Goal: Book appointment/travel/reservation

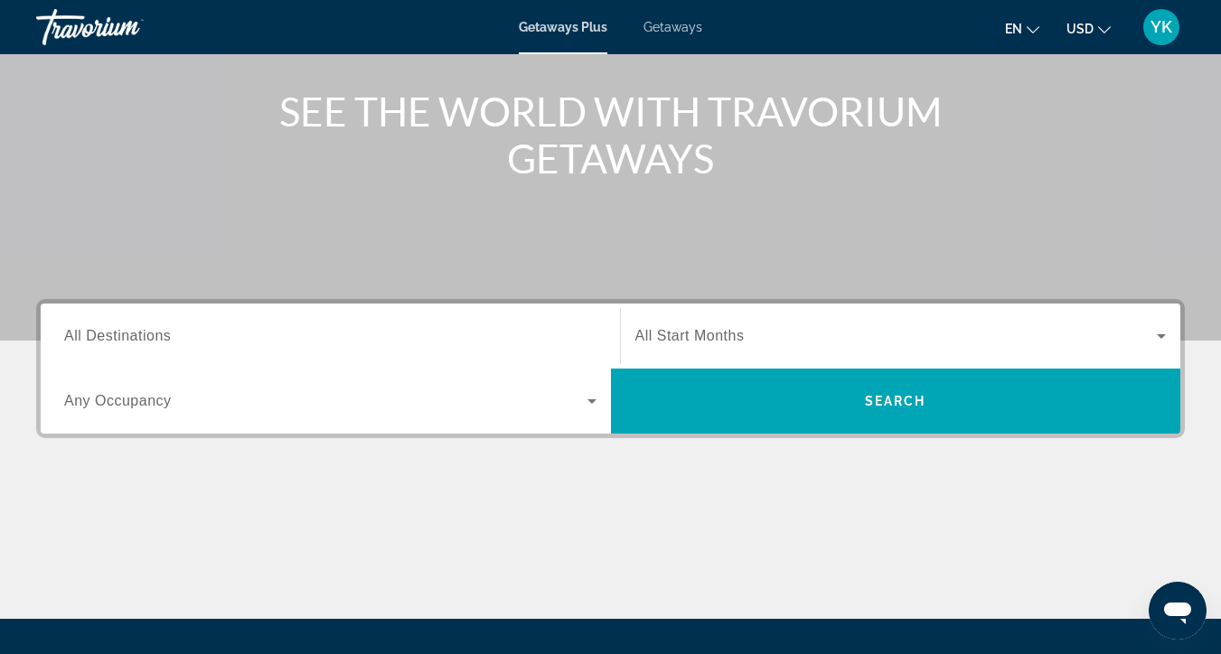
scroll to position [199, 0]
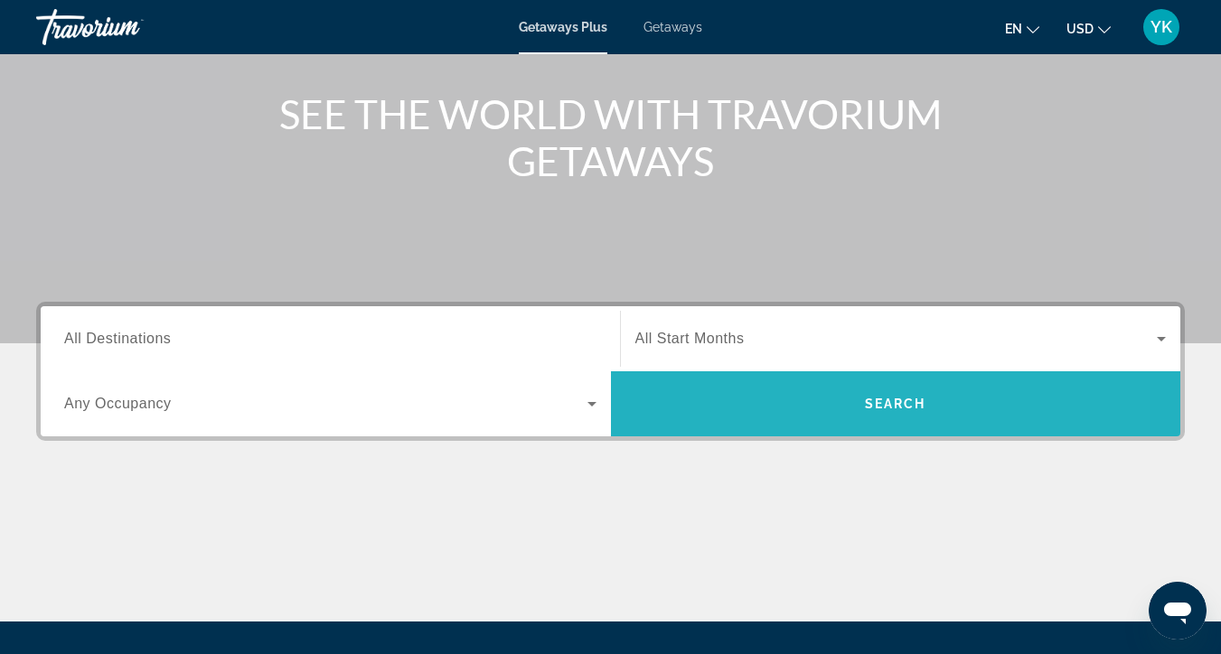
click at [822, 395] on span "Search" at bounding box center [896, 403] width 570 height 43
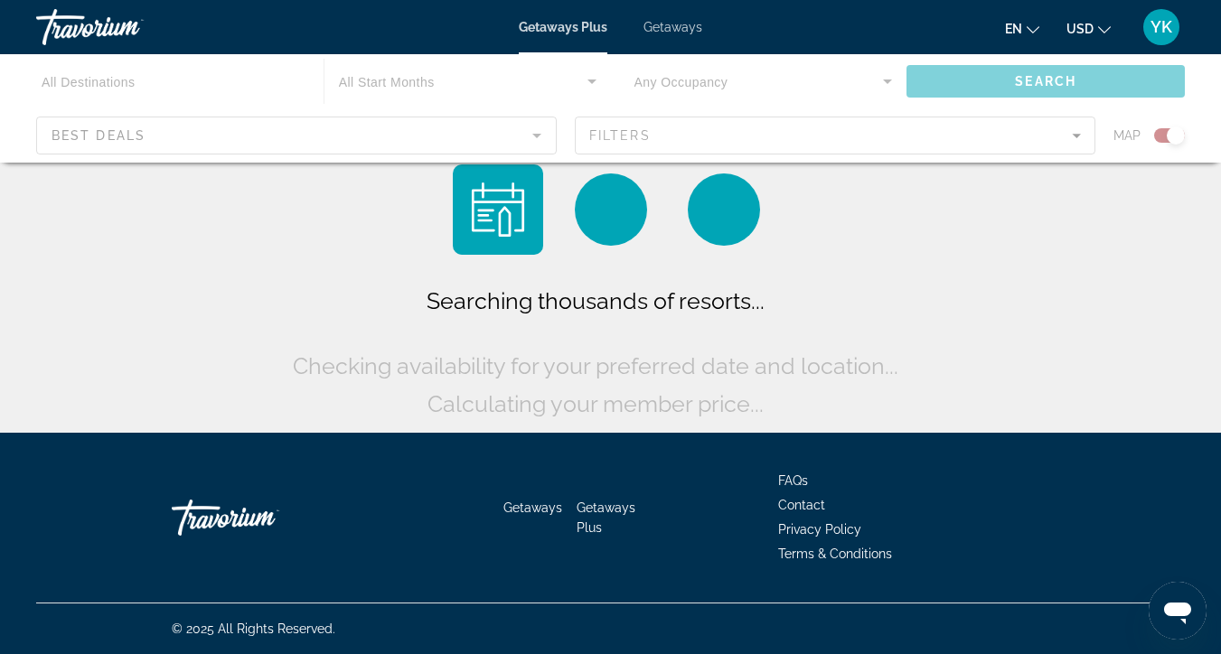
click at [391, 140] on div "Main content" at bounding box center [610, 108] width 1221 height 108
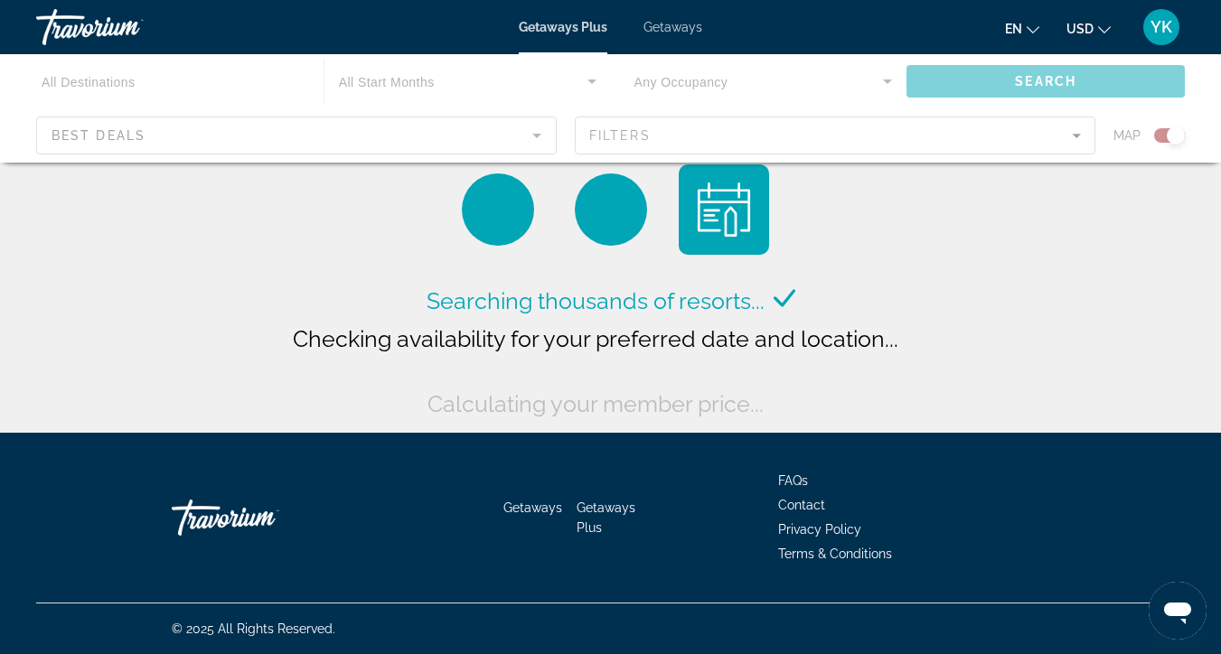
click at [348, 135] on div "Main content" at bounding box center [610, 108] width 1221 height 108
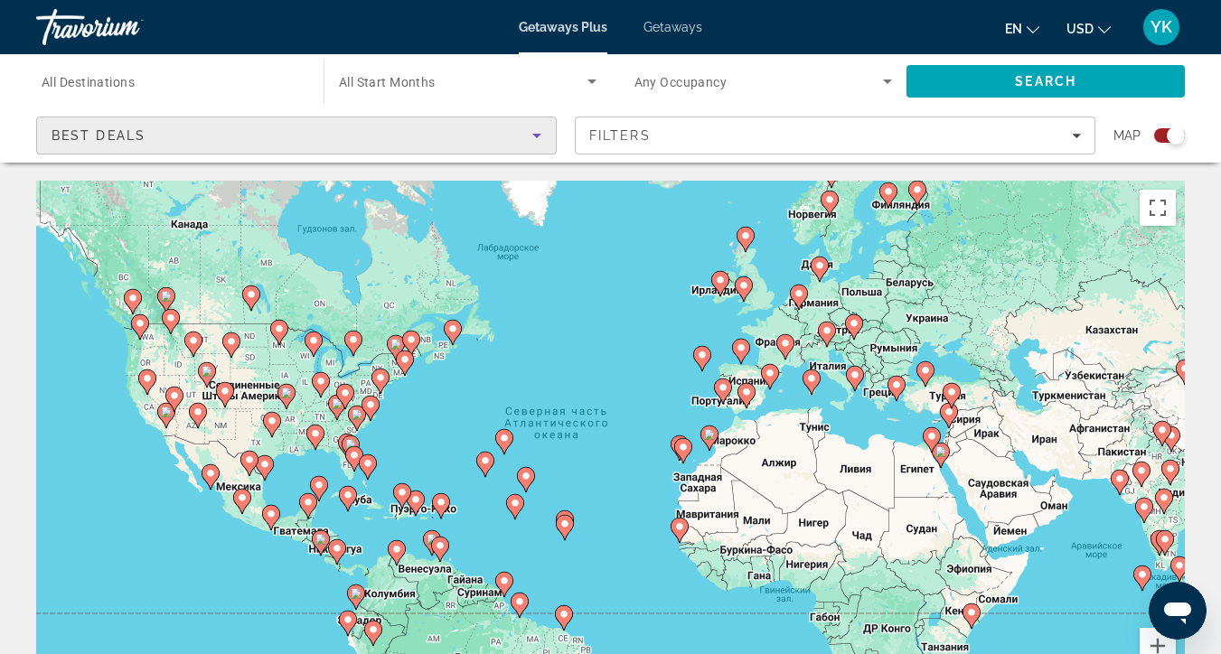
click at [338, 137] on div "Best Deals" at bounding box center [292, 136] width 481 height 22
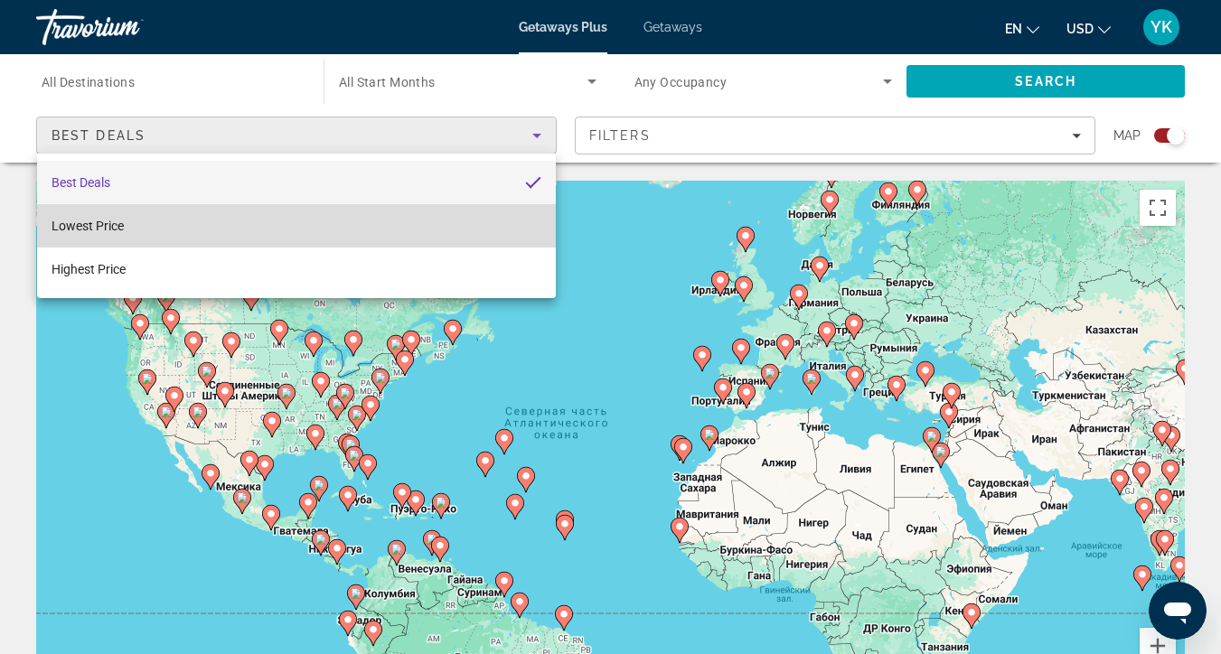
click at [163, 228] on mat-option "Lowest Price" at bounding box center [296, 225] width 519 height 43
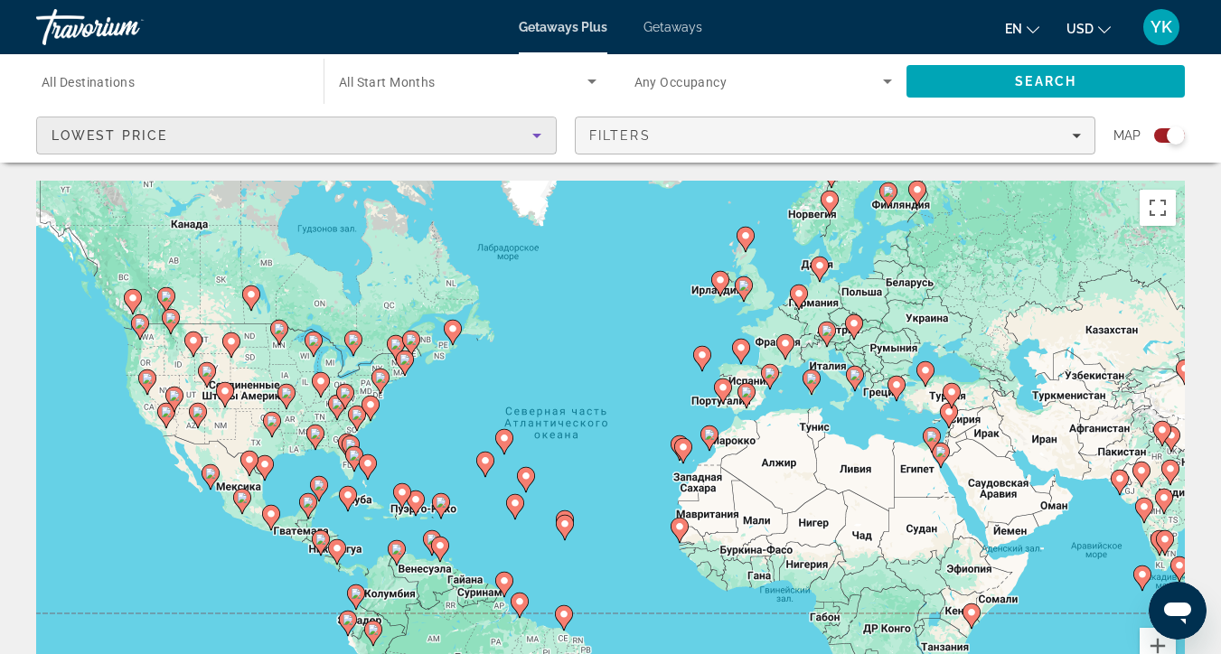
click at [663, 135] on div "Filters" at bounding box center [835, 135] width 492 height 14
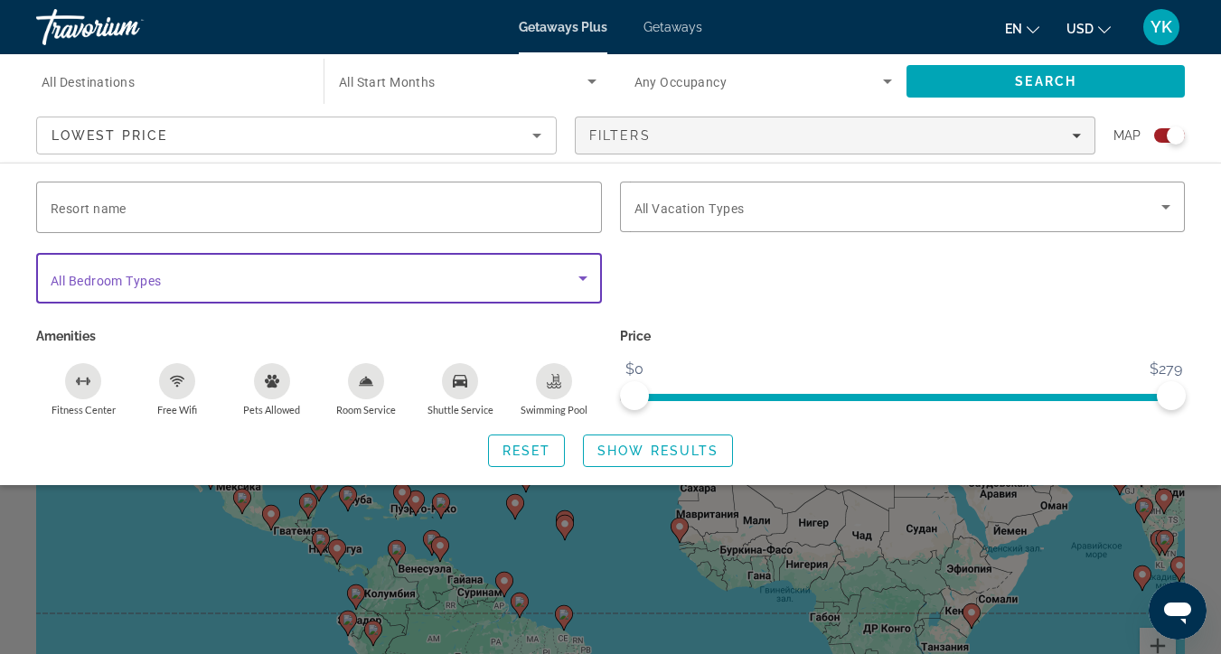
click at [581, 281] on icon "Search widget" at bounding box center [583, 279] width 22 height 22
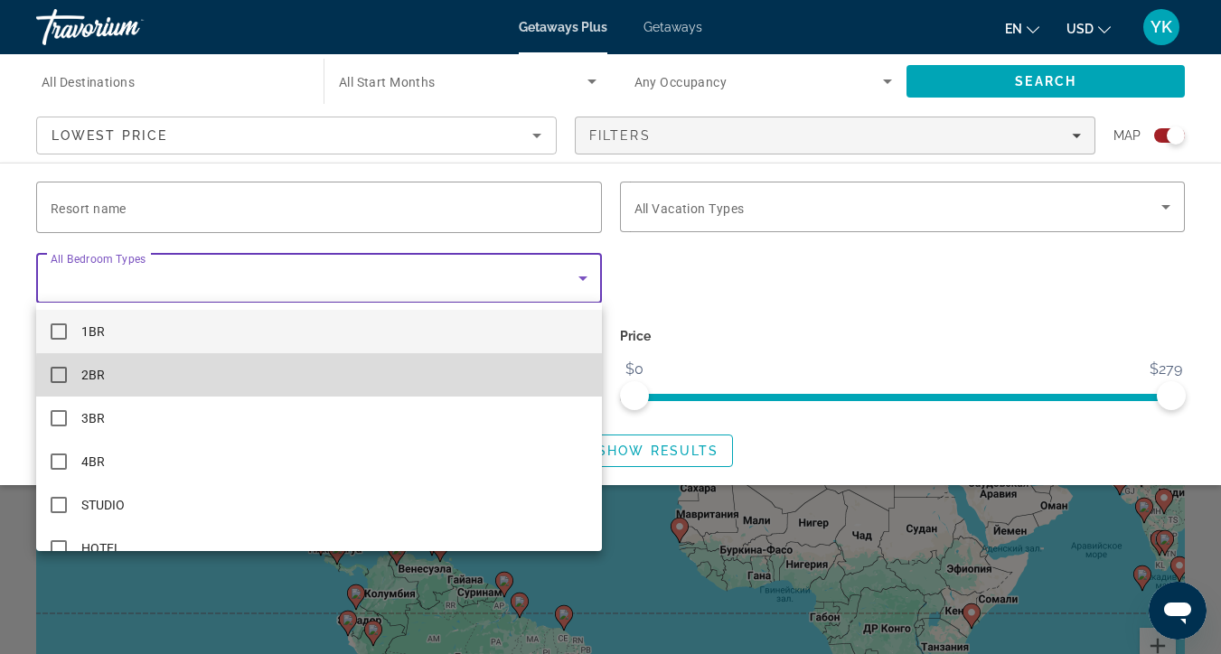
click at [438, 382] on mat-option "2BR" at bounding box center [319, 374] width 566 height 43
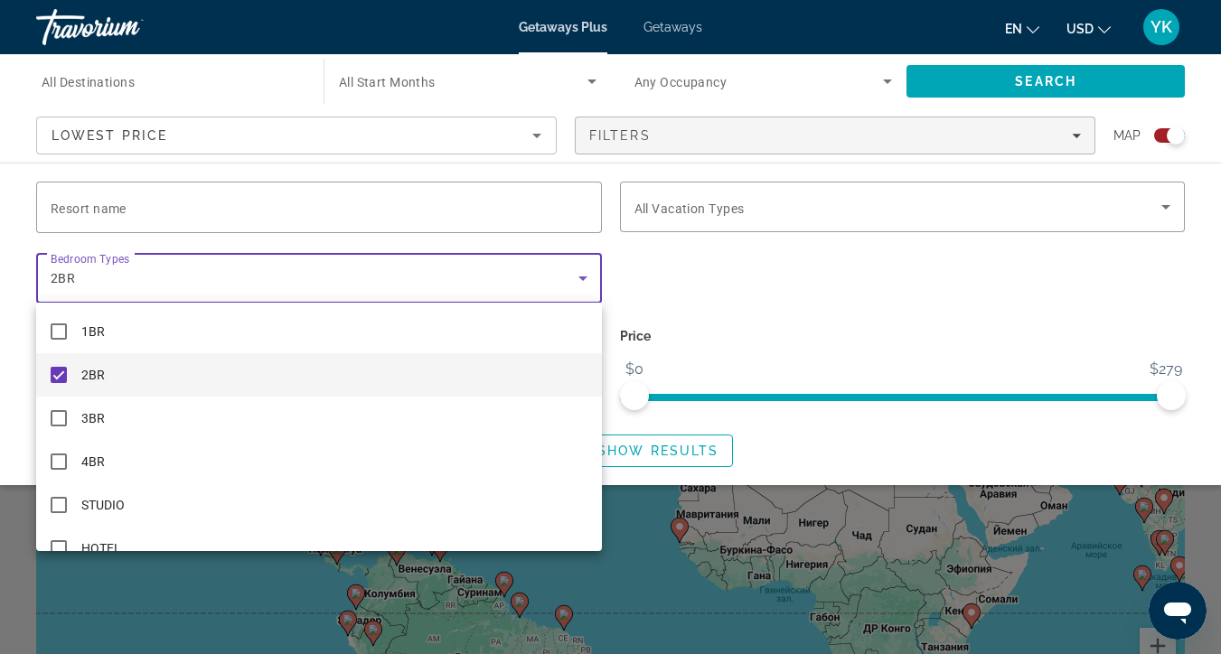
click at [898, 191] on div at bounding box center [610, 327] width 1221 height 654
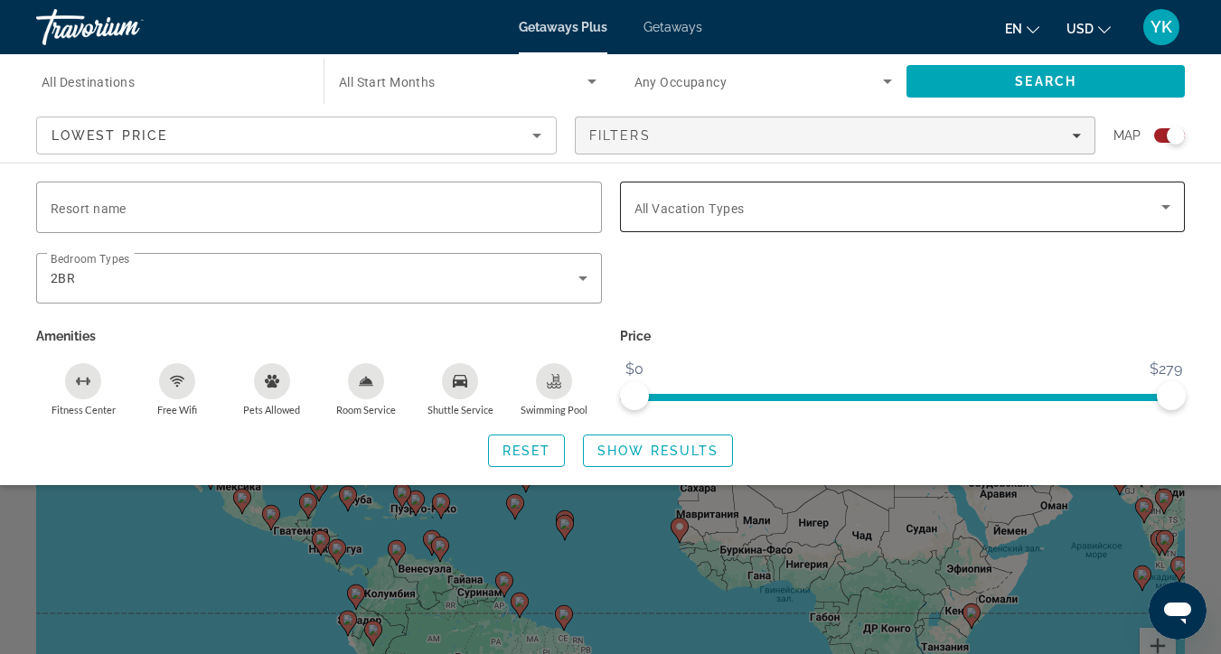
click at [1173, 200] on icon "Search widget" at bounding box center [1166, 207] width 22 height 22
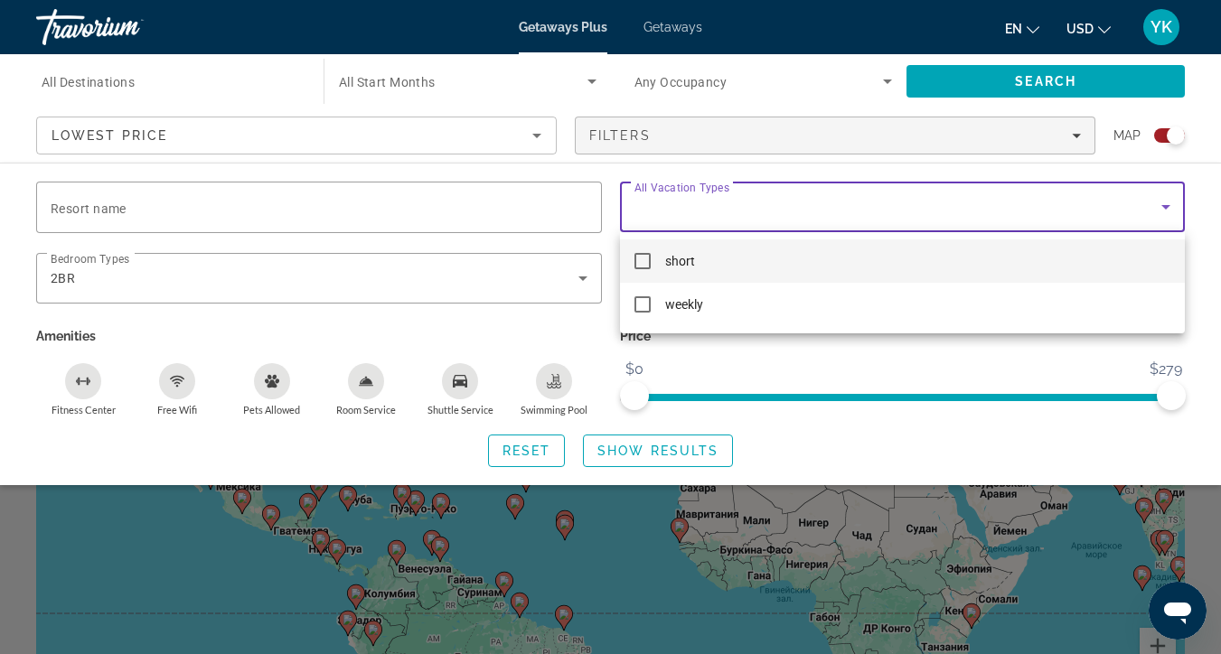
click at [1036, 259] on mat-option "short" at bounding box center [903, 261] width 566 height 43
click at [1079, 459] on div at bounding box center [610, 327] width 1221 height 654
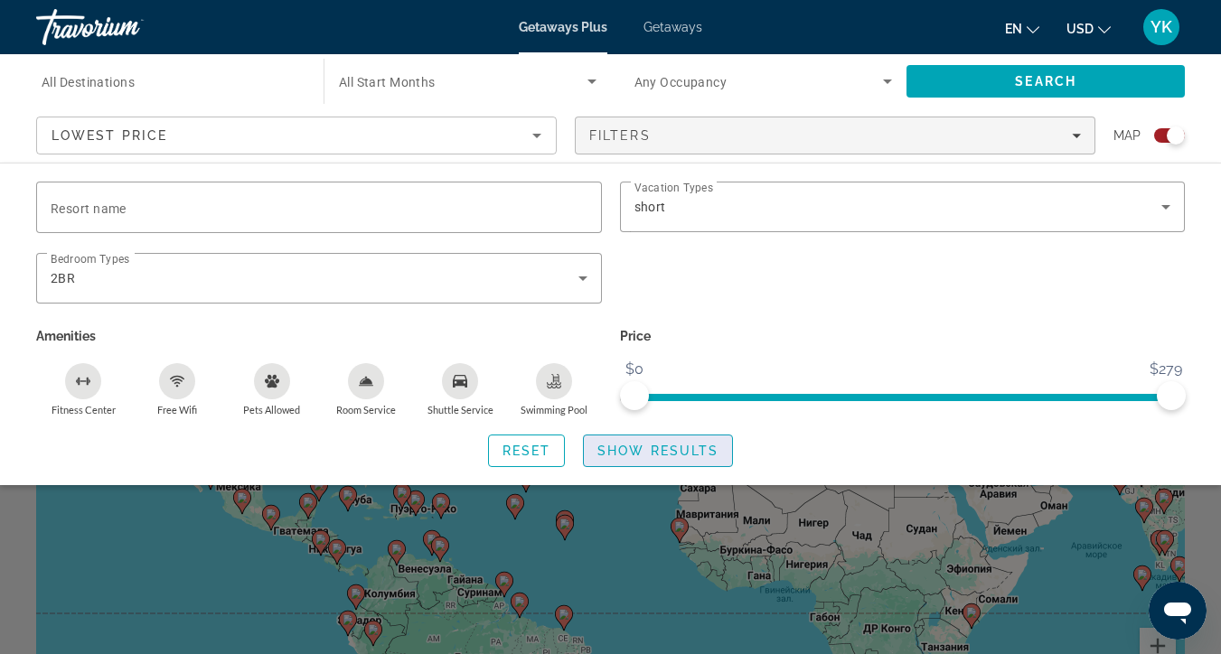
click at [635, 453] on span "Show Results" at bounding box center [657, 451] width 121 height 14
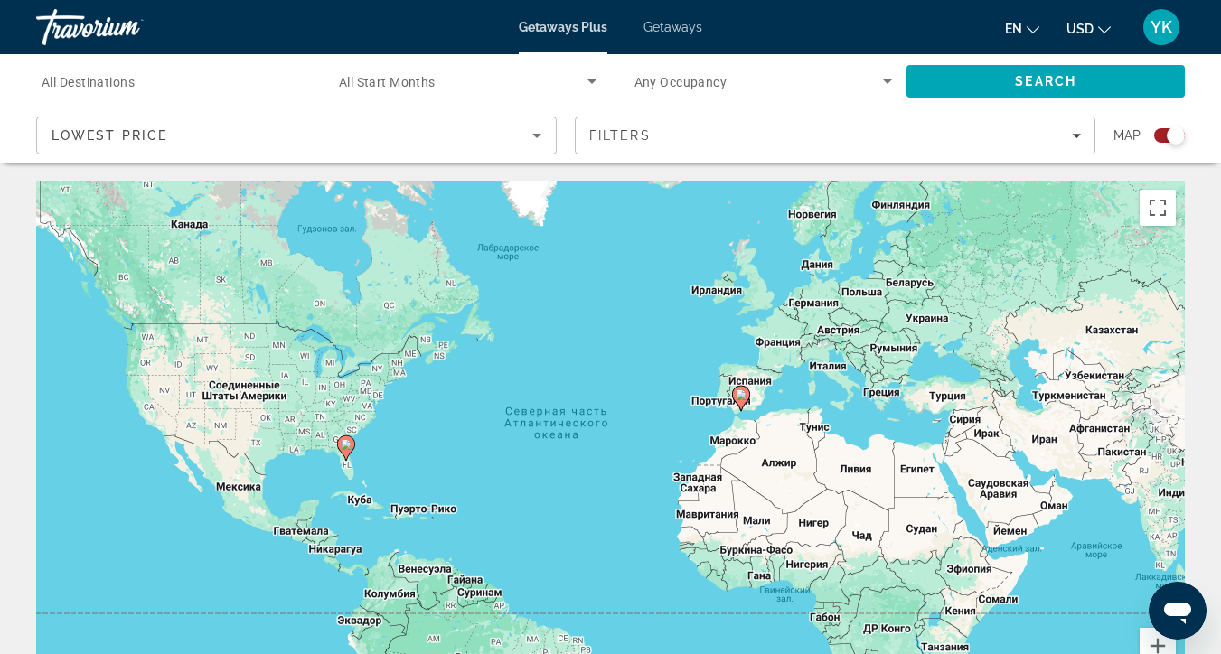
click at [103, 81] on span "All Destinations" at bounding box center [88, 82] width 93 height 14
click at [103, 81] on input "Destination All Destinations" at bounding box center [171, 82] width 259 height 22
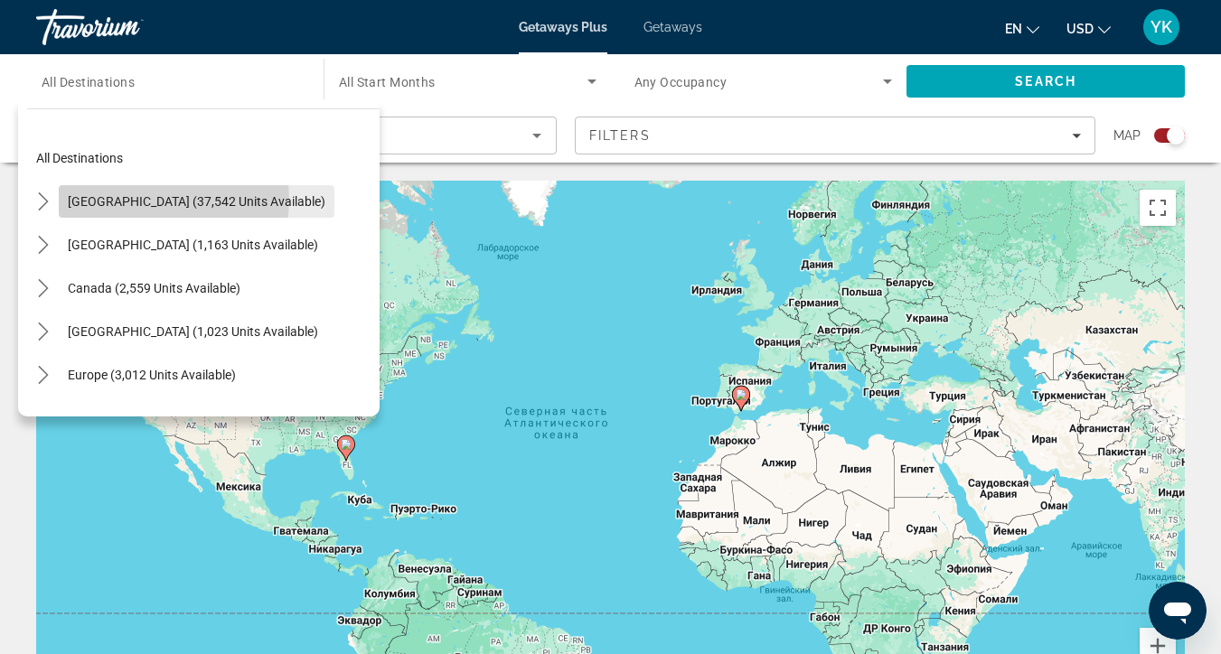
click at [157, 200] on span "[GEOGRAPHIC_DATA] (37,542 units available)" at bounding box center [197, 201] width 258 height 14
type input "**********"
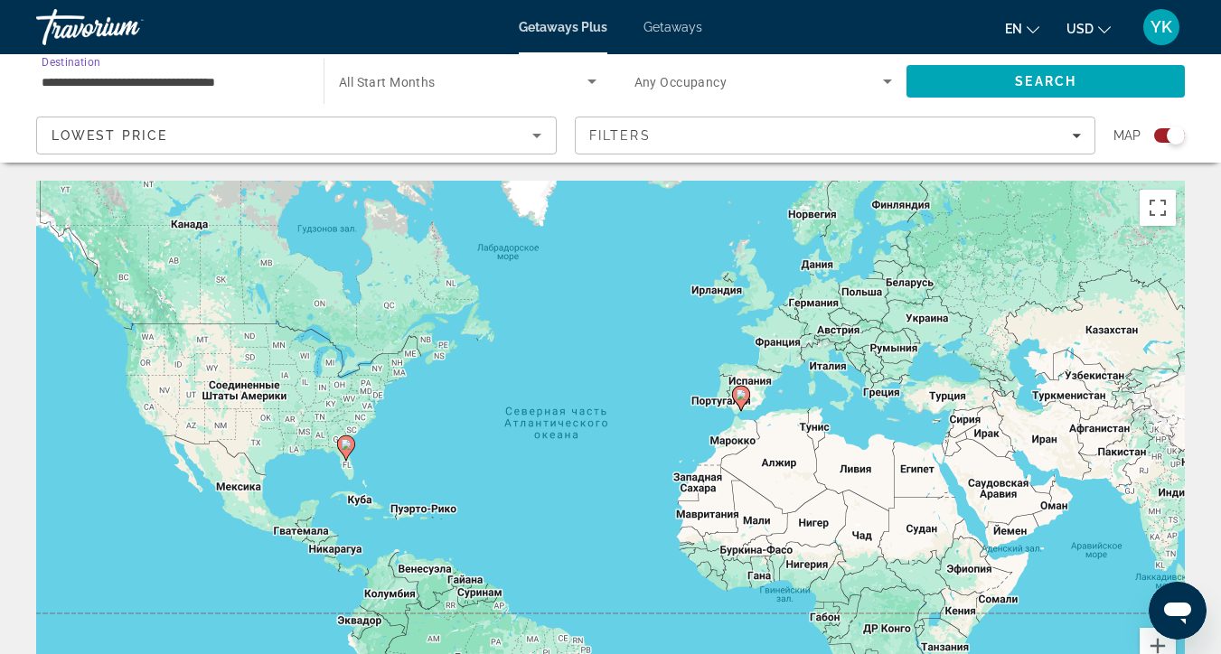
click at [488, 82] on span "Search widget" at bounding box center [463, 82] width 249 height 22
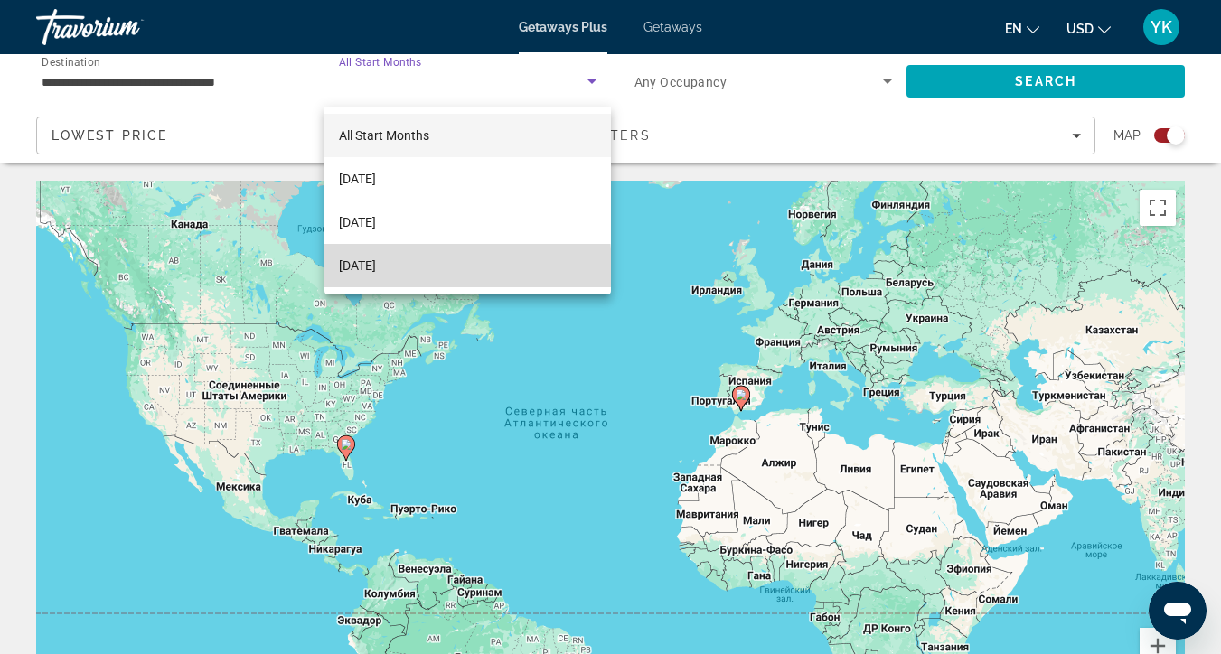
click at [376, 268] on span "[DATE]" at bounding box center [357, 266] width 37 height 22
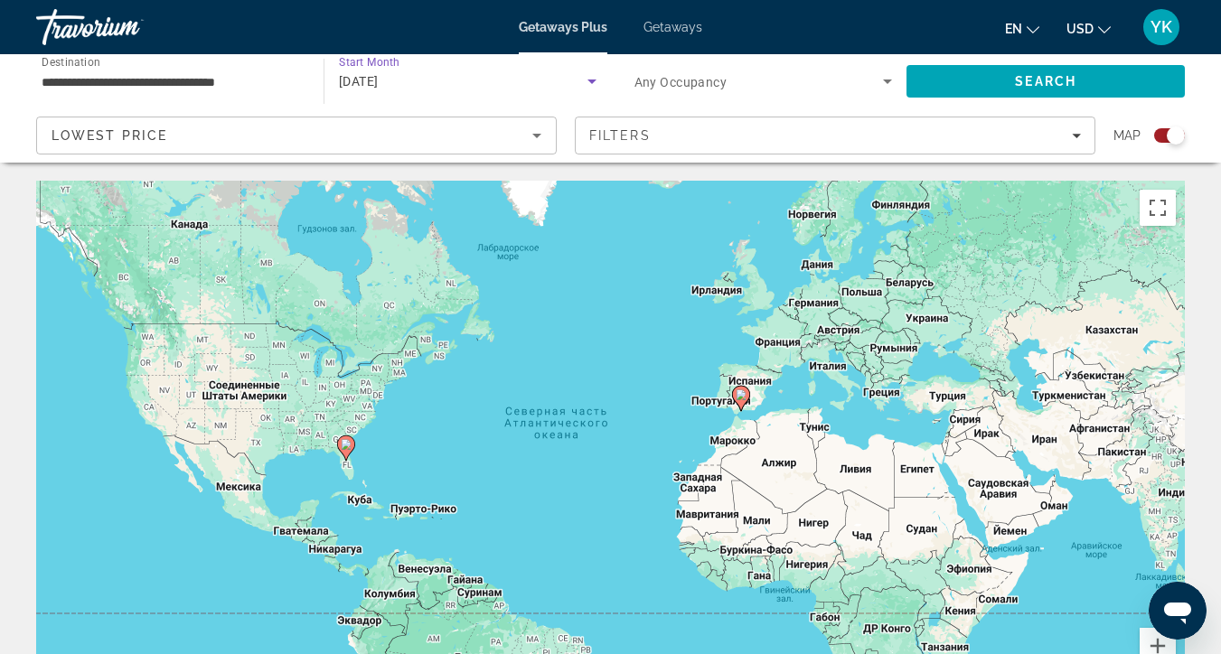
click at [838, 72] on span "Search widget" at bounding box center [759, 82] width 249 height 22
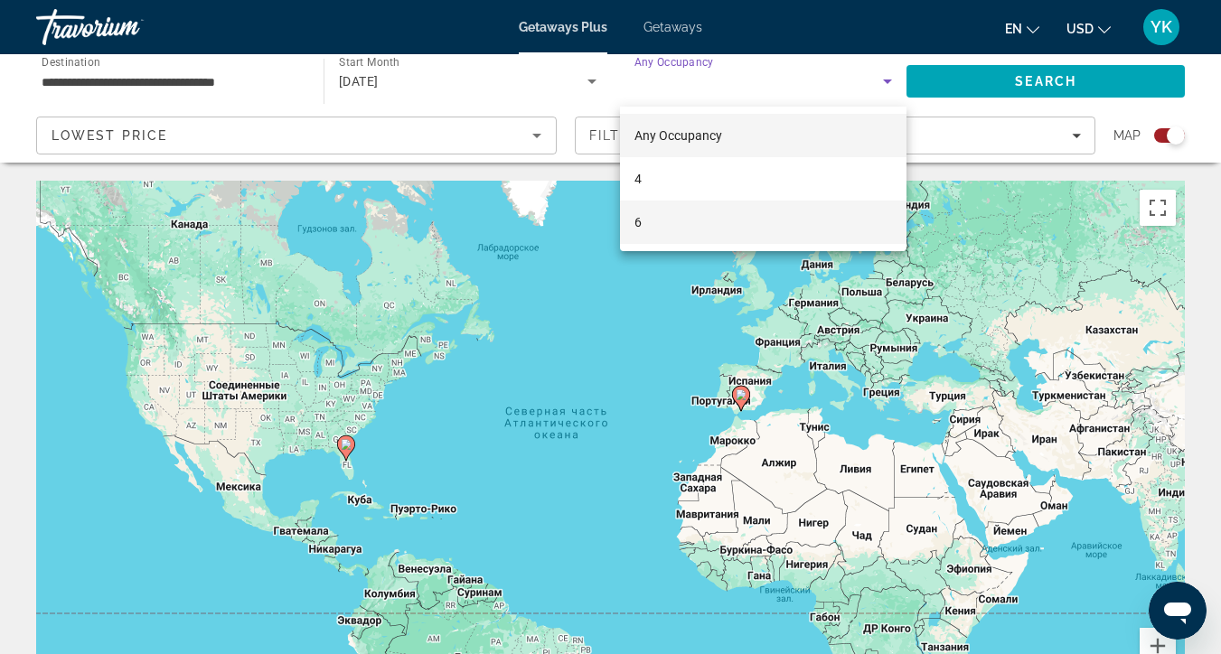
click at [696, 225] on mat-option "6" at bounding box center [763, 222] width 287 height 43
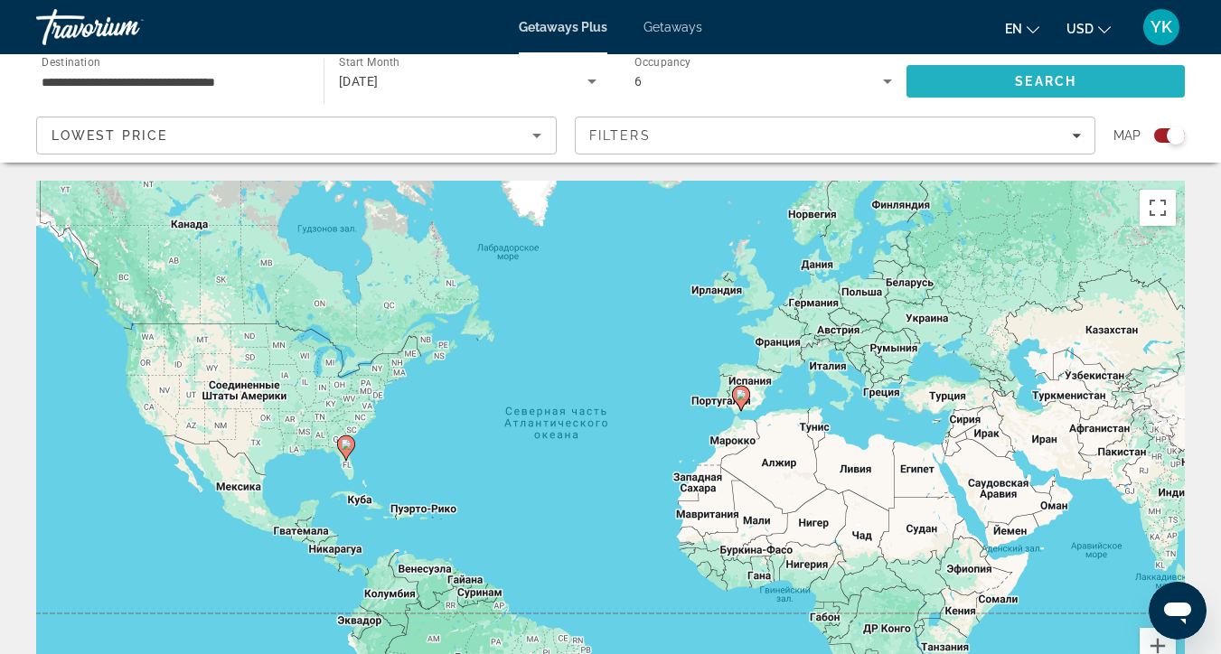
click at [1008, 79] on span "Search" at bounding box center [1046, 81] width 278 height 43
click at [540, 140] on icon "Sort by" at bounding box center [537, 136] width 22 height 22
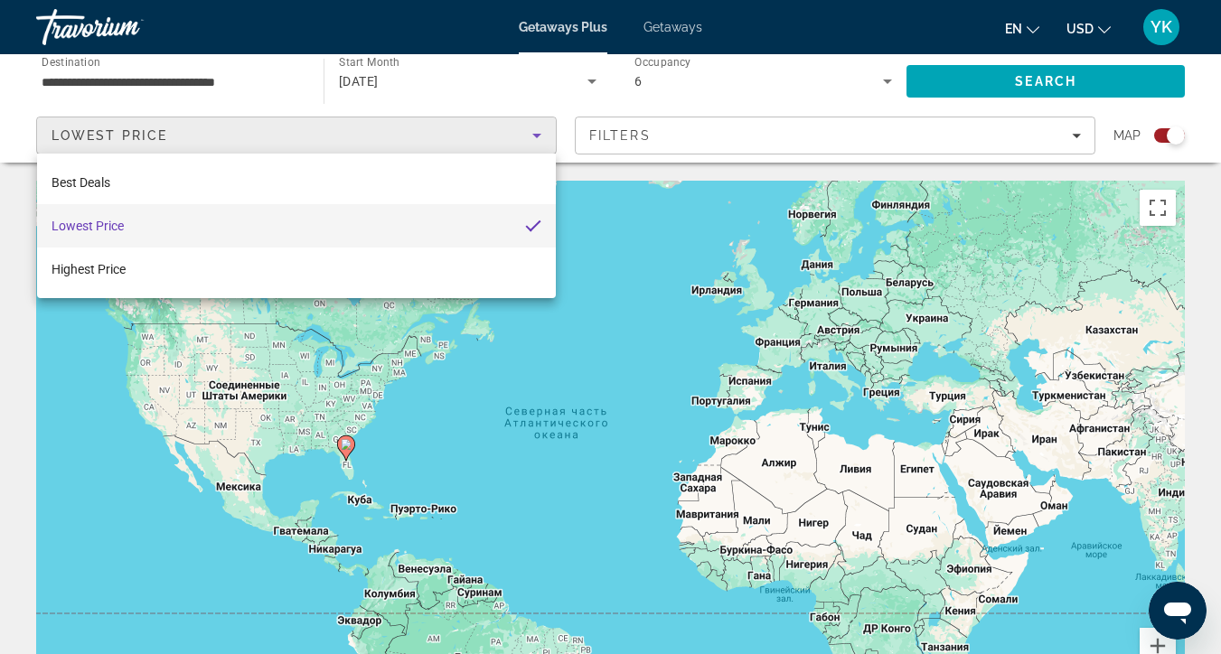
click at [1071, 132] on div at bounding box center [610, 327] width 1221 height 654
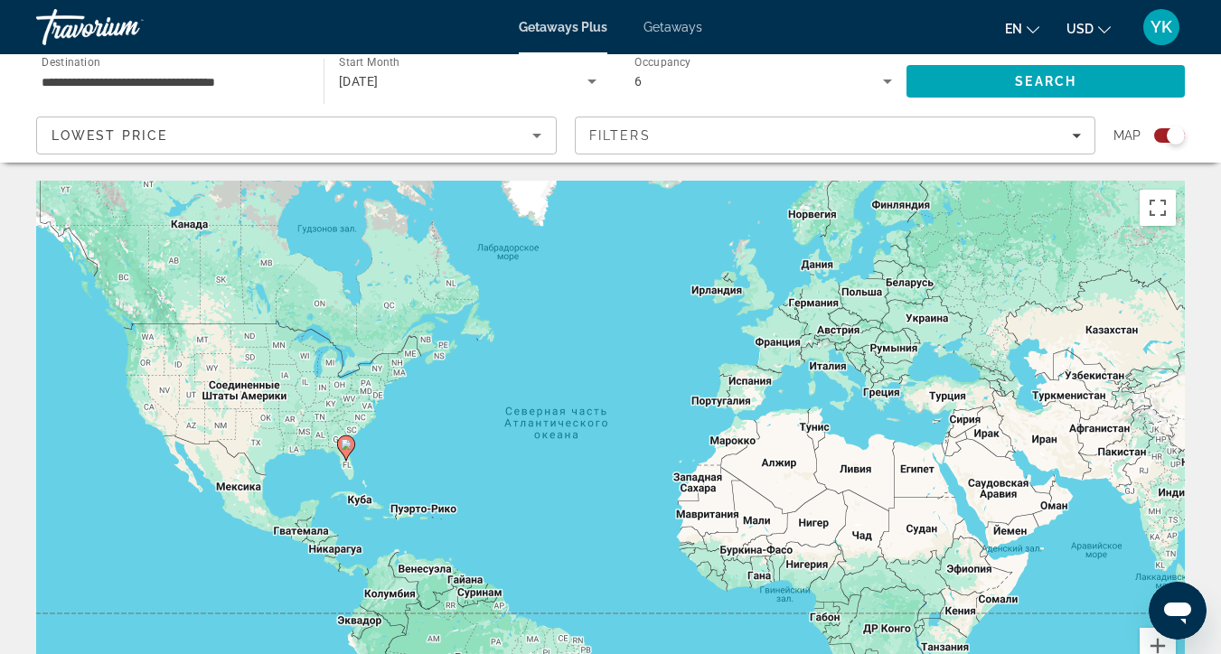
click at [691, 33] on span "Getaways" at bounding box center [673, 27] width 59 height 14
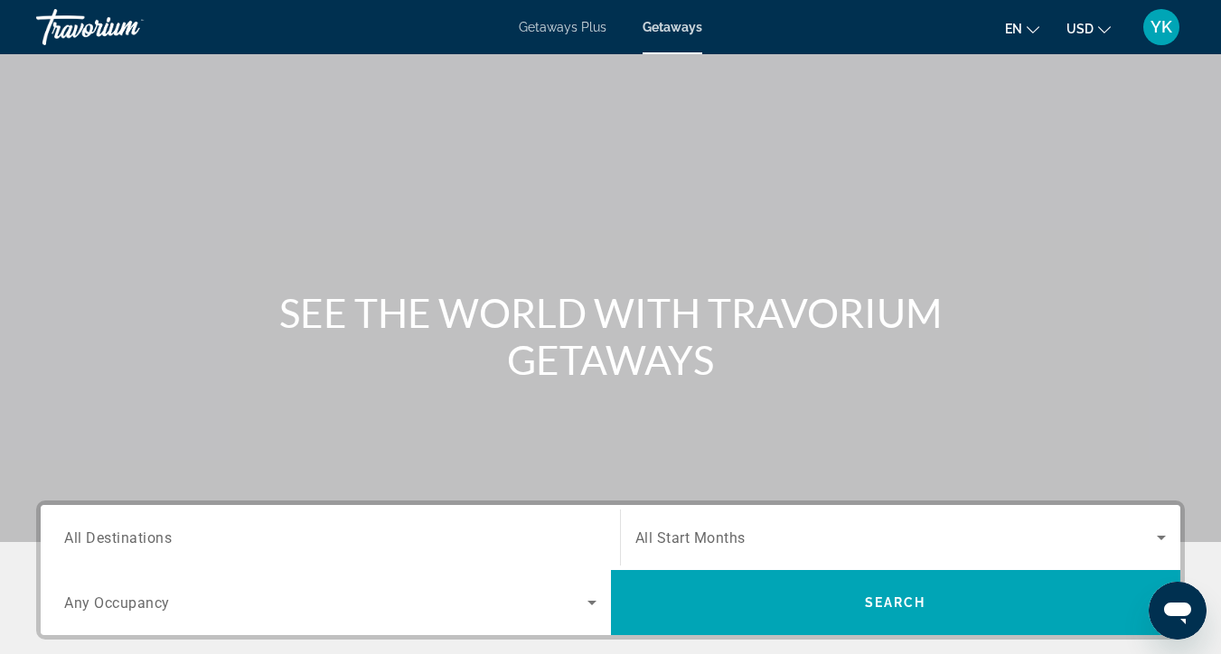
scroll to position [263, 0]
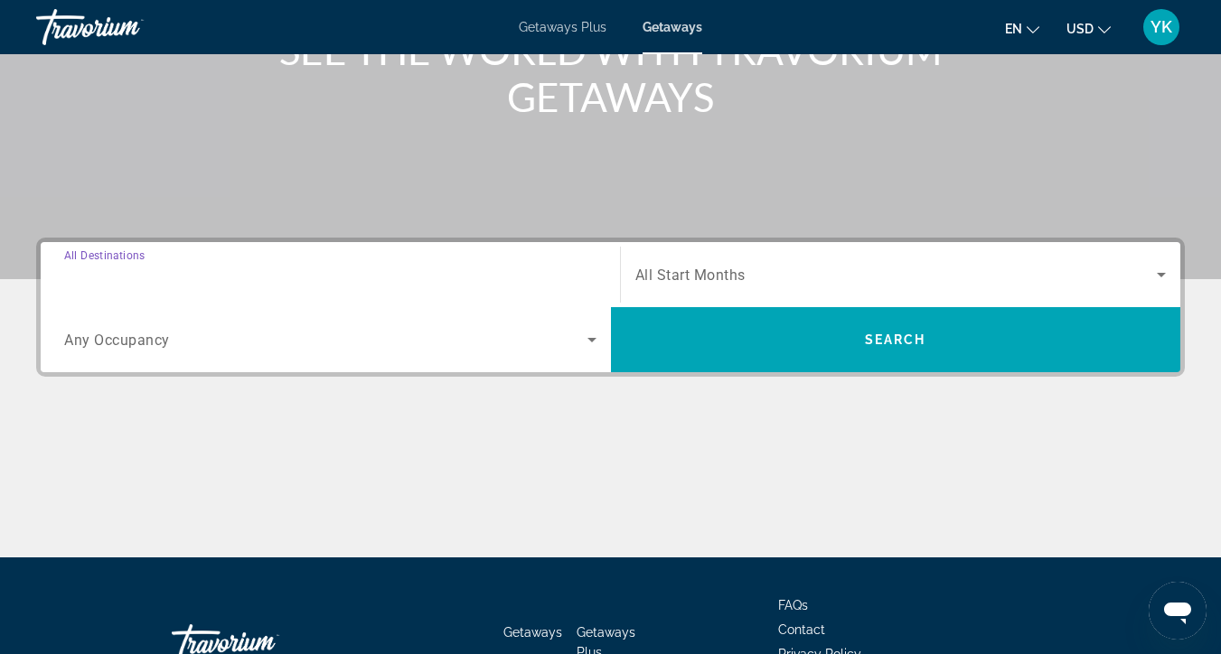
click at [382, 265] on input "Destination All Destinations" at bounding box center [330, 276] width 532 height 22
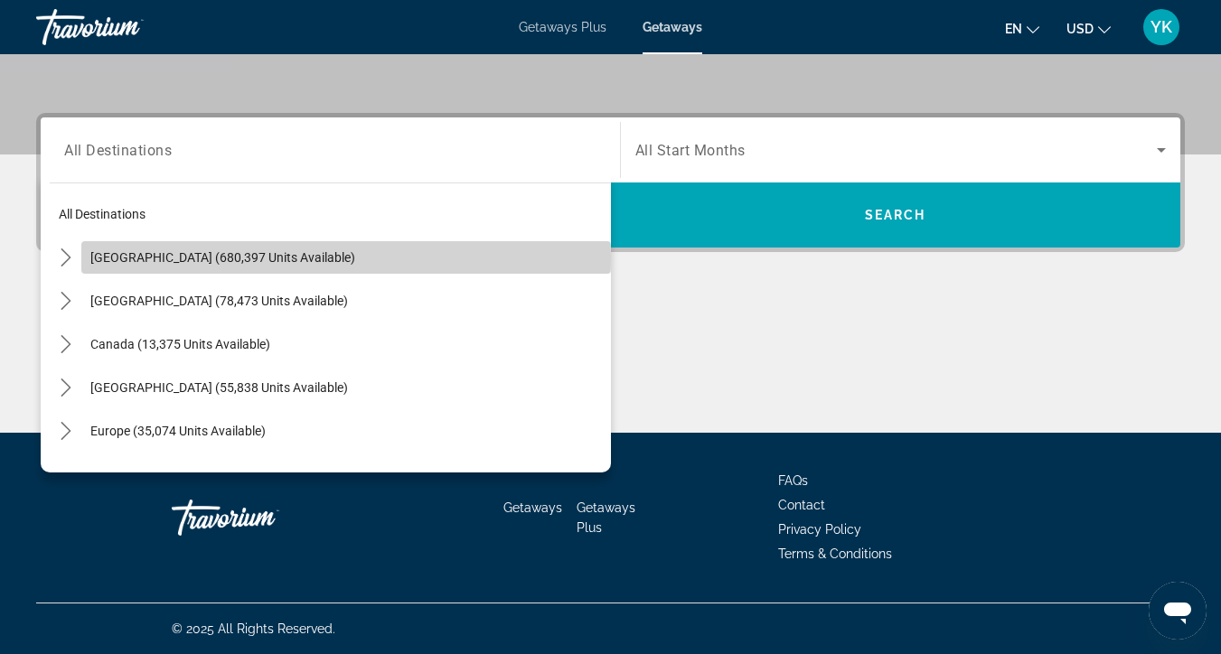
click at [264, 259] on span "[GEOGRAPHIC_DATA] (680,397 units available)" at bounding box center [222, 257] width 265 height 14
type input "**********"
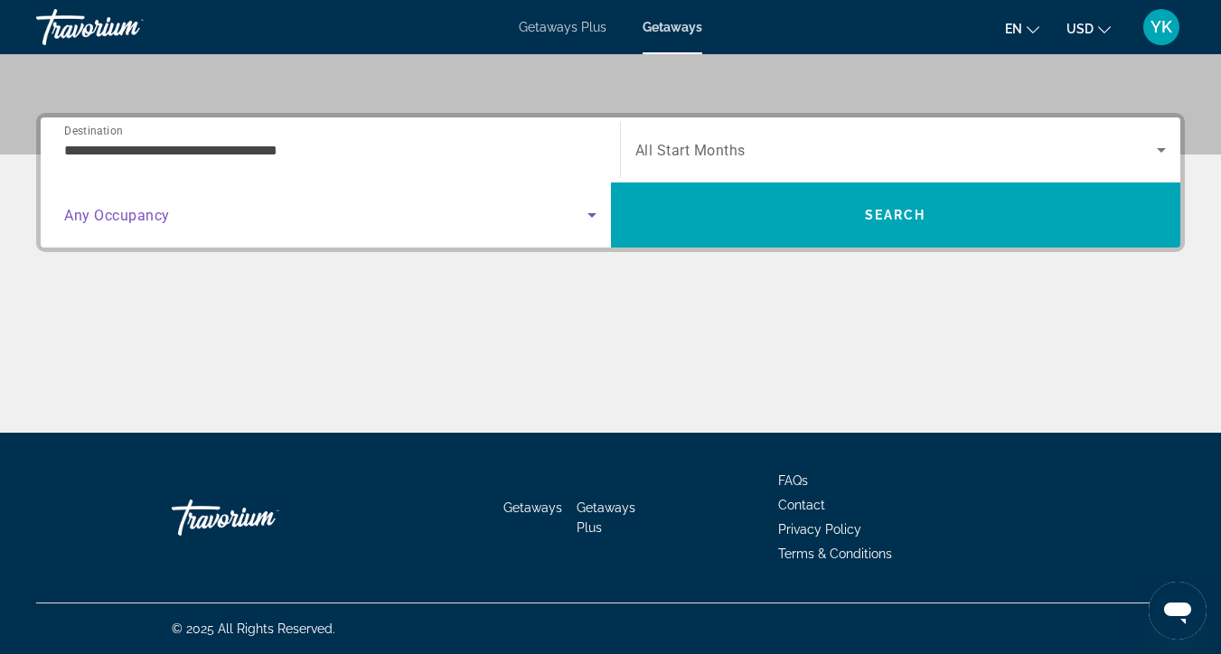
click at [268, 224] on span "Search widget" at bounding box center [325, 215] width 523 height 22
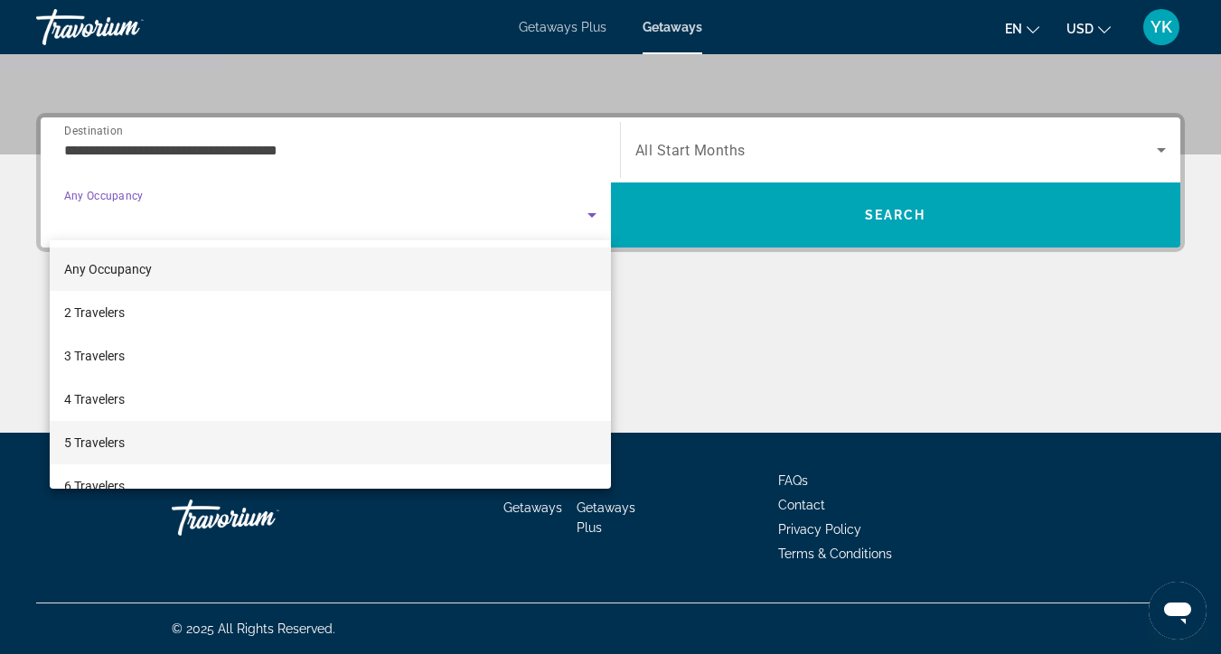
click at [146, 442] on mat-option "5 Travelers" at bounding box center [330, 442] width 561 height 43
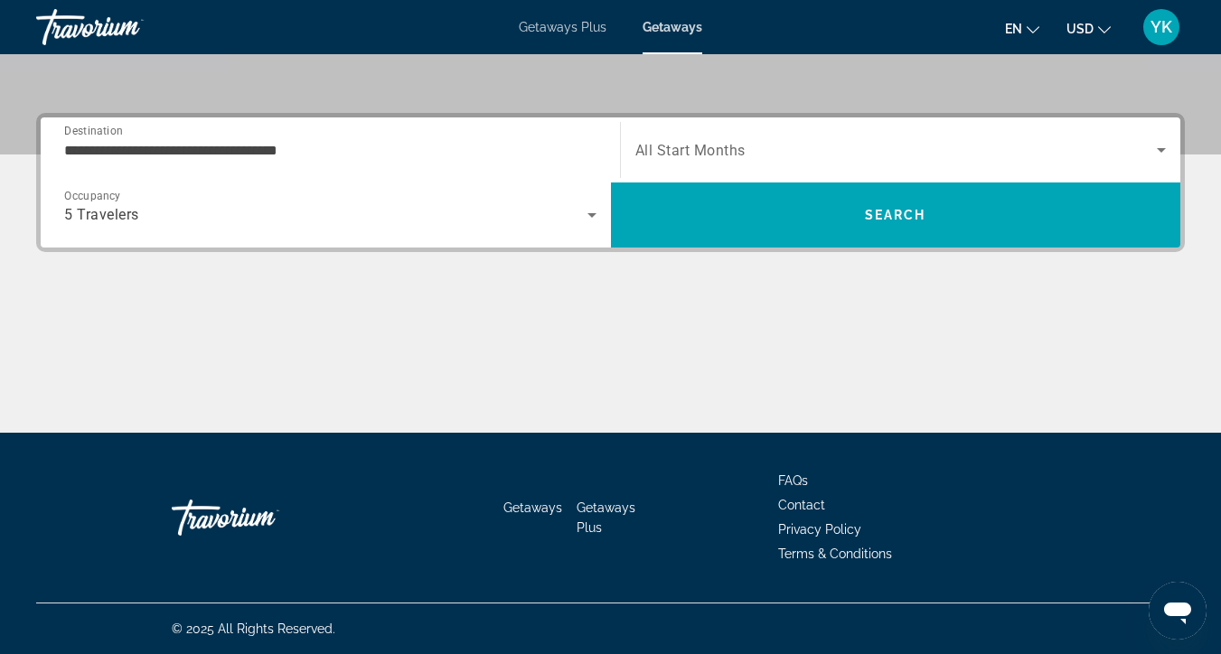
click at [762, 165] on div "Search widget" at bounding box center [901, 150] width 532 height 51
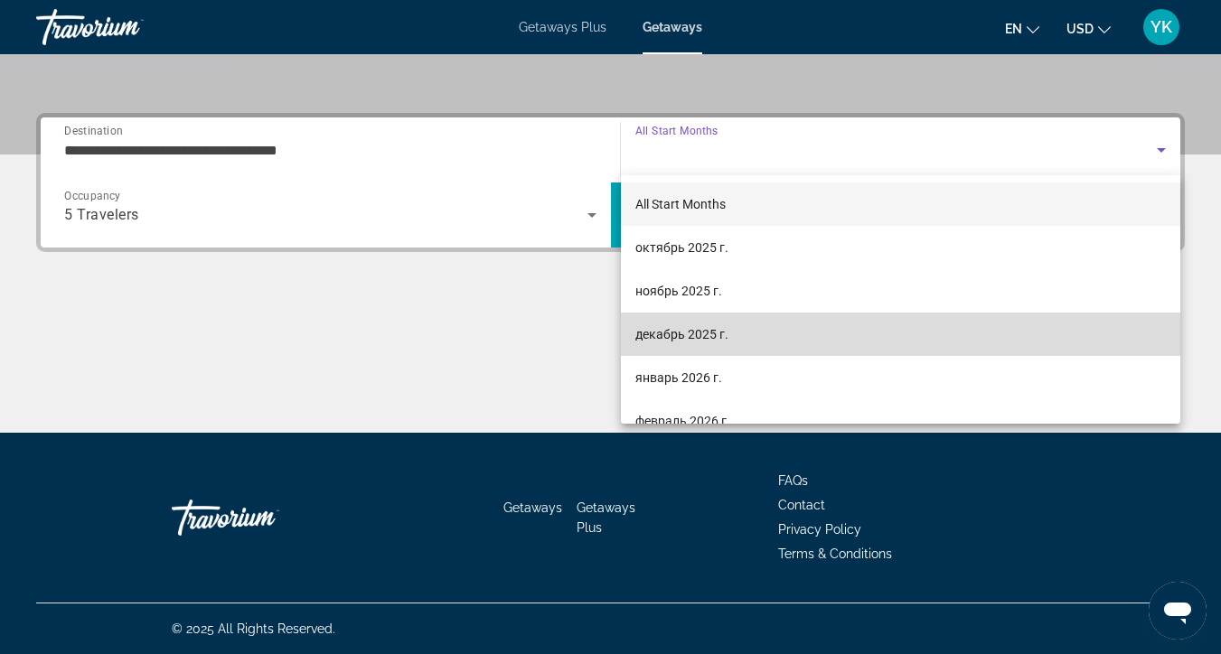
click at [698, 332] on span "декабрь 2025 г." at bounding box center [681, 335] width 93 height 22
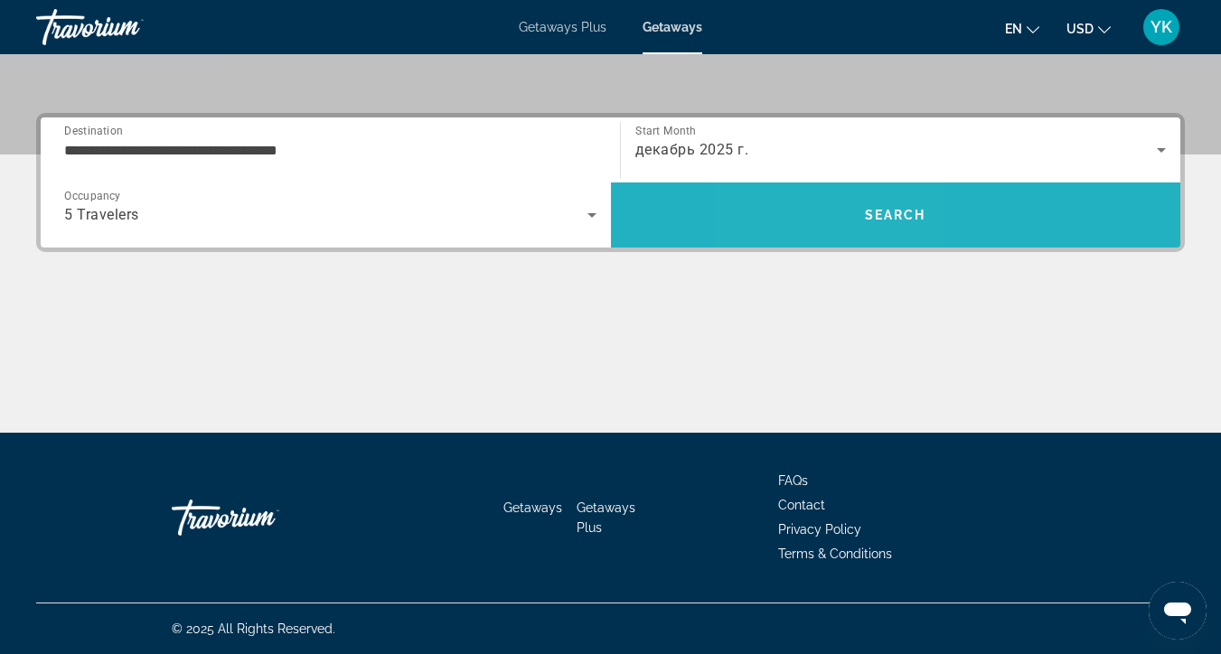
click at [833, 224] on span "Search" at bounding box center [896, 214] width 570 height 43
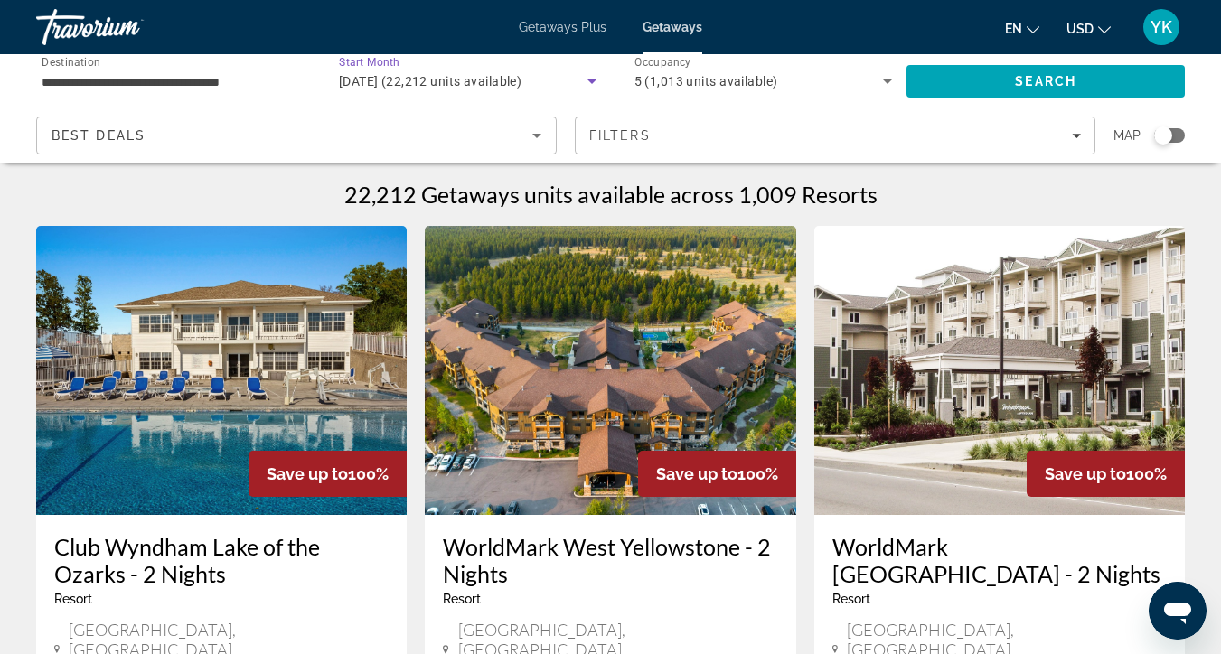
click at [449, 80] on span "[DATE] (22,212 units available)" at bounding box center [430, 81] width 183 height 14
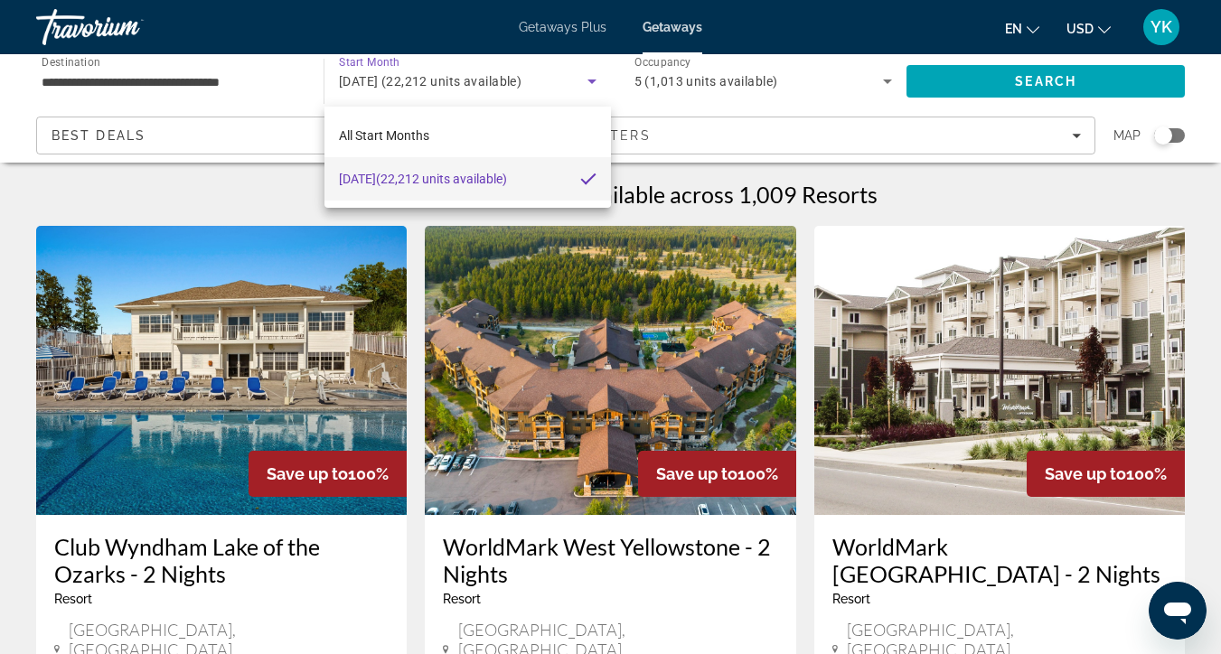
click at [450, 80] on div at bounding box center [610, 327] width 1221 height 654
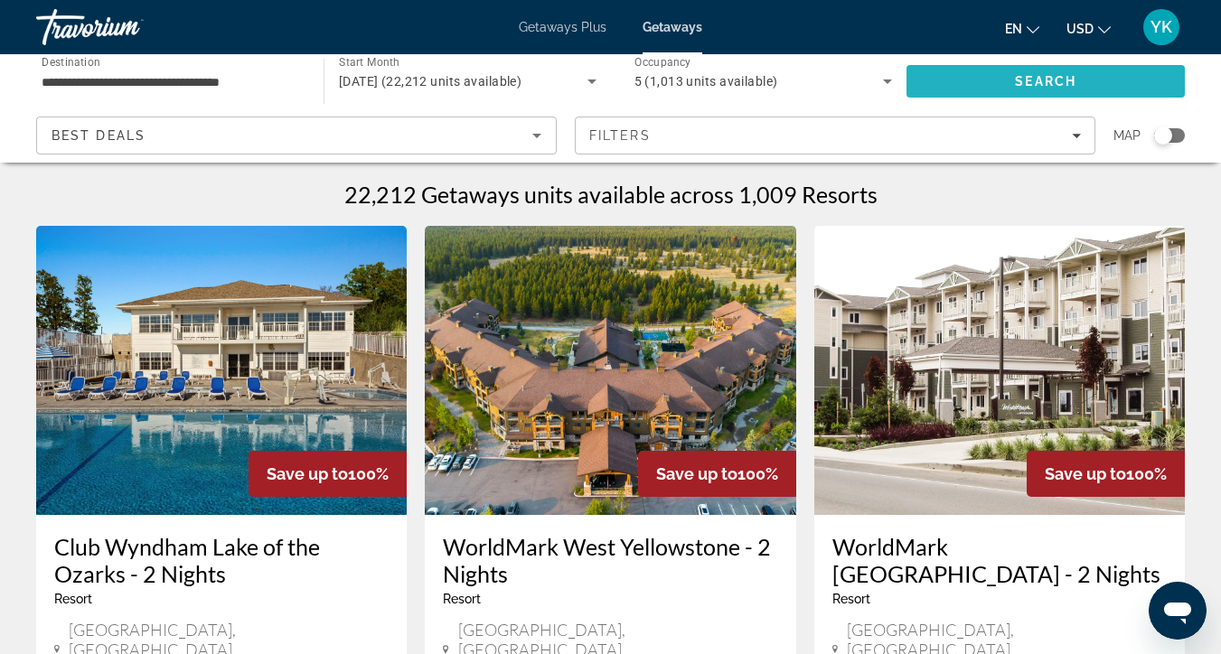
click at [1047, 74] on span "Search" at bounding box center [1045, 81] width 61 height 14
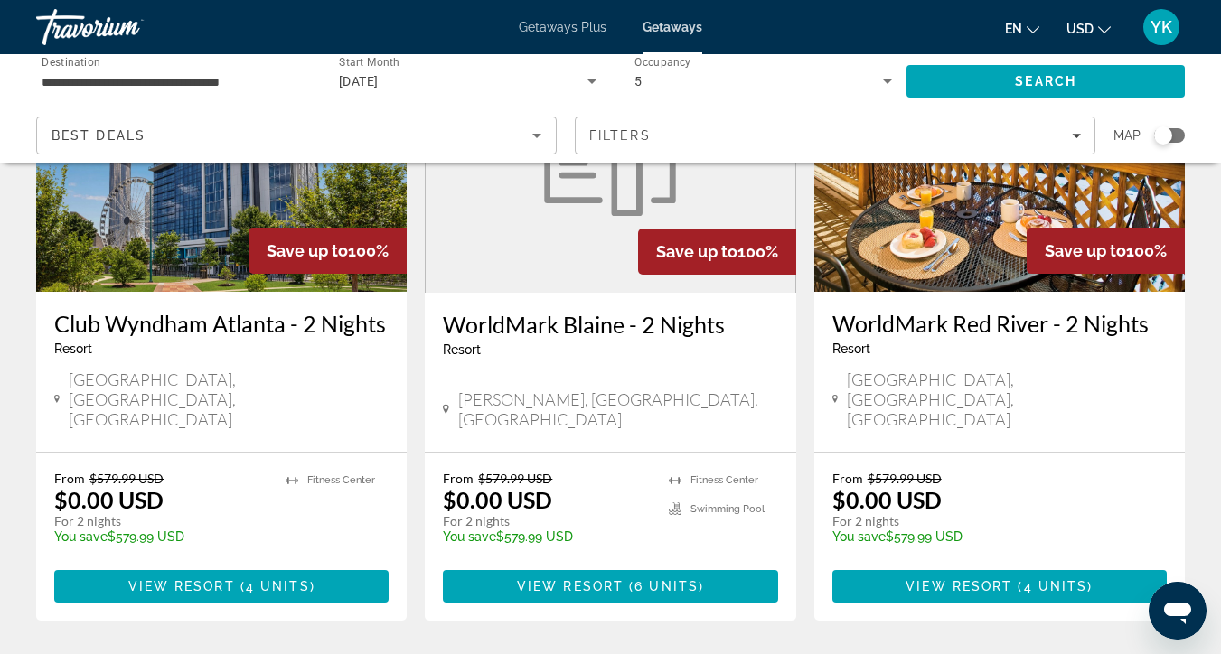
scroll to position [2336, 0]
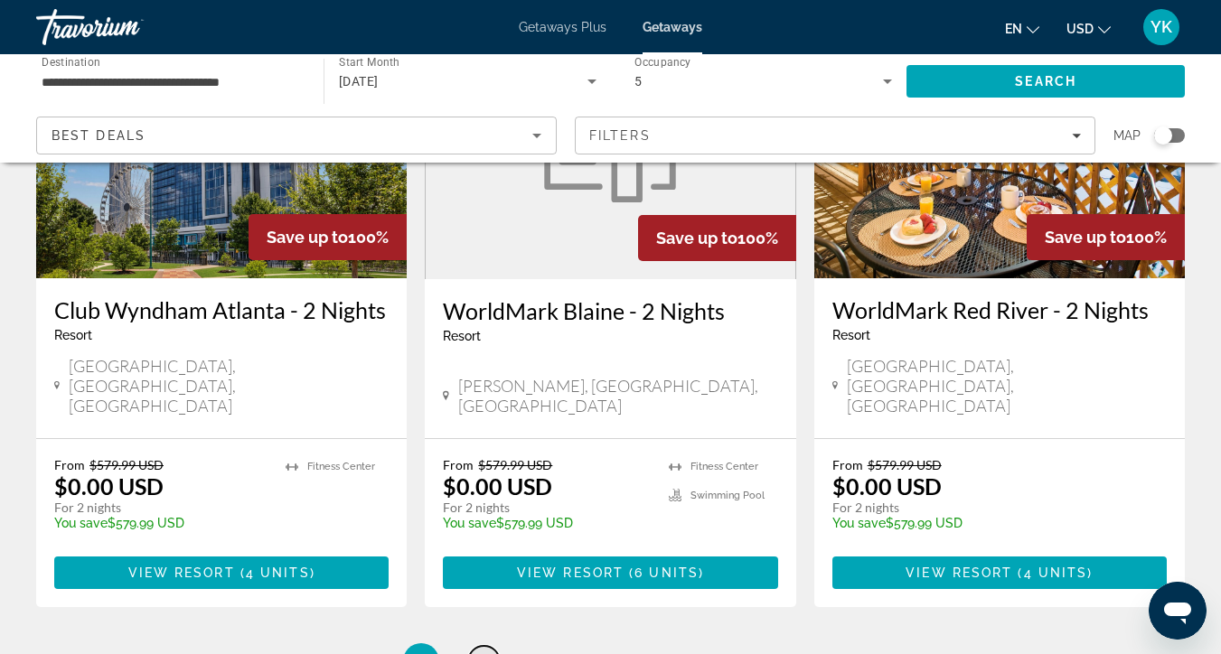
click at [481, 652] on span "2" at bounding box center [484, 662] width 9 height 20
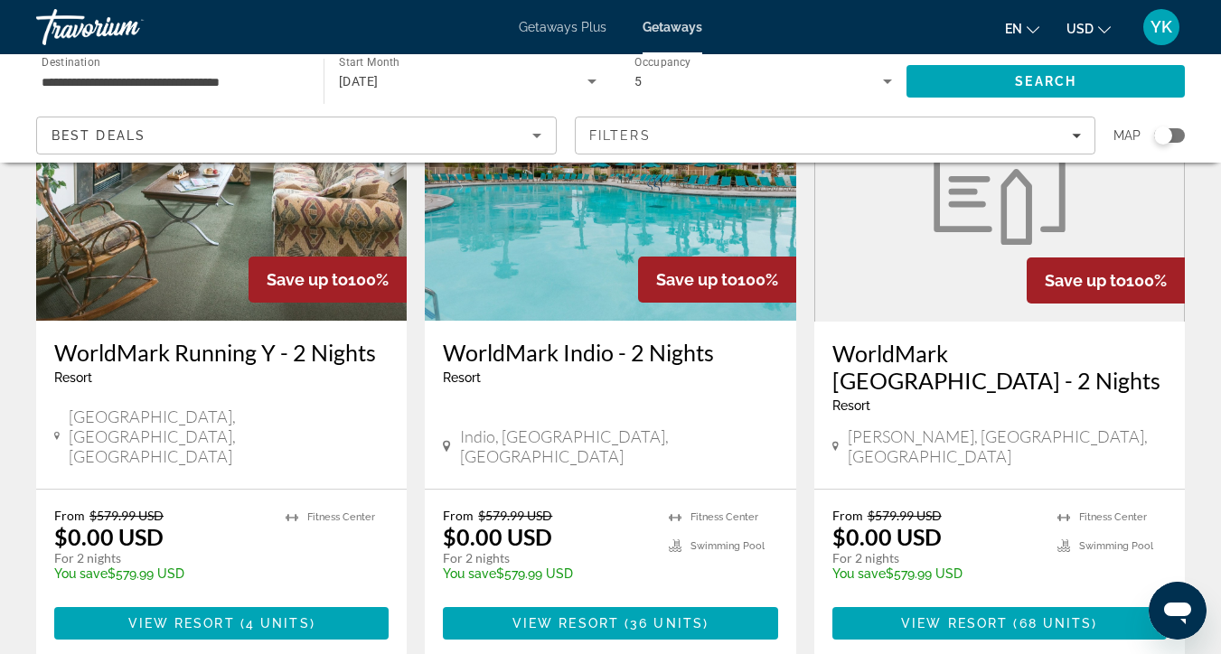
scroll to position [2241, 0]
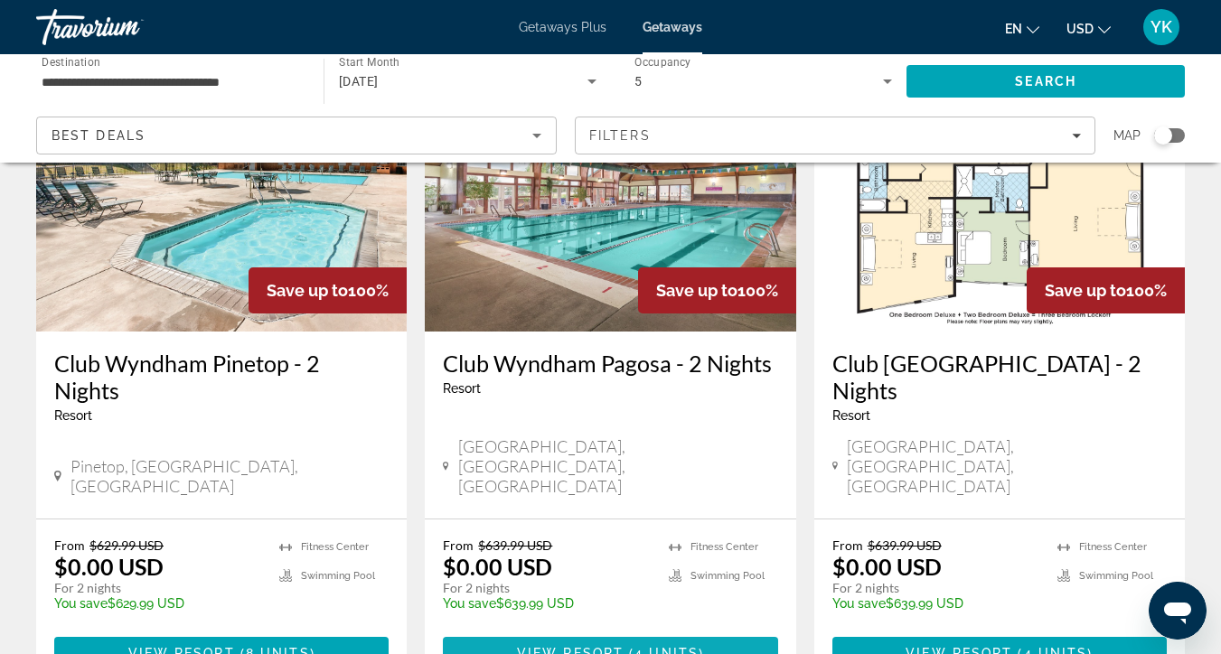
scroll to position [895, 0]
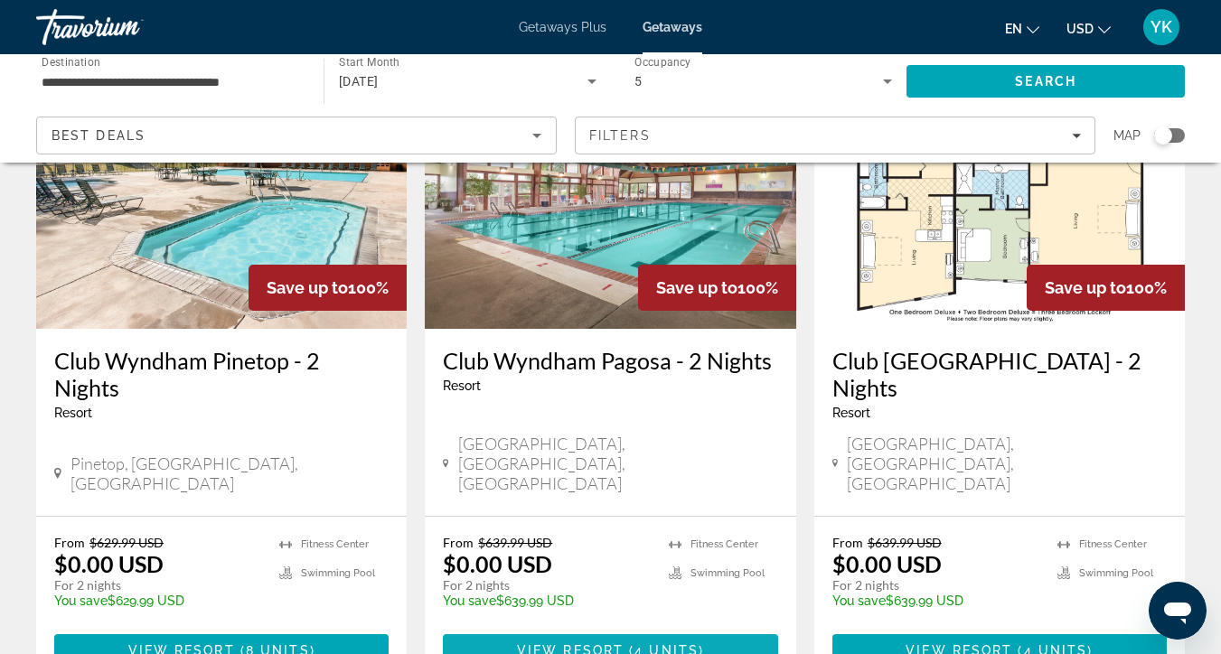
click at [562, 644] on span "View Resort" at bounding box center [570, 651] width 107 height 14
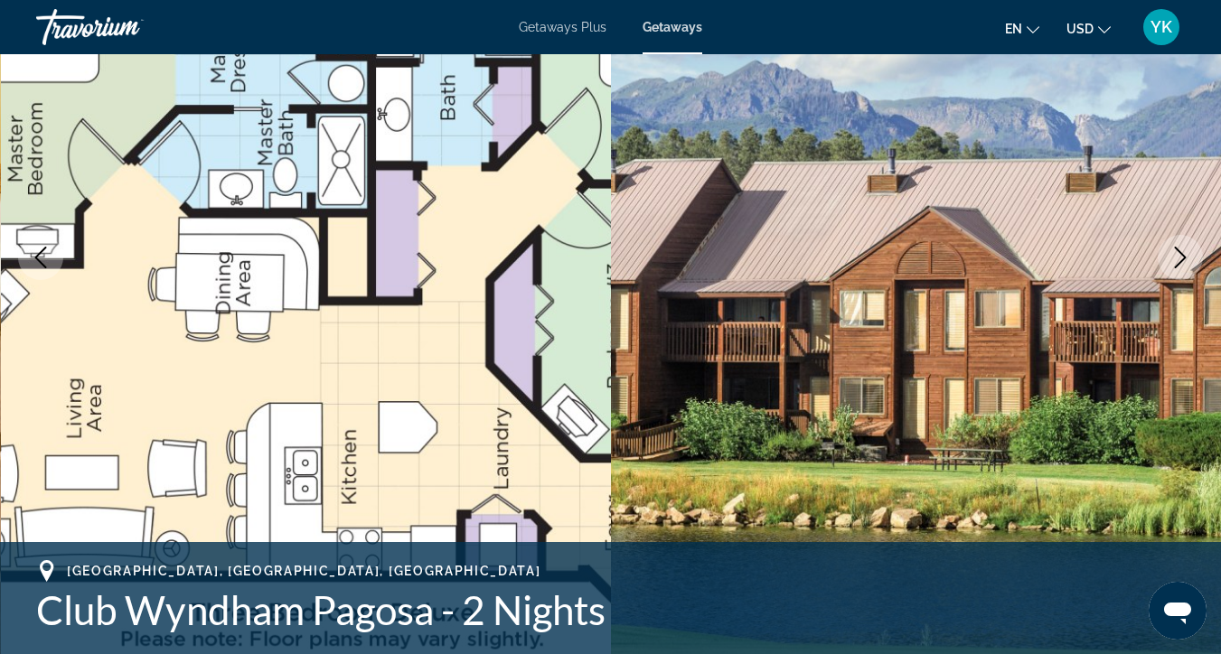
scroll to position [235, 0]
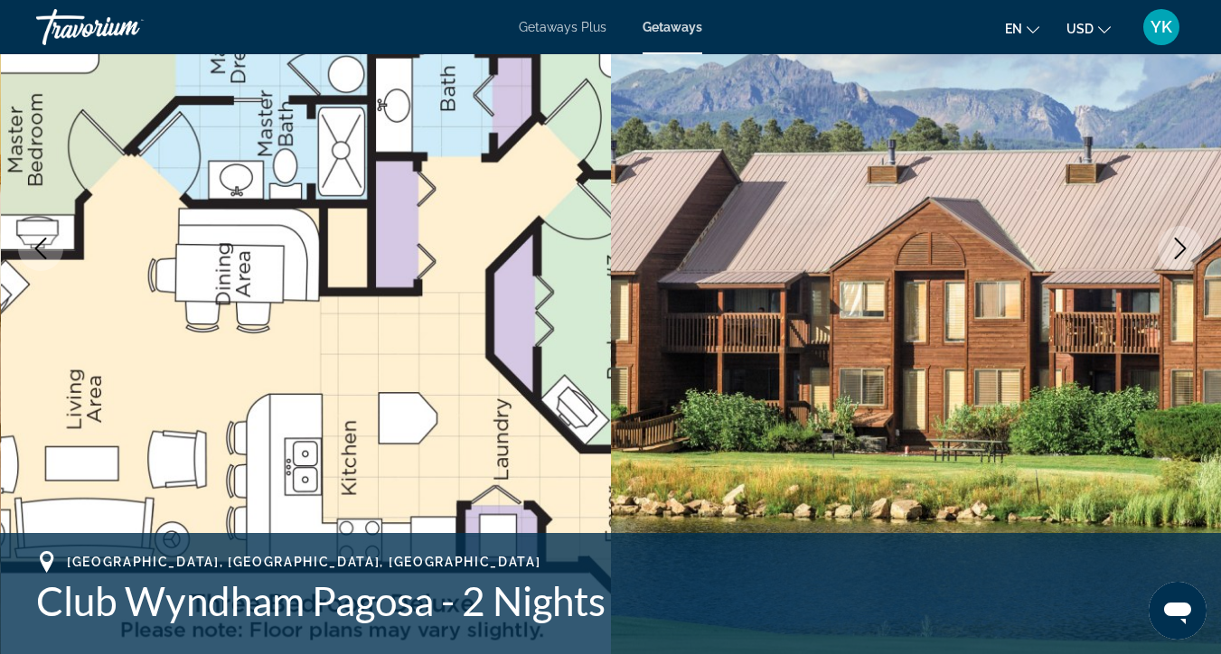
click at [1181, 258] on icon "Next image" at bounding box center [1181, 249] width 22 height 22
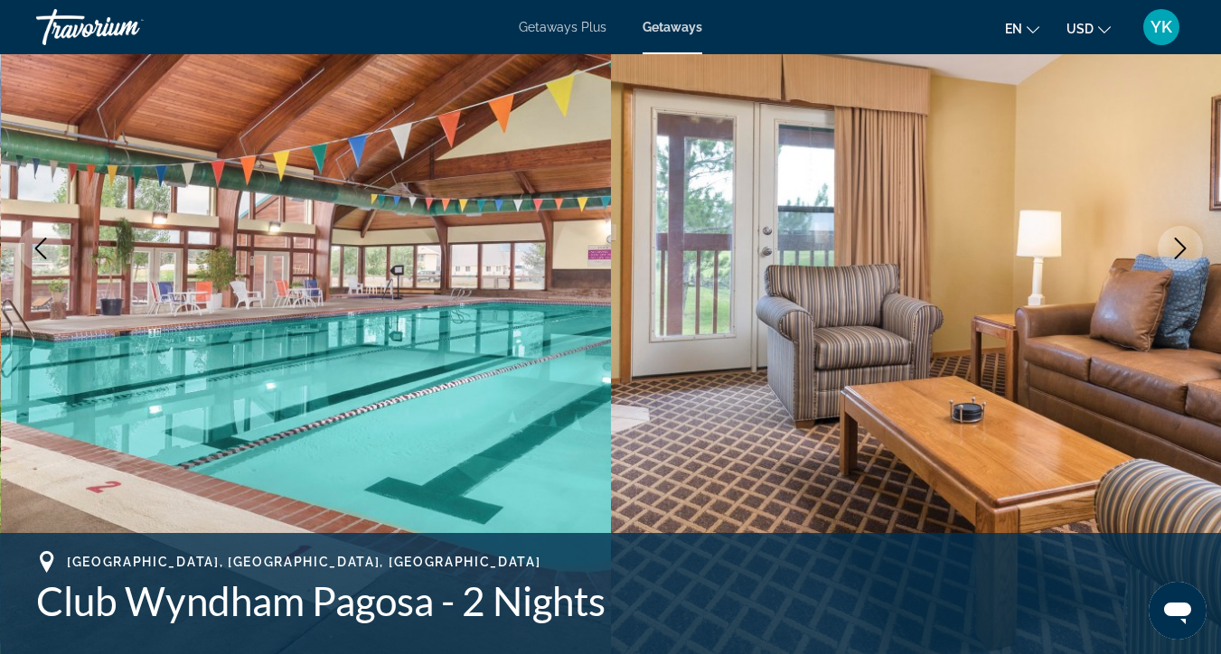
click at [1181, 257] on icon "Next image" at bounding box center [1181, 249] width 22 height 22
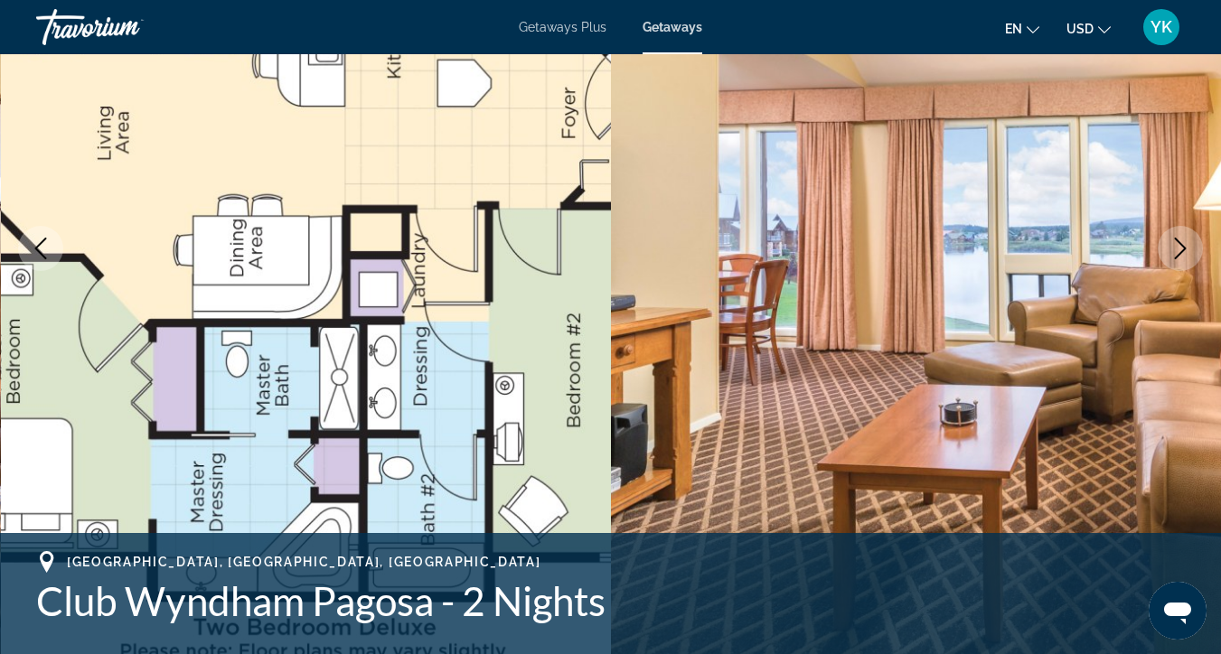
click at [1181, 257] on icon "Next image" at bounding box center [1181, 249] width 22 height 22
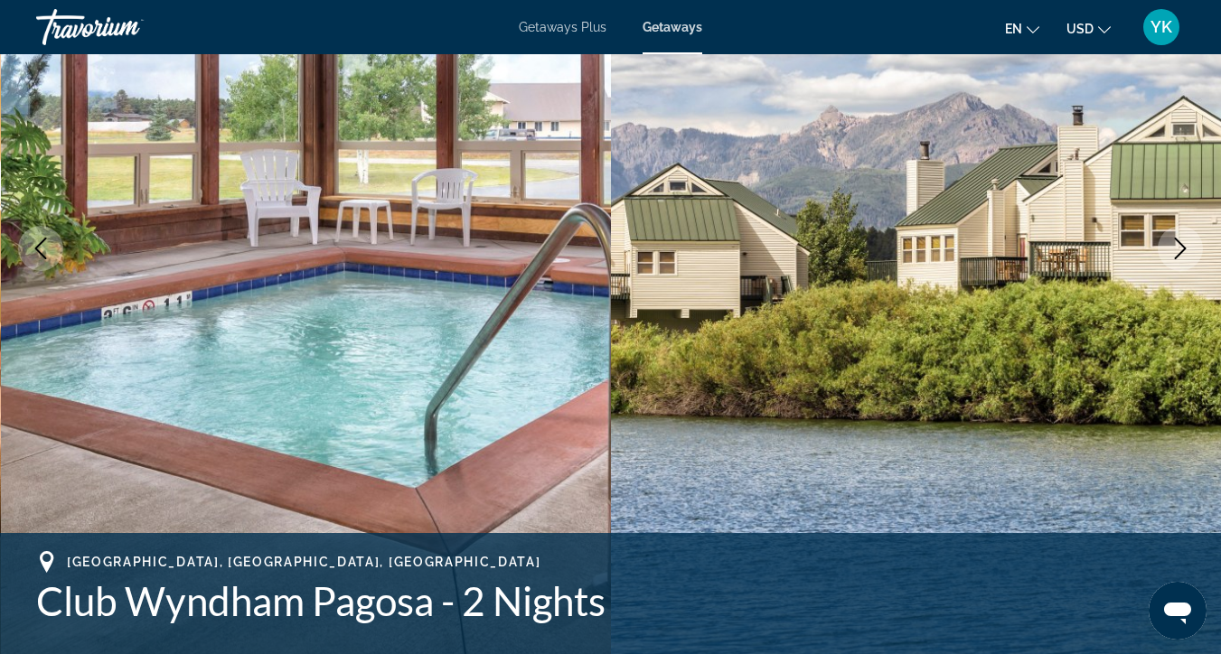
click at [1181, 257] on icon "Next image" at bounding box center [1181, 249] width 22 height 22
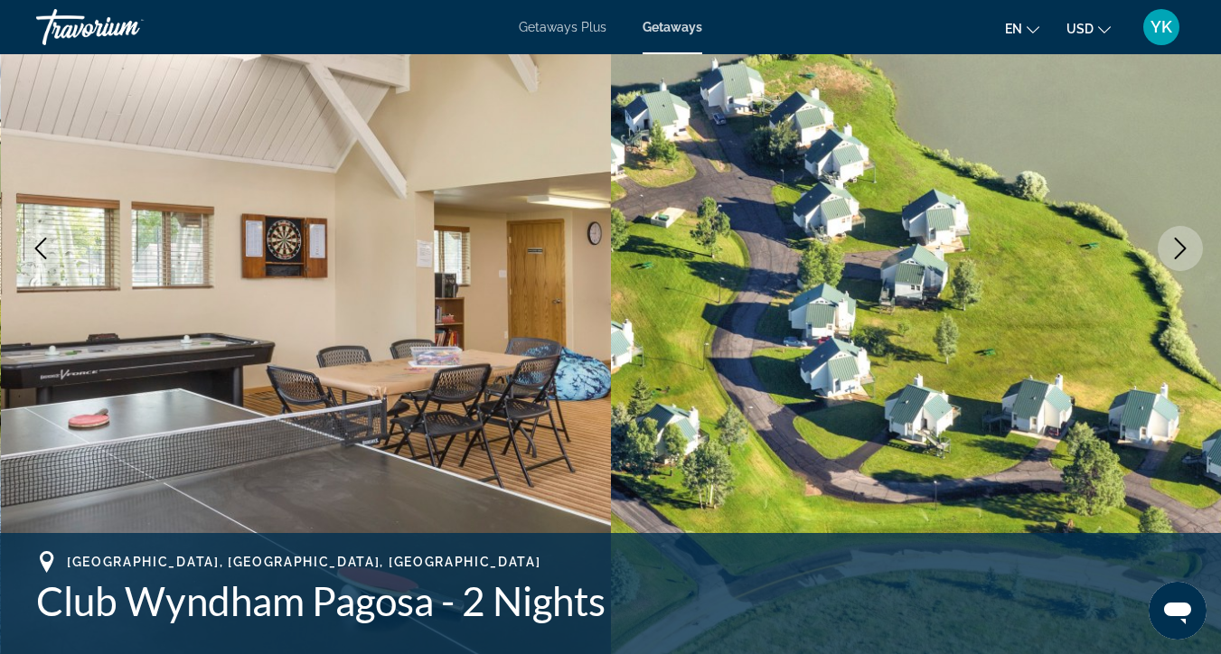
click at [1181, 256] on icon "Next image" at bounding box center [1181, 249] width 22 height 22
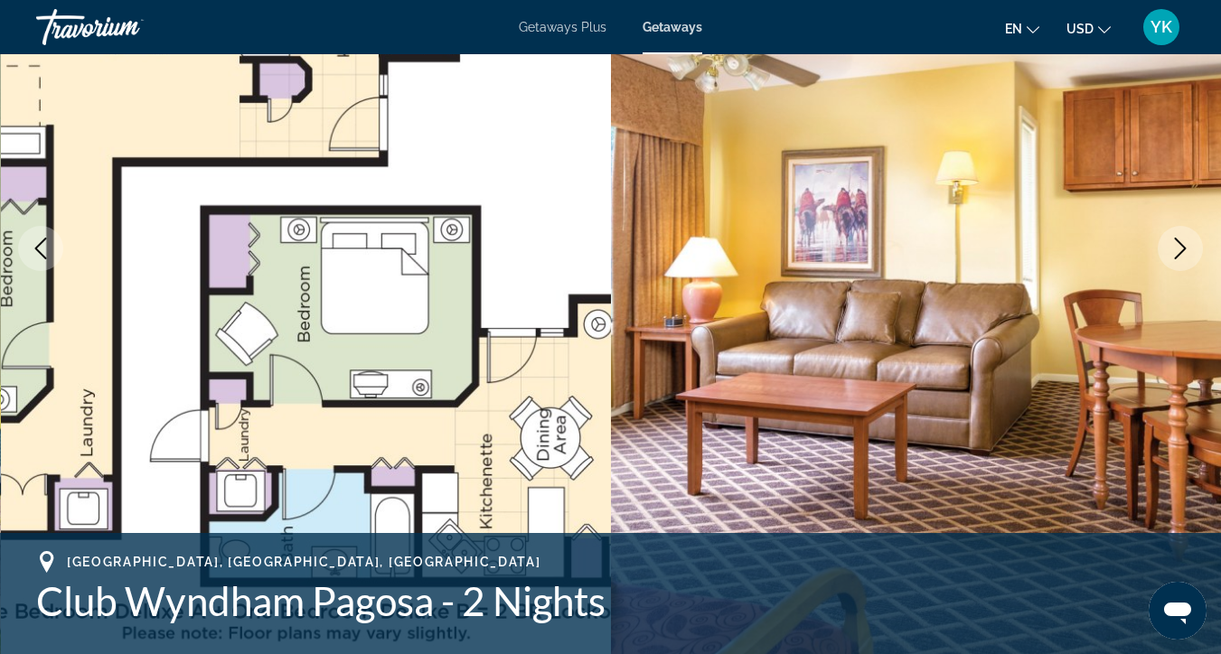
click at [1181, 256] on icon "Next image" at bounding box center [1181, 249] width 22 height 22
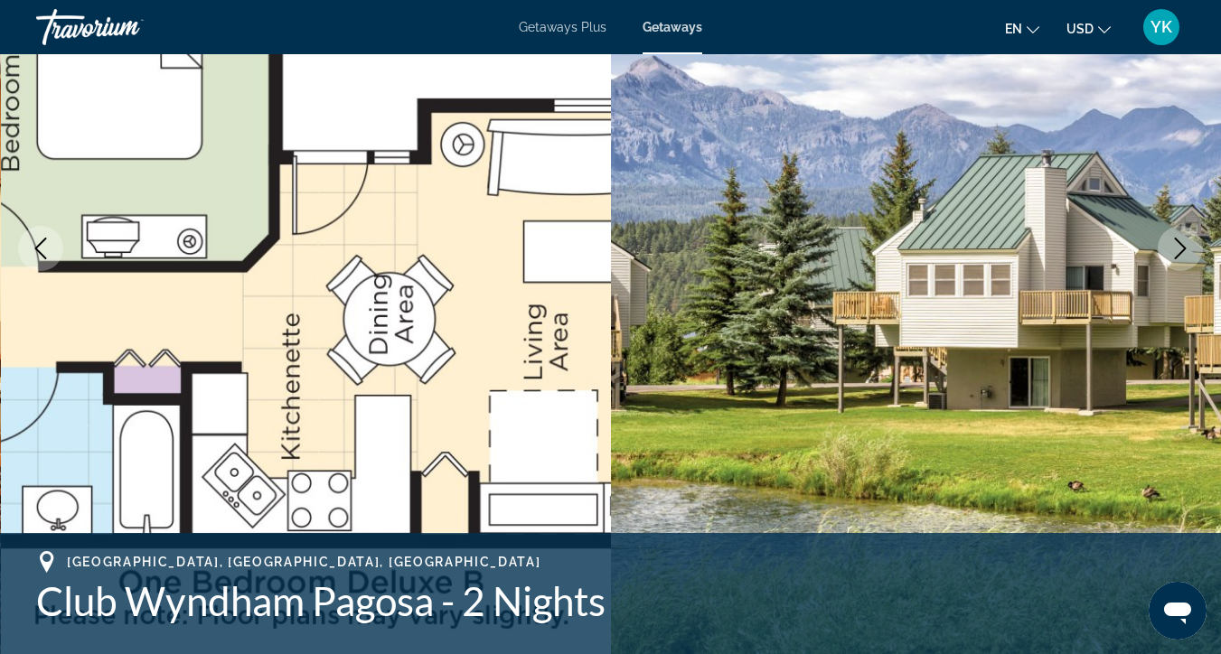
click at [1182, 256] on icon "Next image" at bounding box center [1181, 249] width 22 height 22
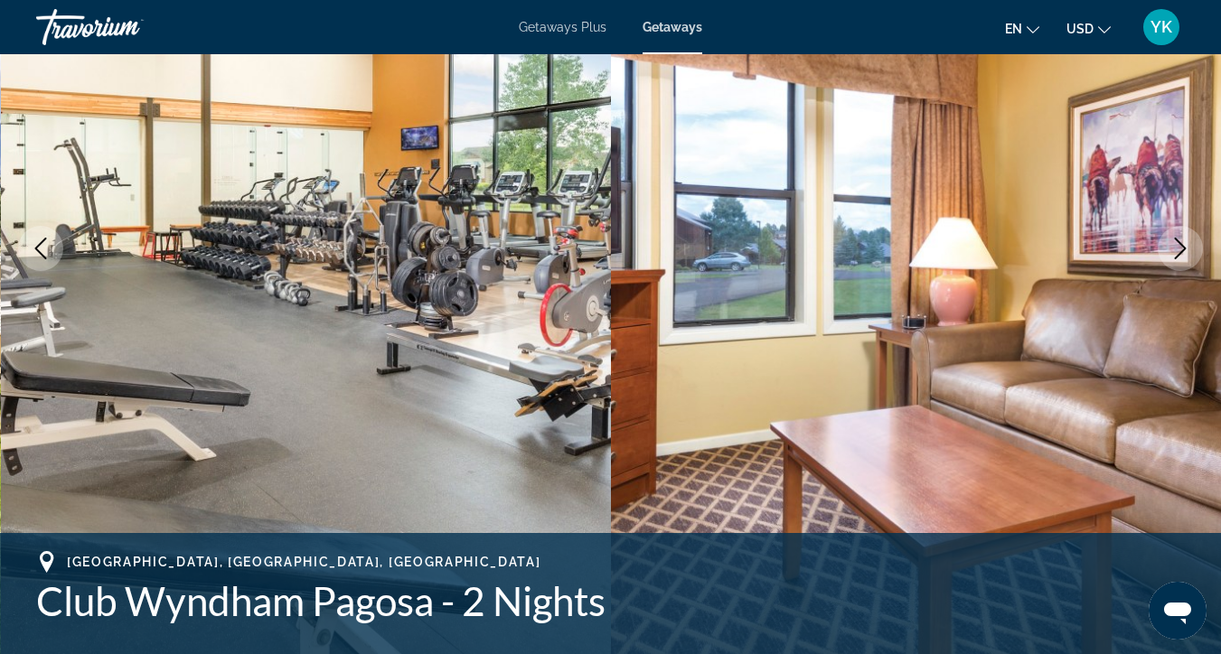
click at [1183, 256] on icon "Next image" at bounding box center [1181, 249] width 22 height 22
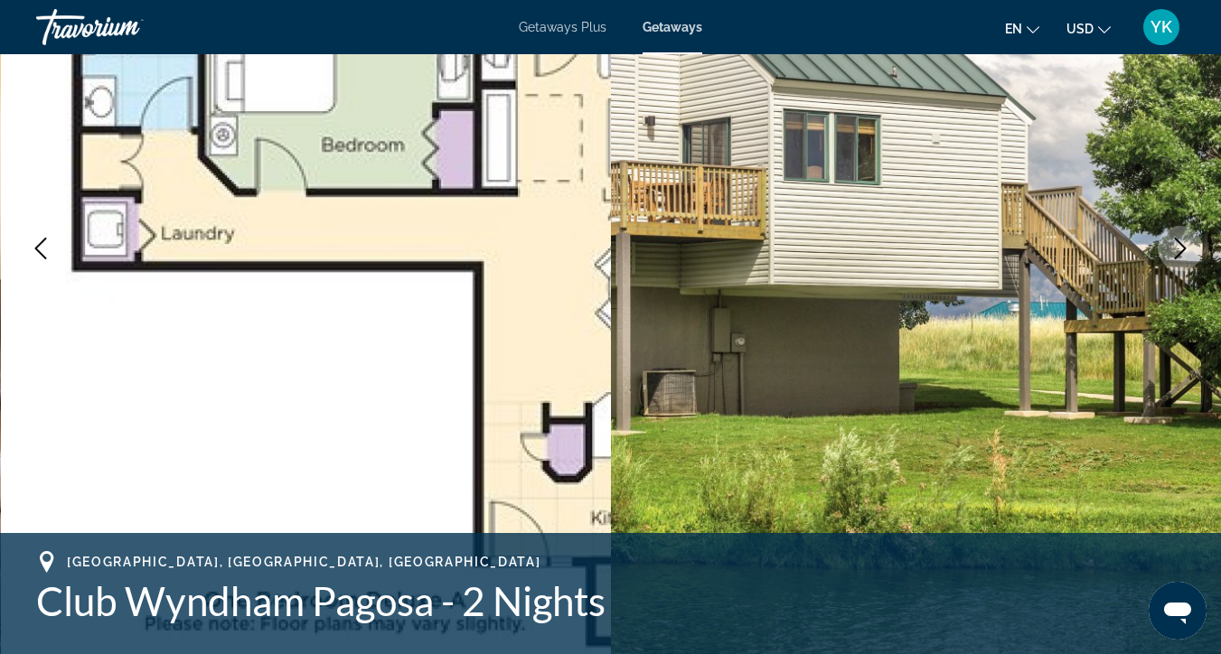
click at [1183, 256] on icon "Next image" at bounding box center [1181, 249] width 22 height 22
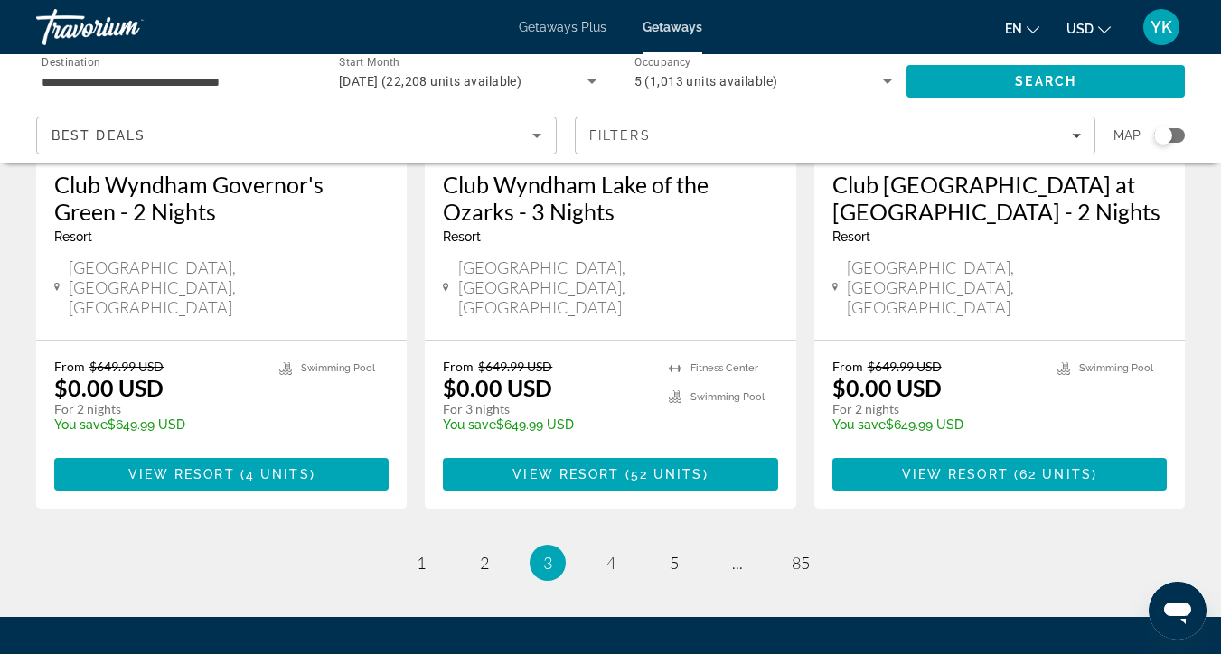
scroll to position [2433, 0]
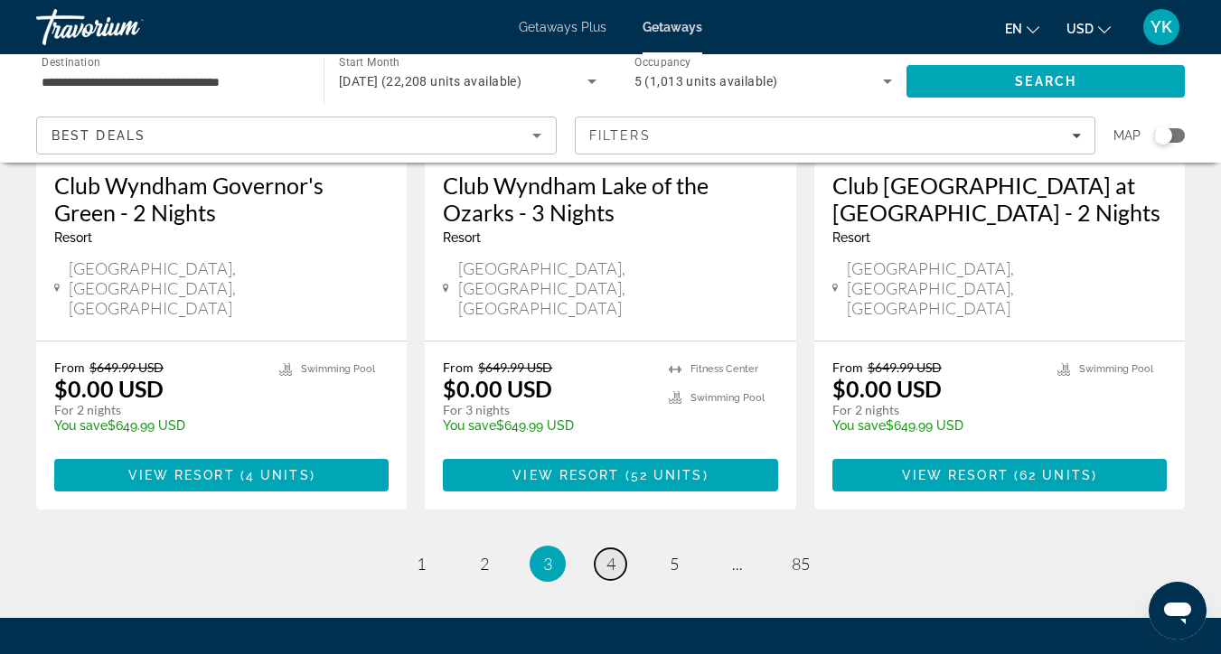
click at [609, 554] on span "4" at bounding box center [611, 564] width 9 height 20
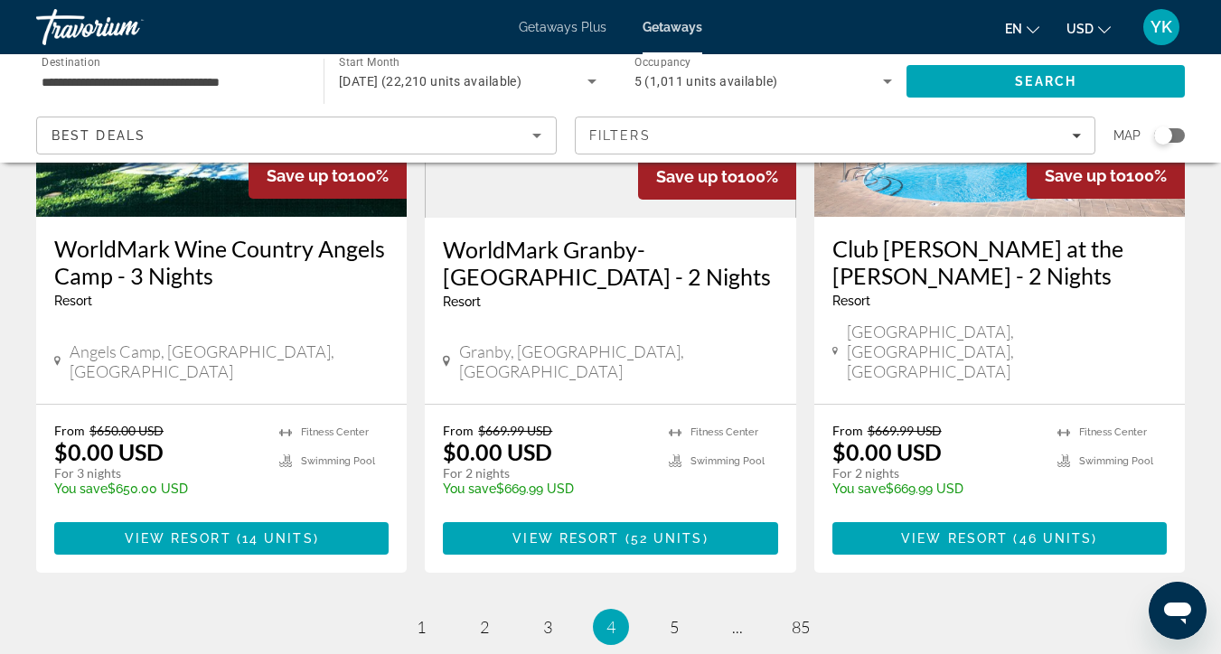
scroll to position [2345, 0]
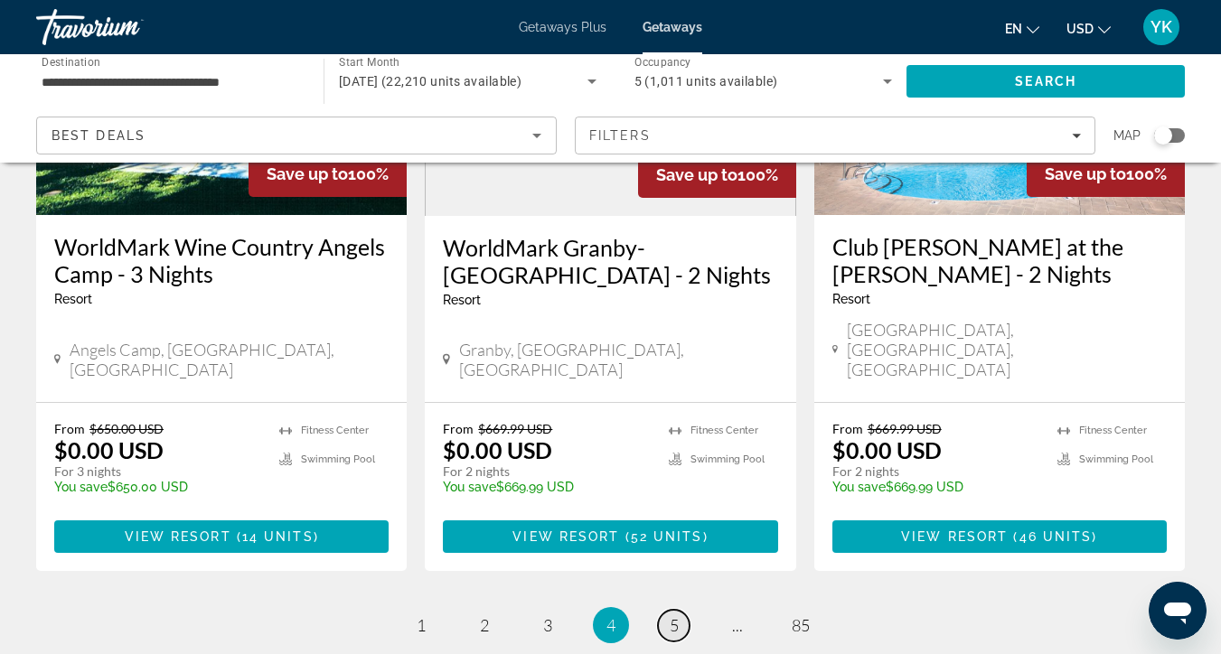
click at [663, 610] on link "page 5" at bounding box center [674, 626] width 32 height 32
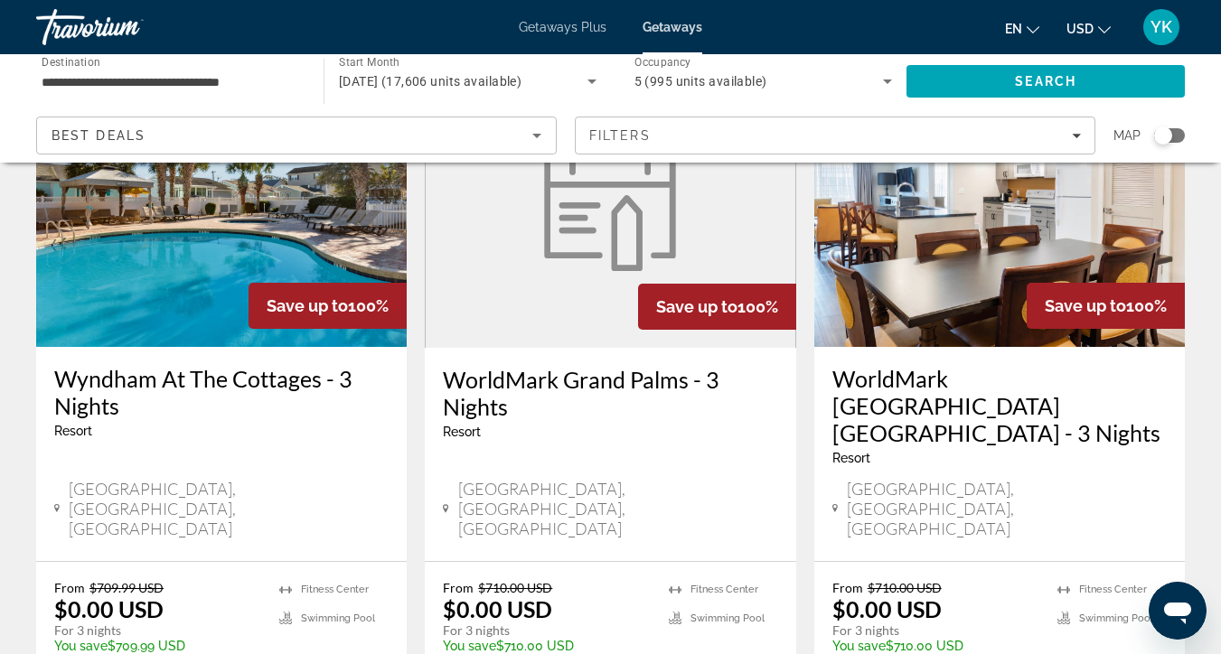
scroll to position [2242, 0]
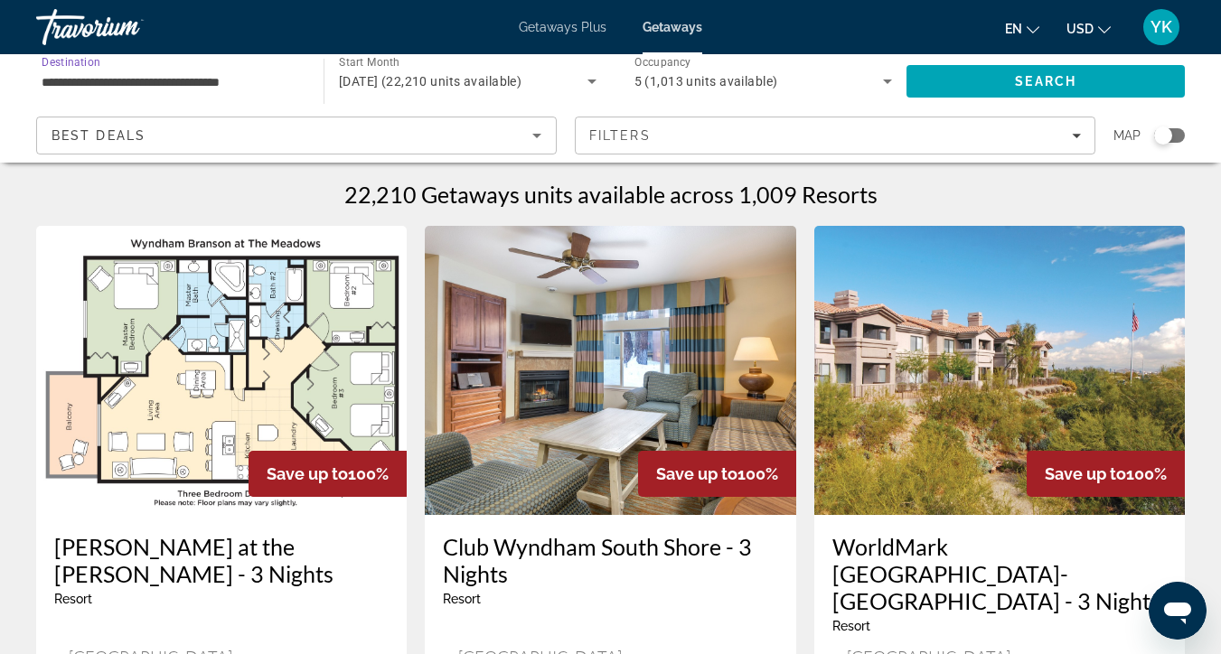
click at [174, 79] on input "**********" at bounding box center [171, 82] width 259 height 22
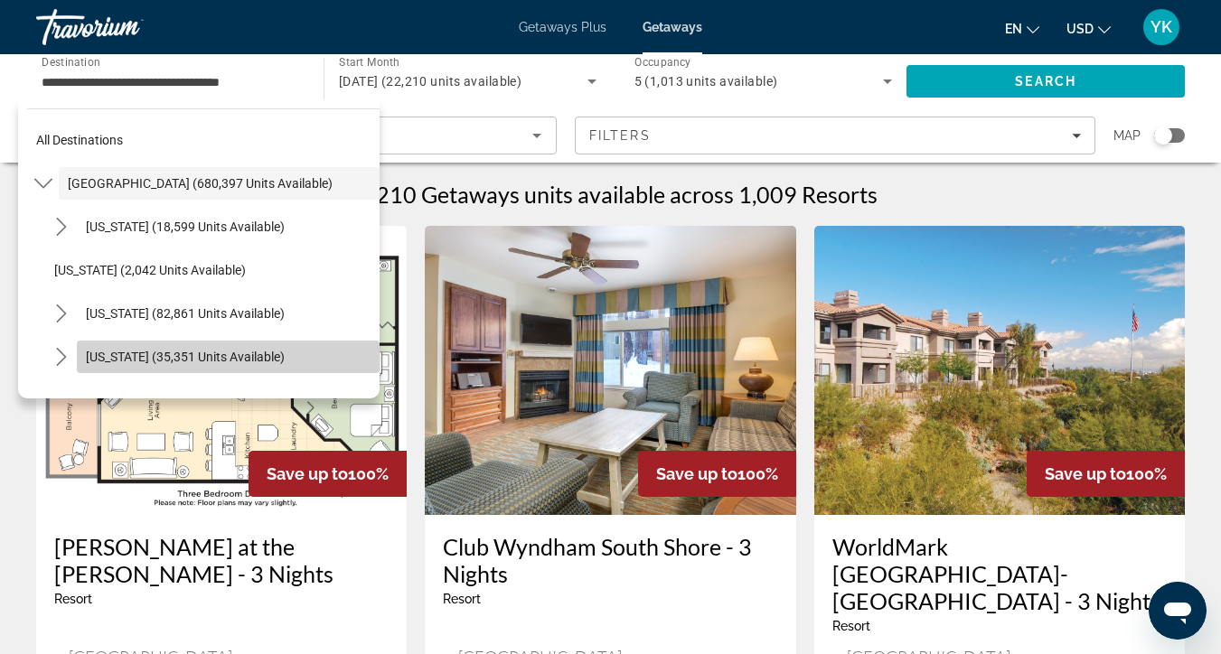
click at [145, 357] on span "[US_STATE] (35,351 units available)" at bounding box center [185, 357] width 199 height 14
type input "**********"
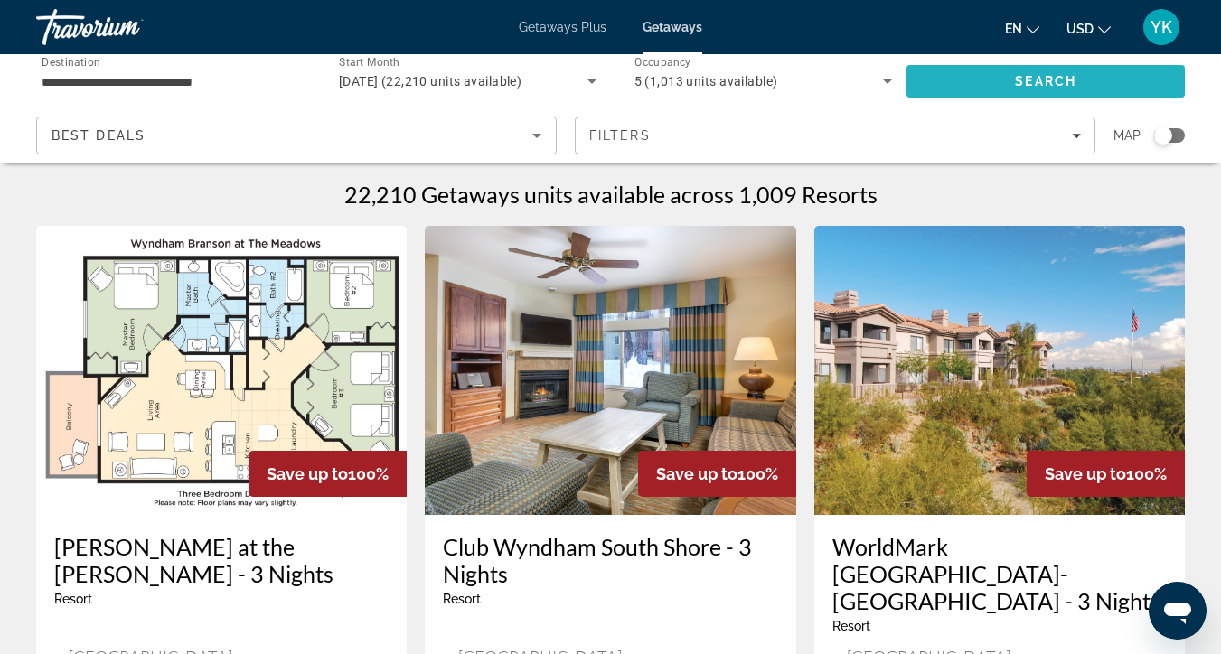
click at [986, 84] on span "Search" at bounding box center [1046, 81] width 278 height 43
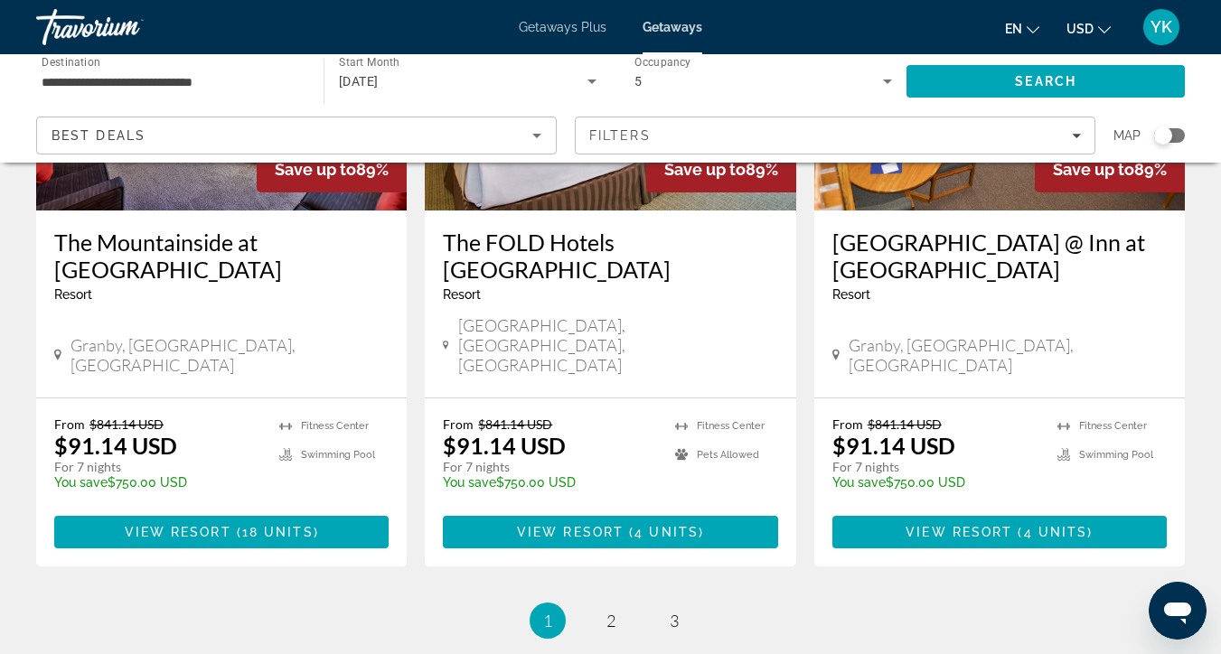
scroll to position [2356, 0]
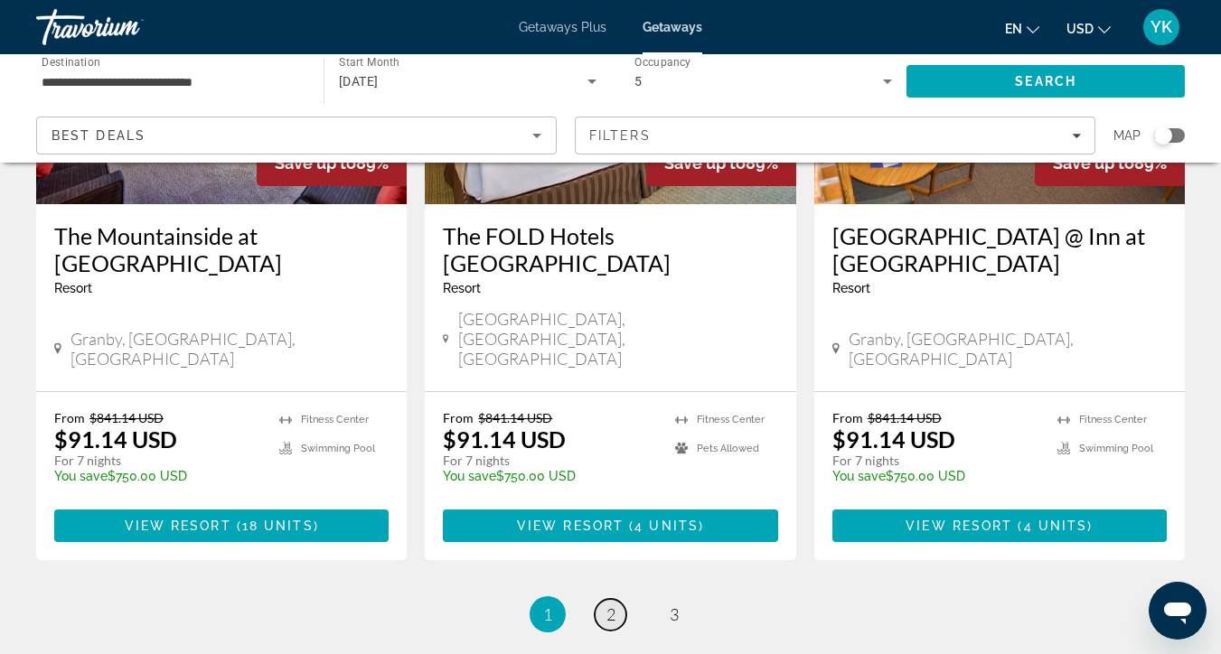
click at [609, 605] on span "2" at bounding box center [611, 615] width 9 height 20
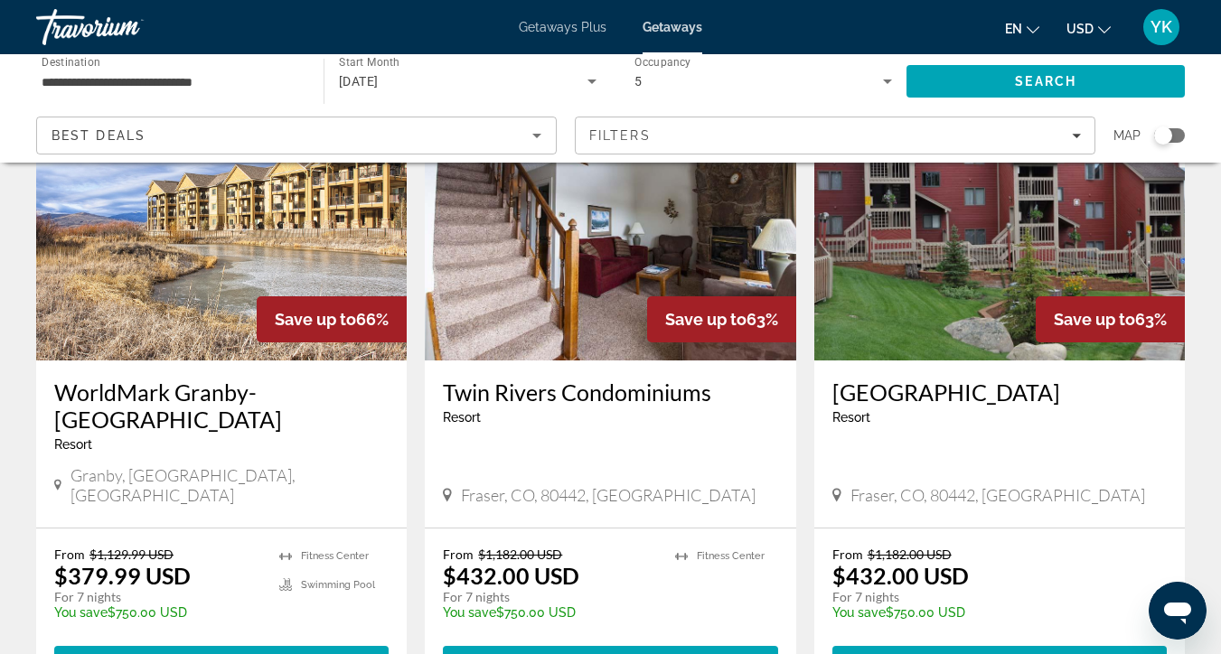
scroll to position [2243, 0]
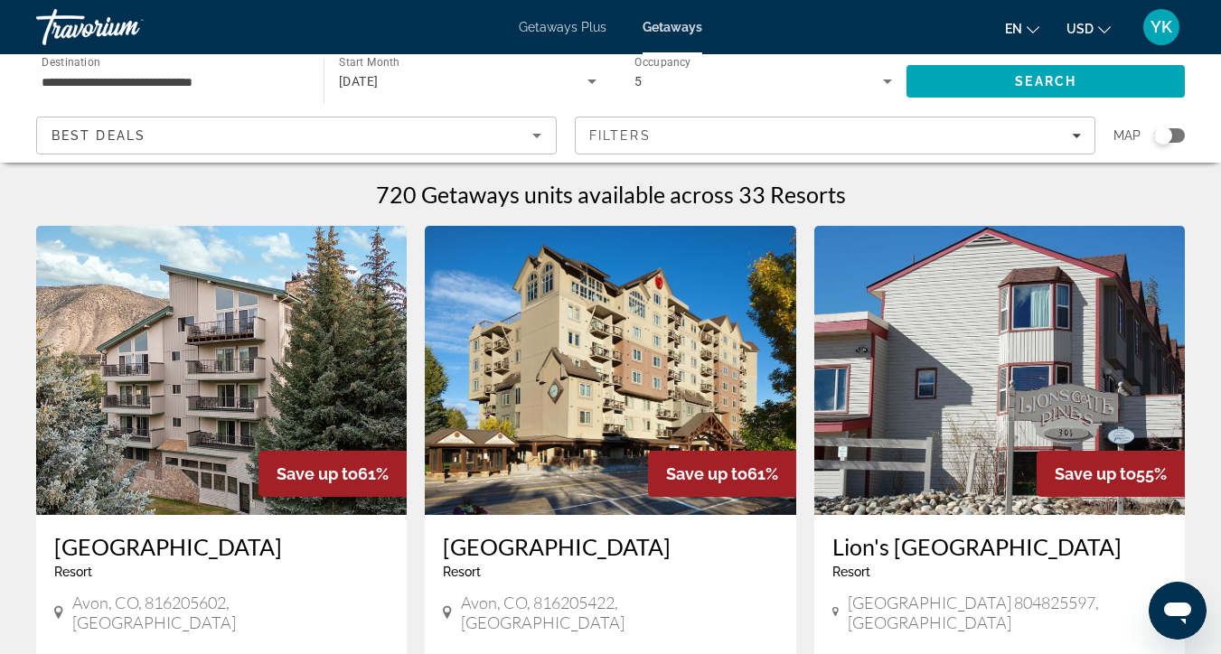
click at [682, 29] on span "Getaways" at bounding box center [673, 27] width 60 height 14
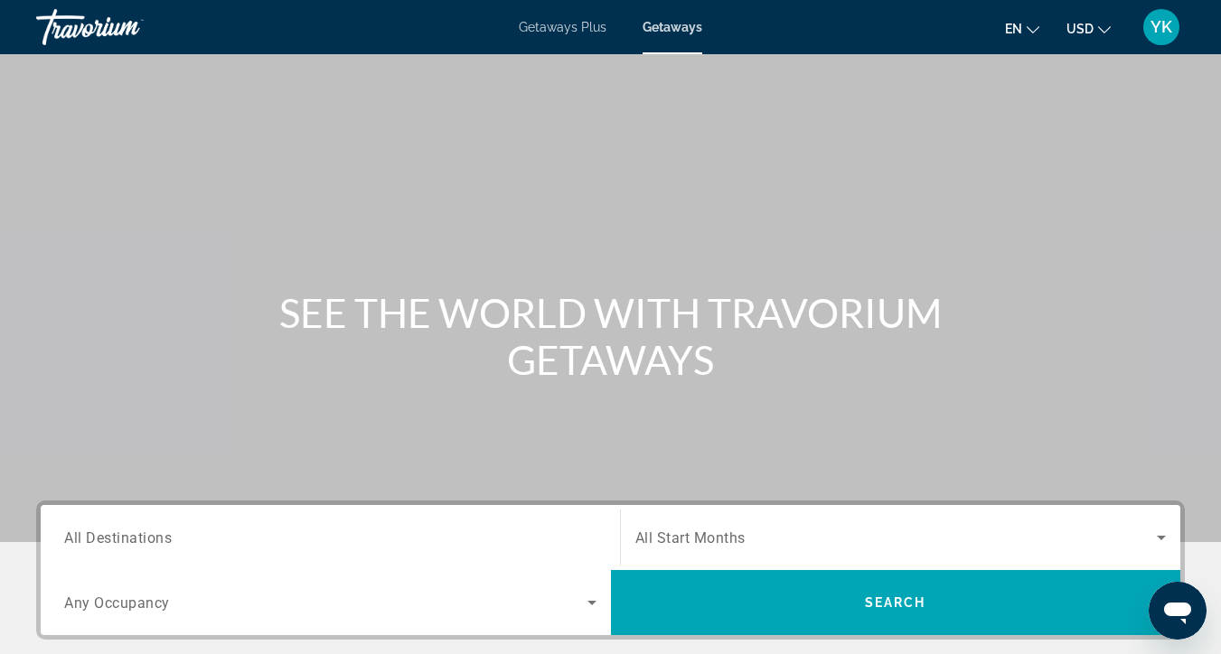
click at [517, 525] on div "Search widget" at bounding box center [330, 539] width 532 height 52
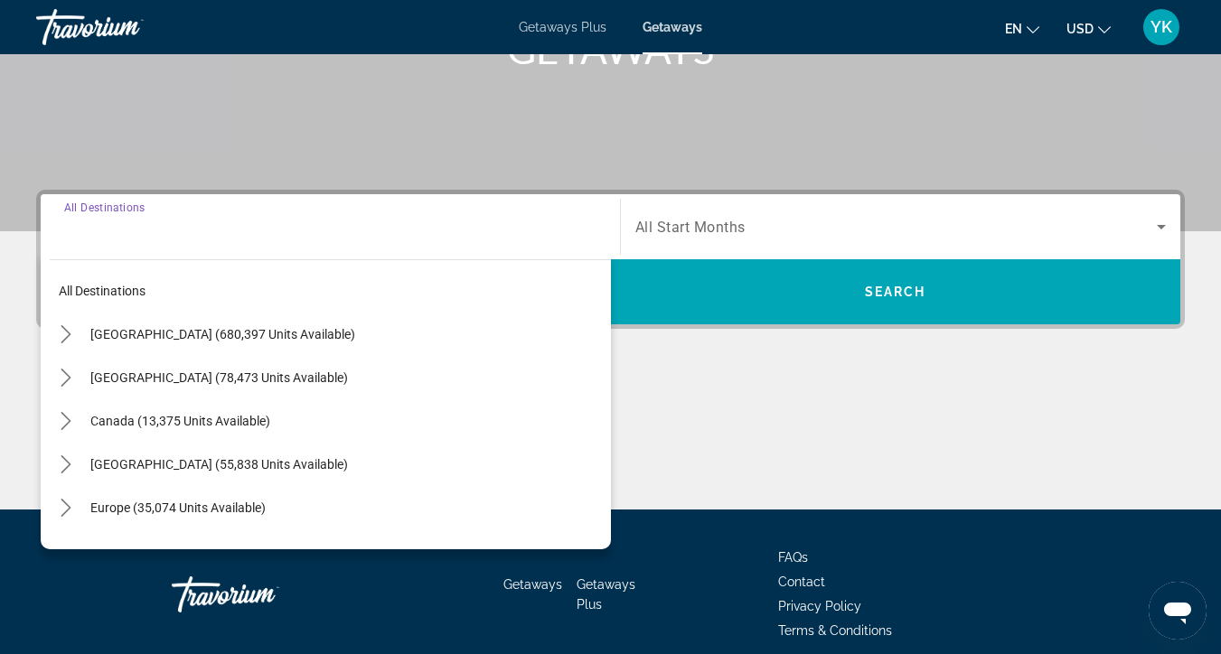
scroll to position [388, 0]
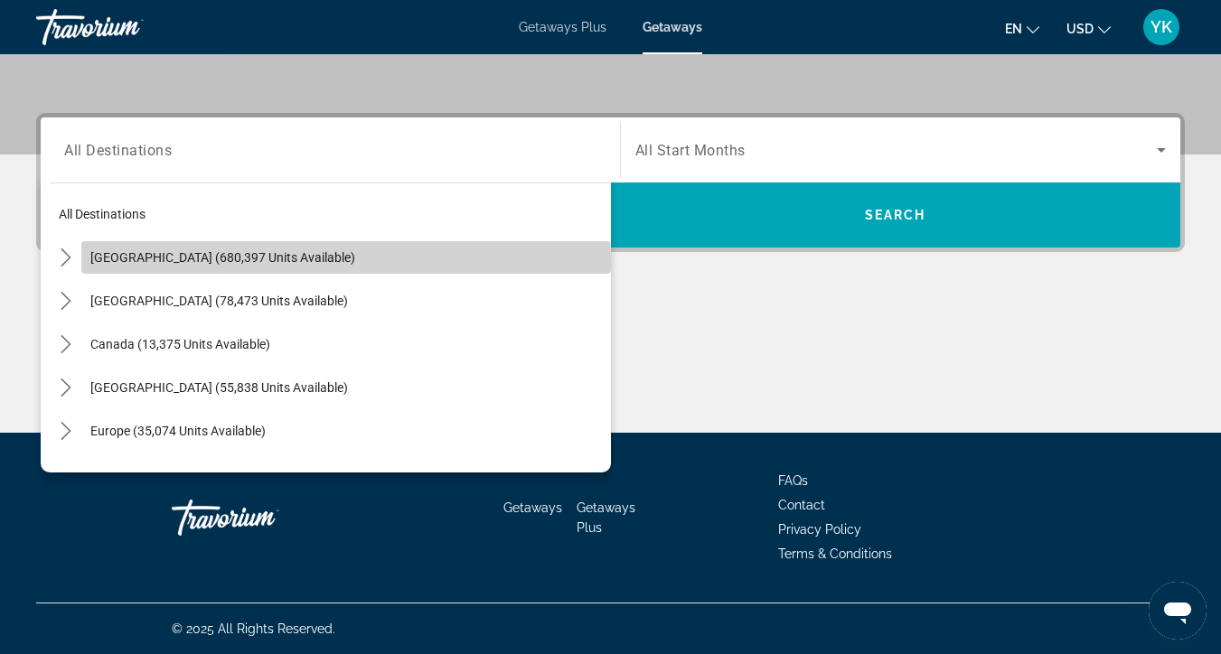
click at [181, 262] on span "[GEOGRAPHIC_DATA] (680,397 units available)" at bounding box center [222, 257] width 265 height 14
type input "**********"
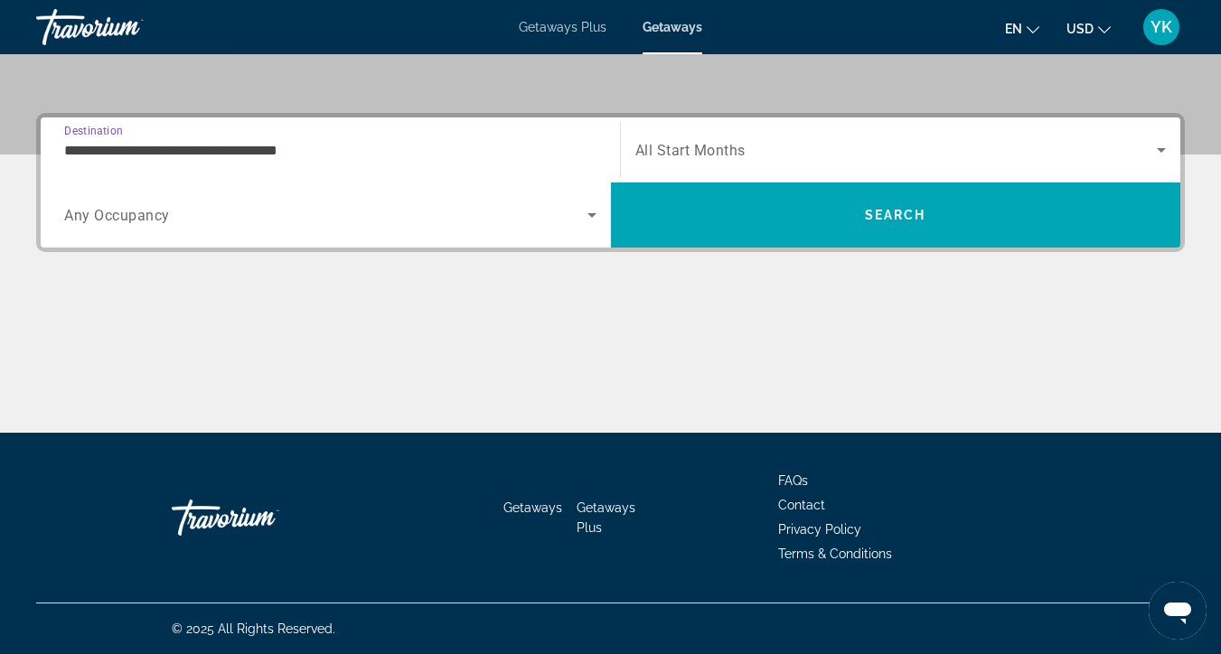
click at [297, 228] on div "Search widget" at bounding box center [330, 215] width 532 height 51
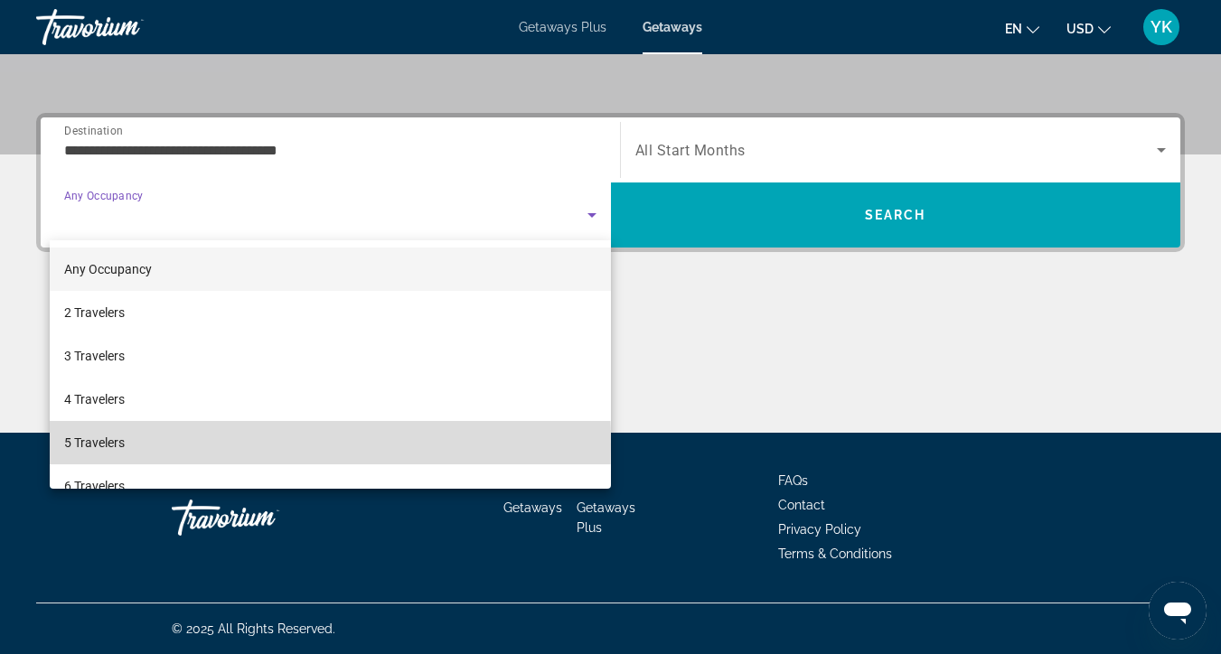
click at [127, 445] on mat-option "5 Travelers" at bounding box center [330, 442] width 561 height 43
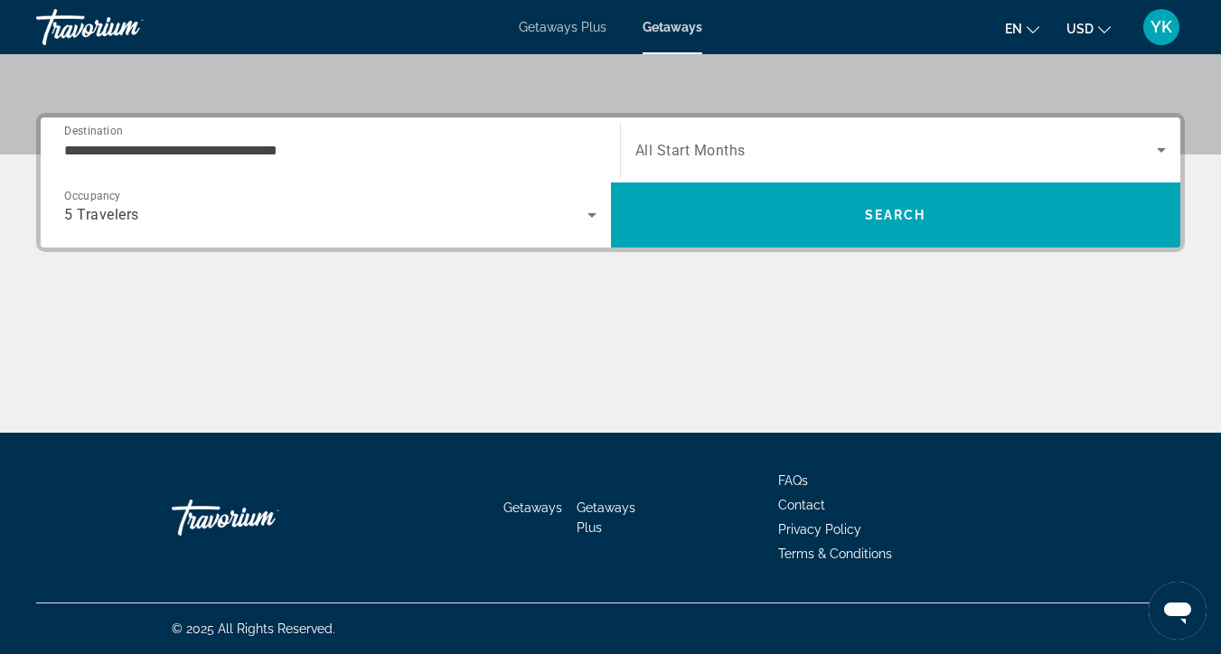
click at [688, 155] on span "All Start Months" at bounding box center [690, 150] width 110 height 17
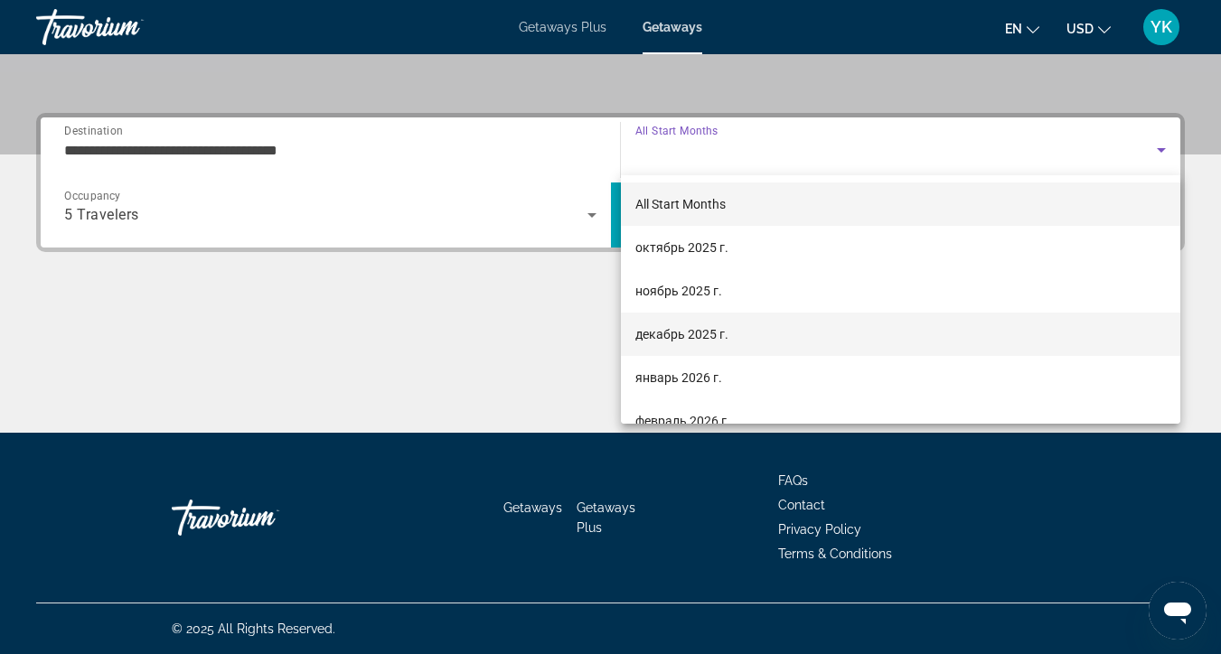
click at [682, 340] on span "декабрь 2025 г." at bounding box center [681, 335] width 93 height 22
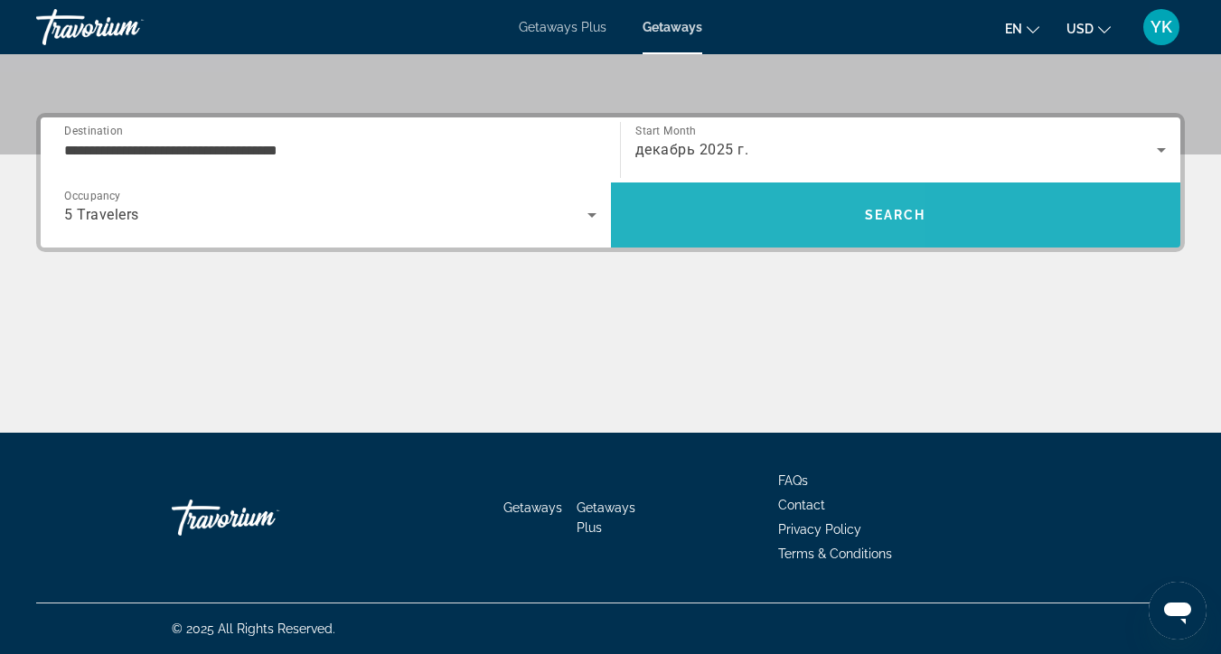
click at [710, 231] on span "Search" at bounding box center [896, 214] width 570 height 43
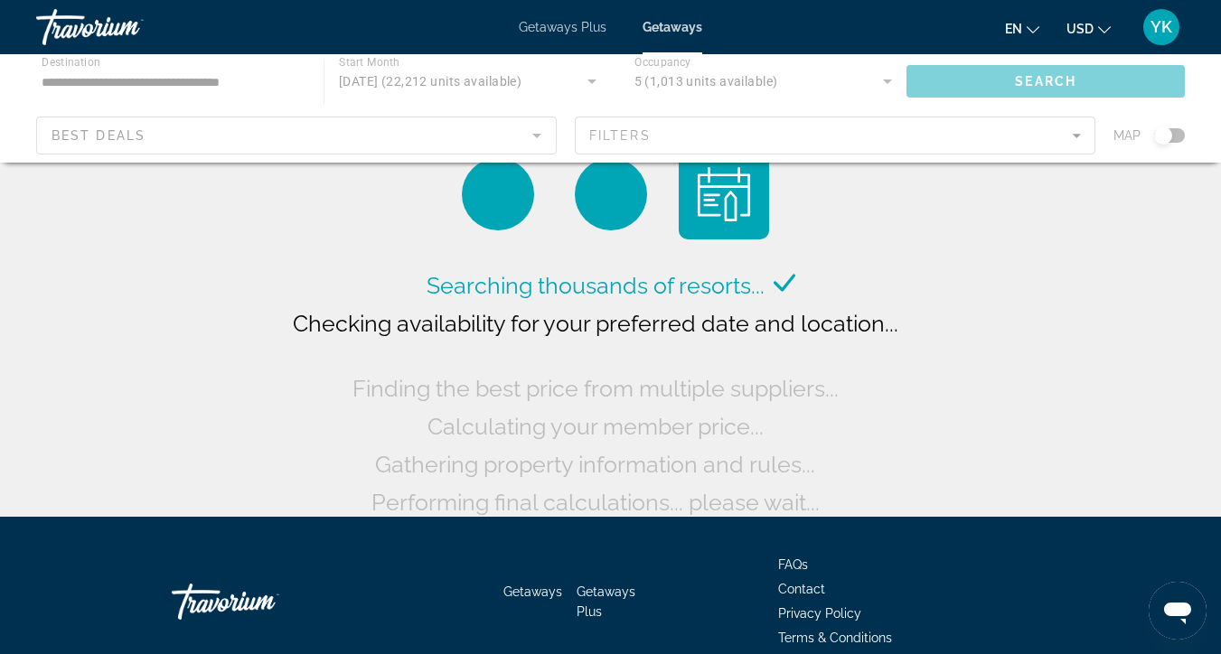
click at [218, 132] on div "Main content" at bounding box center [610, 108] width 1221 height 108
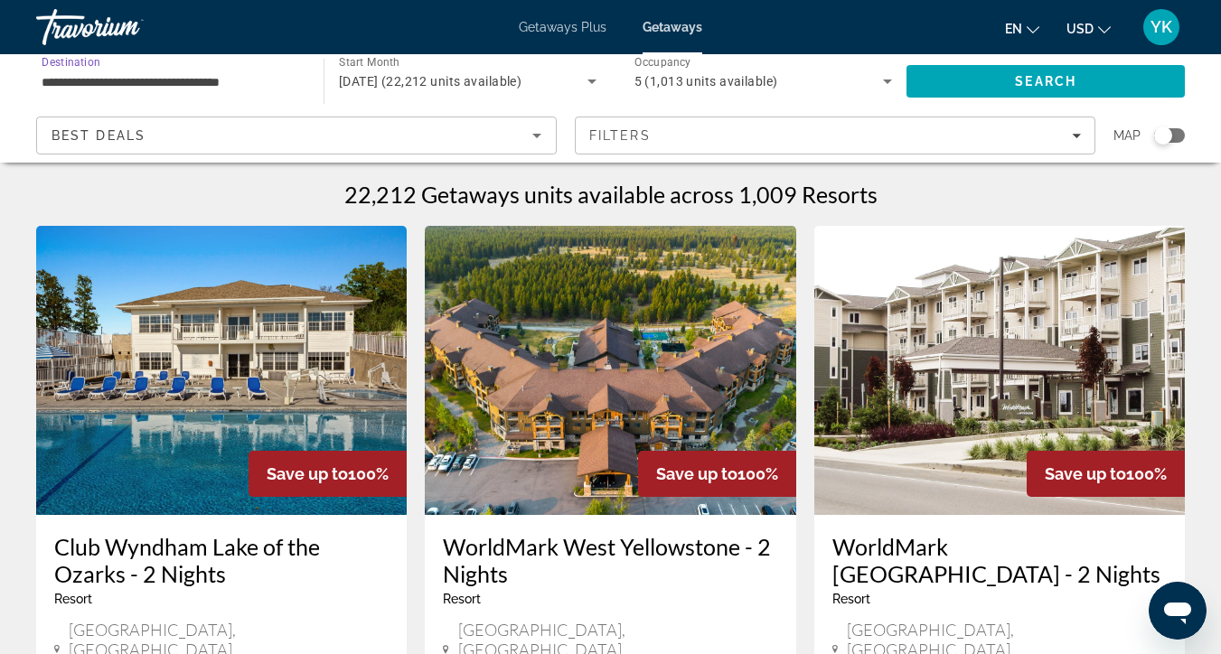
click at [174, 87] on input "**********" at bounding box center [171, 82] width 259 height 22
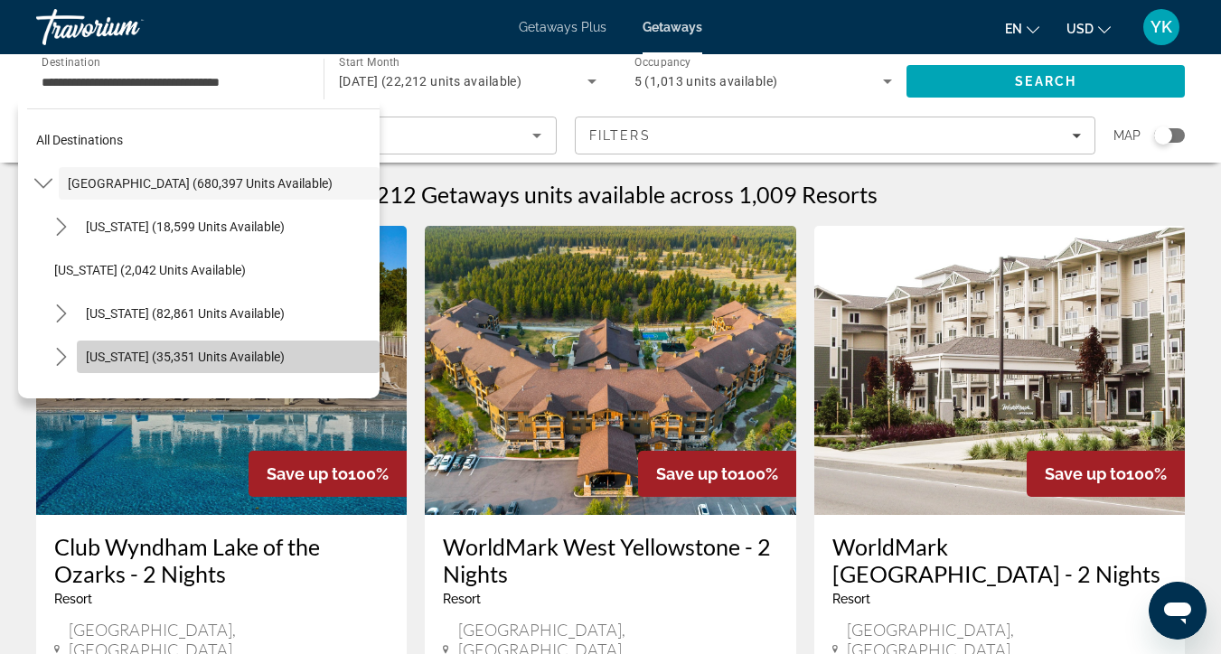
click at [146, 360] on span "[US_STATE] (35,351 units available)" at bounding box center [185, 357] width 199 height 14
type input "**********"
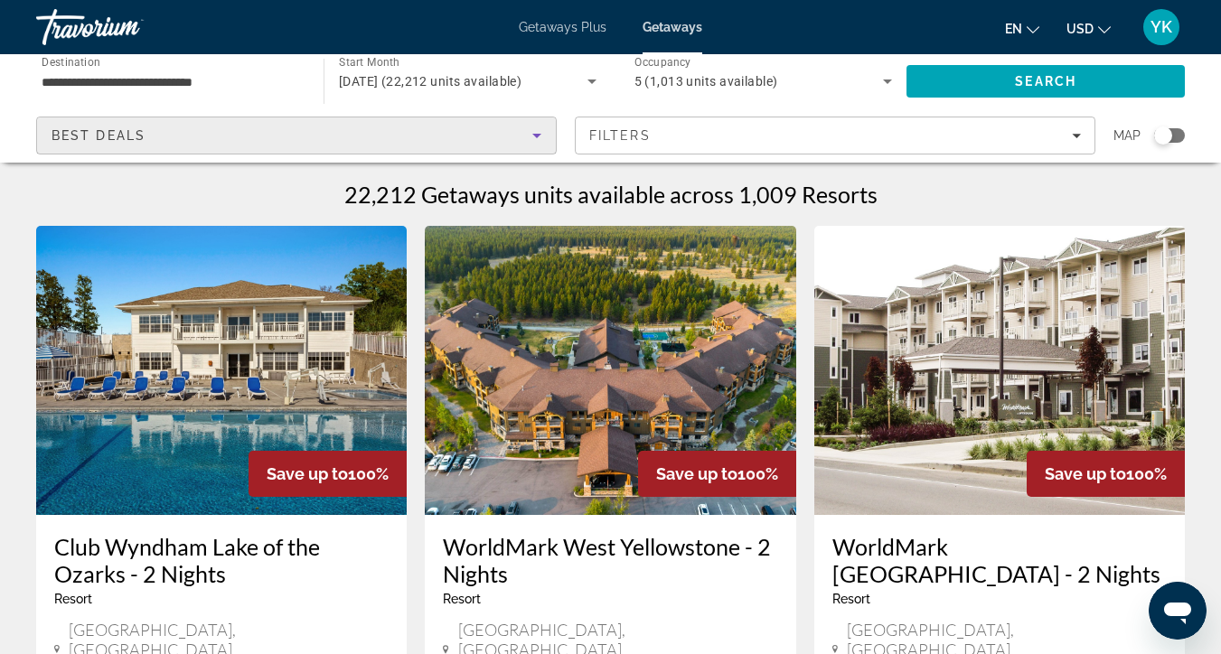
click at [310, 134] on div "Best Deals" at bounding box center [292, 136] width 481 height 22
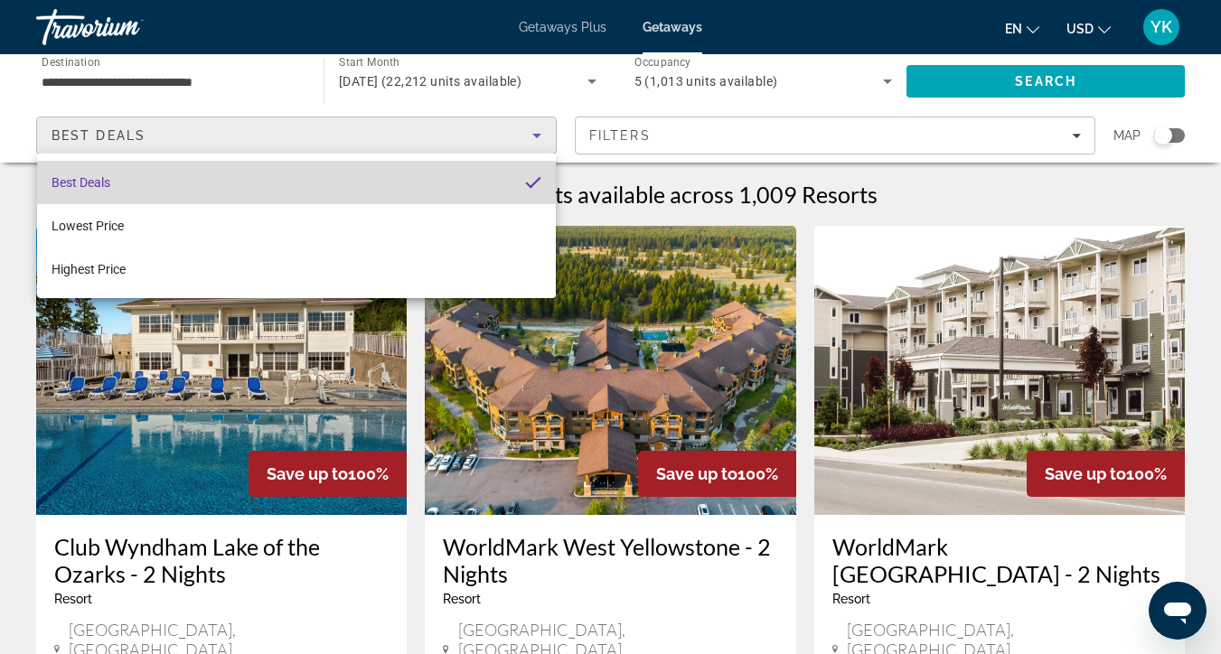
click at [249, 179] on mat-option "Best Deals" at bounding box center [296, 182] width 519 height 43
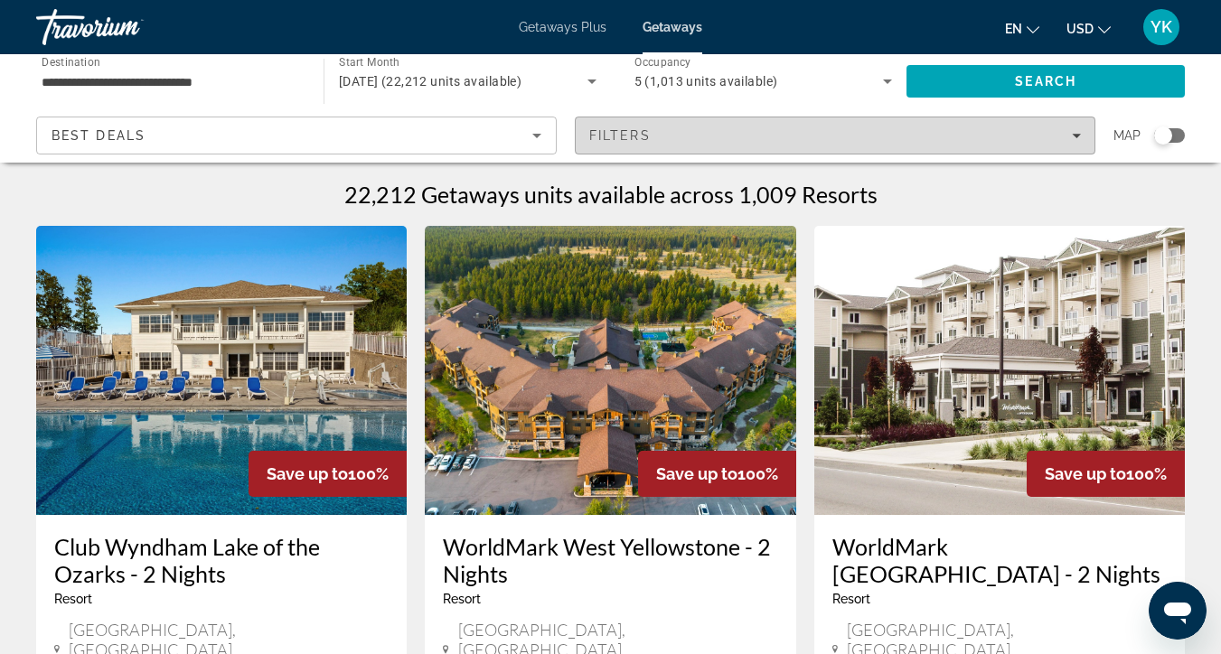
click at [688, 141] on div "Filters" at bounding box center [835, 135] width 492 height 14
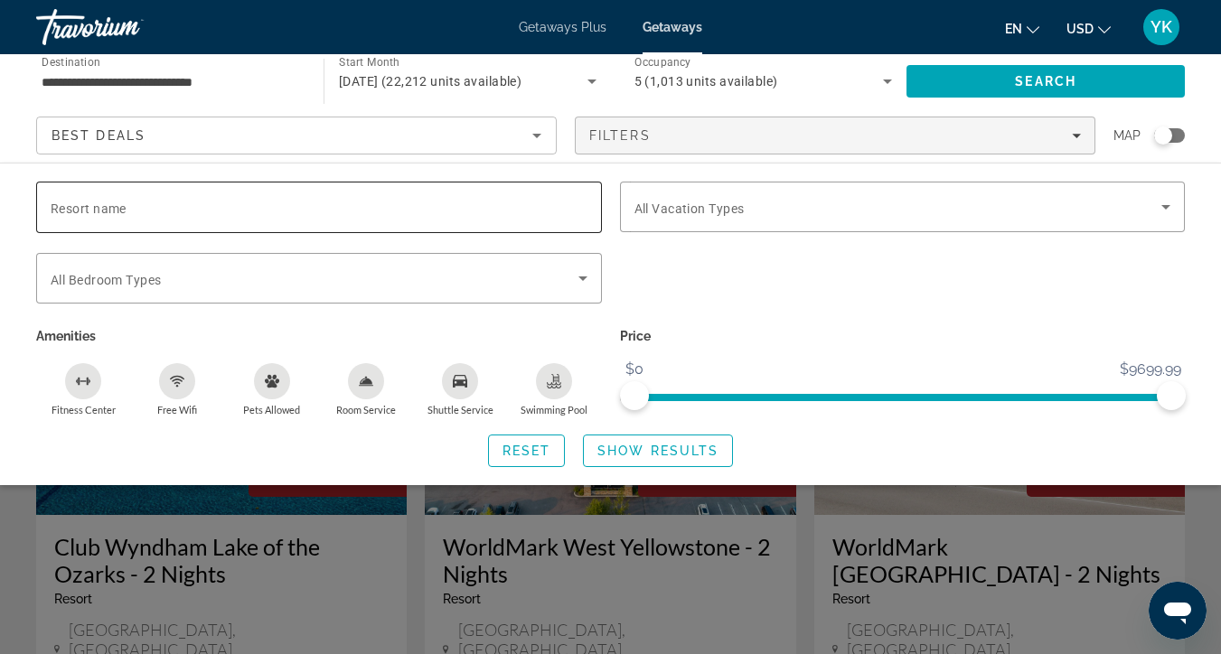
click at [377, 212] on input "Resort name" at bounding box center [319, 208] width 537 height 22
type input "**********"
click at [917, 212] on span "Search widget" at bounding box center [899, 207] width 528 height 22
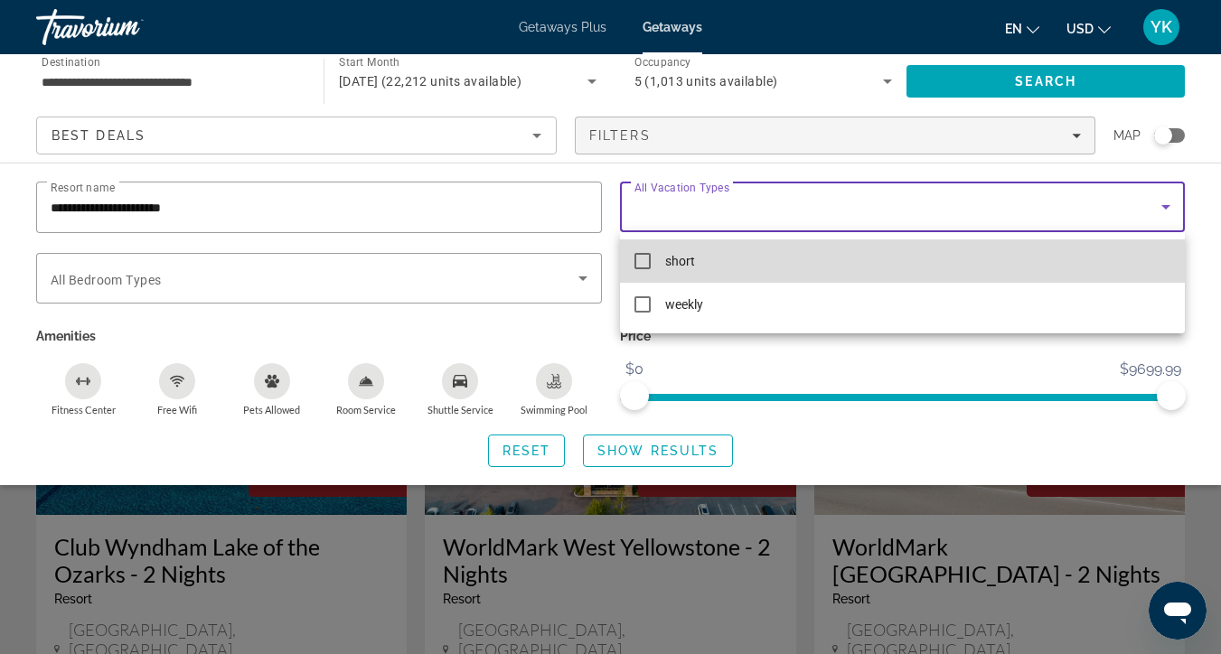
click at [643, 260] on mat-pseudo-checkbox at bounding box center [643, 261] width 16 height 16
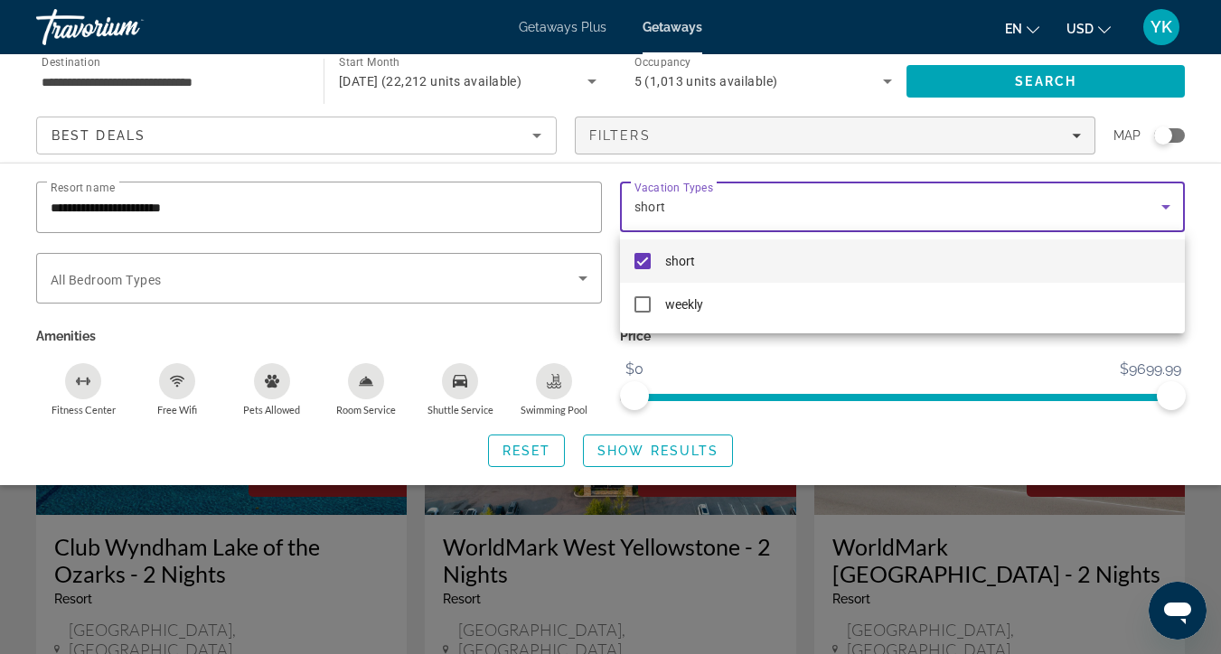
click at [1049, 142] on div at bounding box center [610, 327] width 1221 height 654
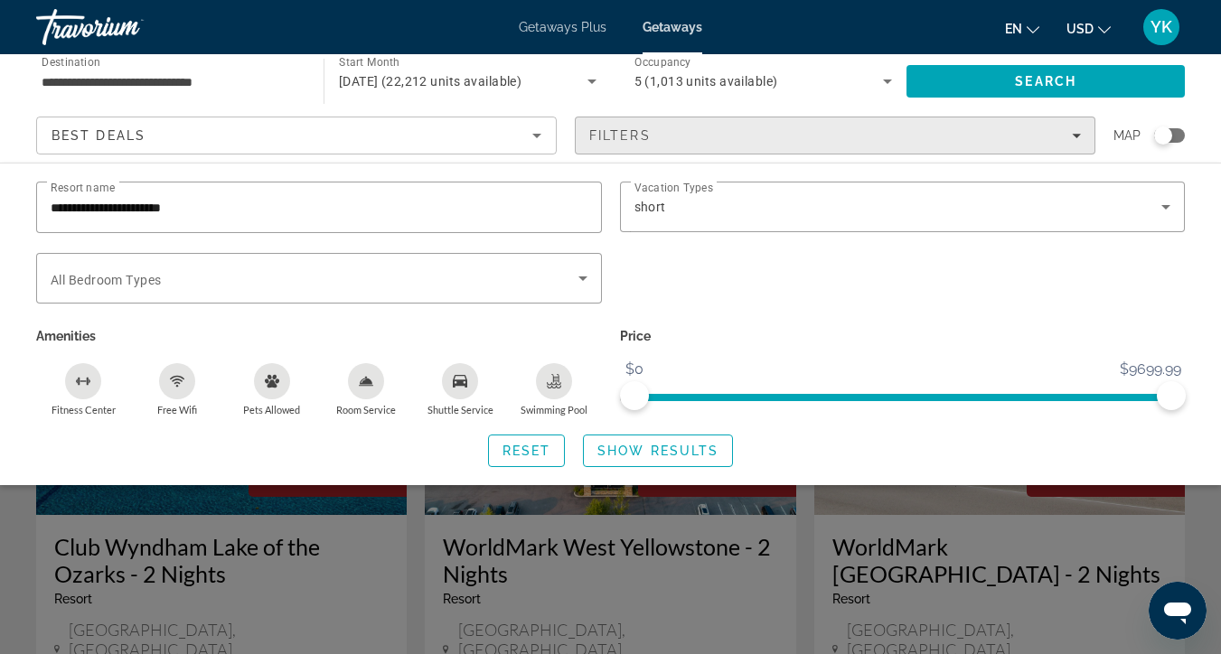
click at [1049, 140] on div "Filters" at bounding box center [835, 135] width 492 height 14
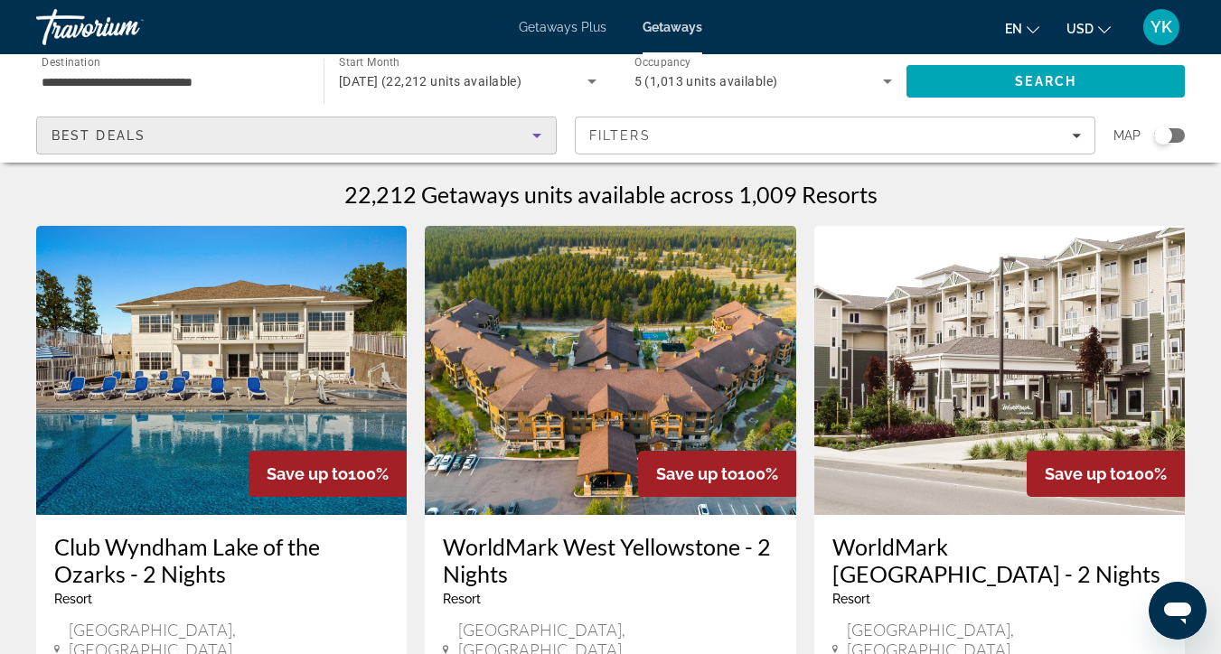
click at [399, 136] on div "Best Deals" at bounding box center [292, 136] width 481 height 22
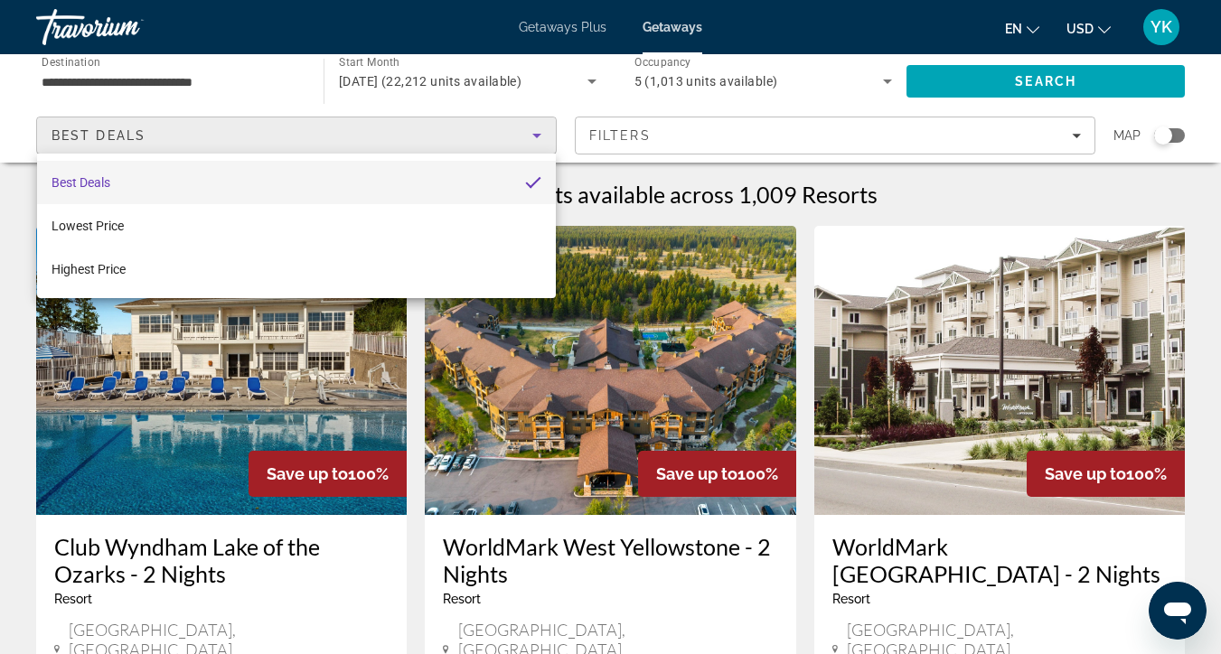
click at [634, 133] on div at bounding box center [610, 327] width 1221 height 654
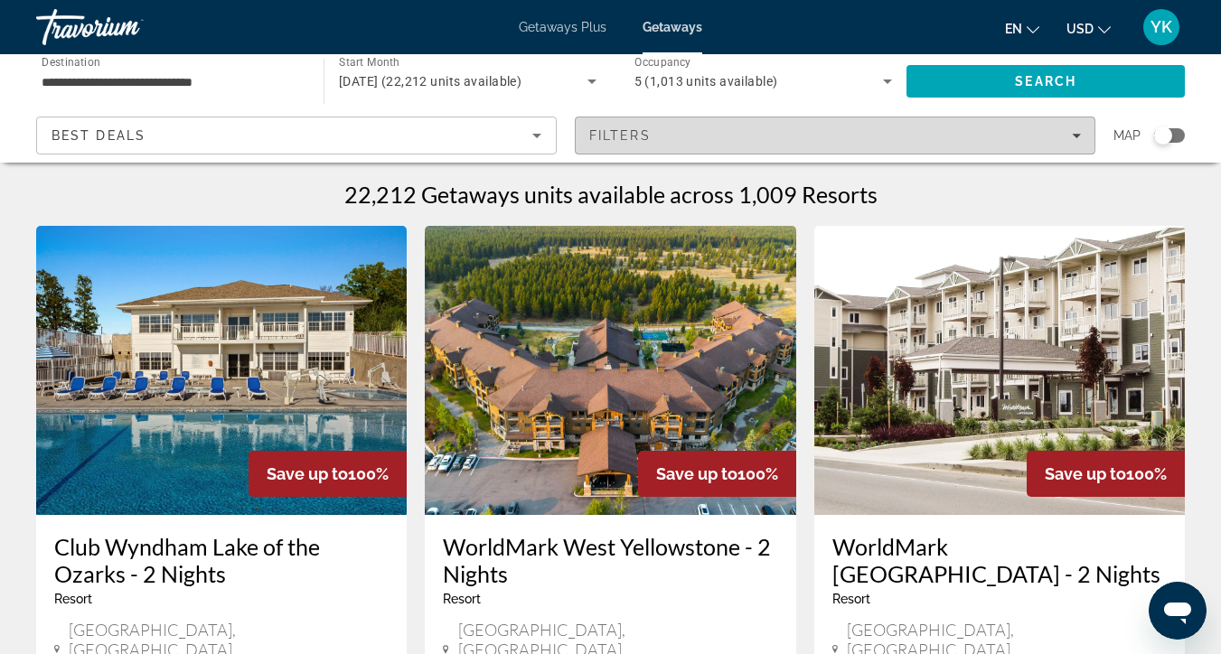
click at [637, 133] on span "Filters" at bounding box center [619, 135] width 61 height 14
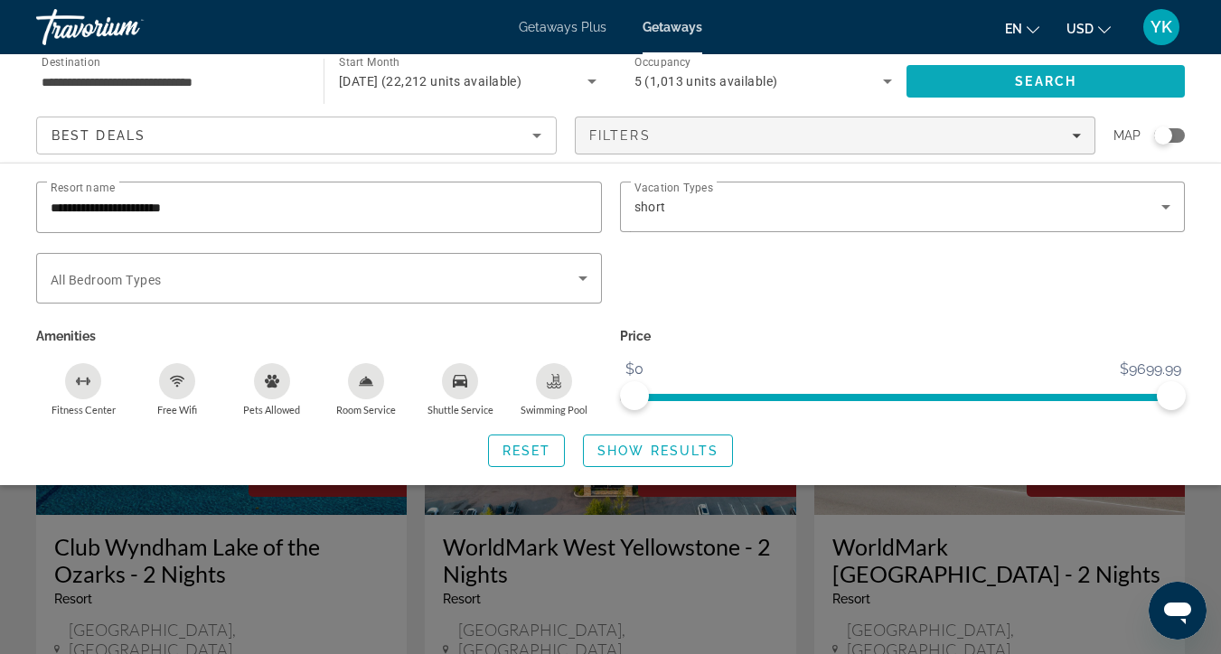
click at [1012, 75] on span "Search" at bounding box center [1046, 81] width 278 height 43
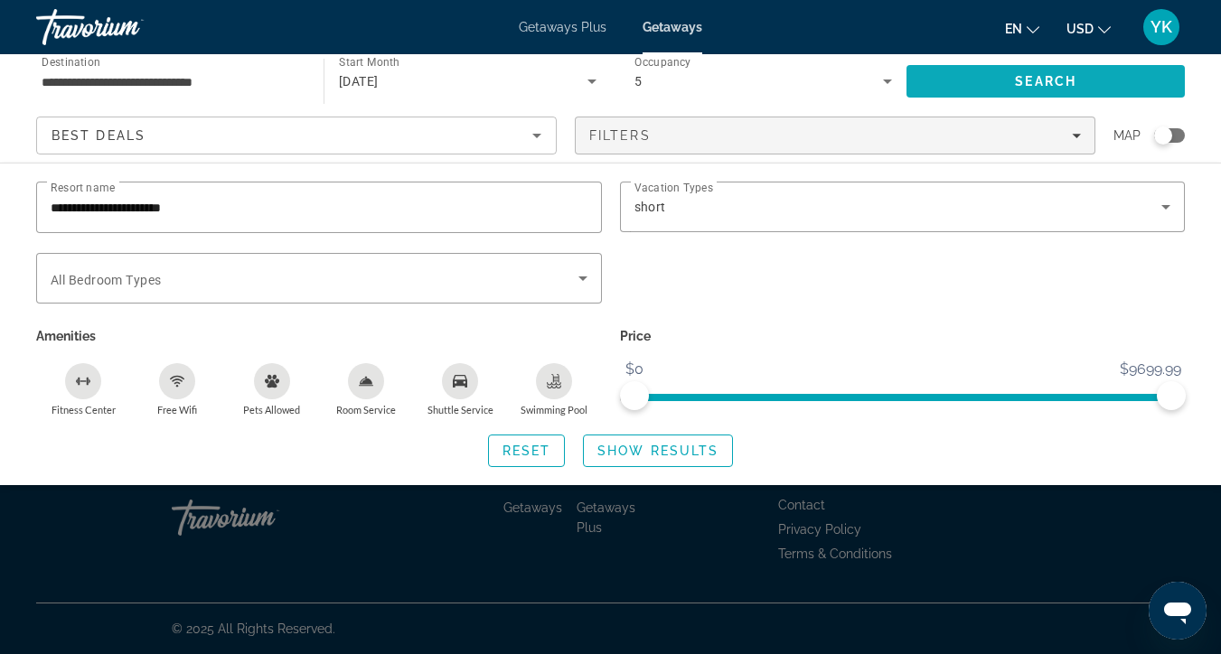
click at [1036, 80] on span "Search" at bounding box center [1045, 81] width 61 height 14
click at [930, 530] on div "Search widget" at bounding box center [610, 462] width 1221 height 383
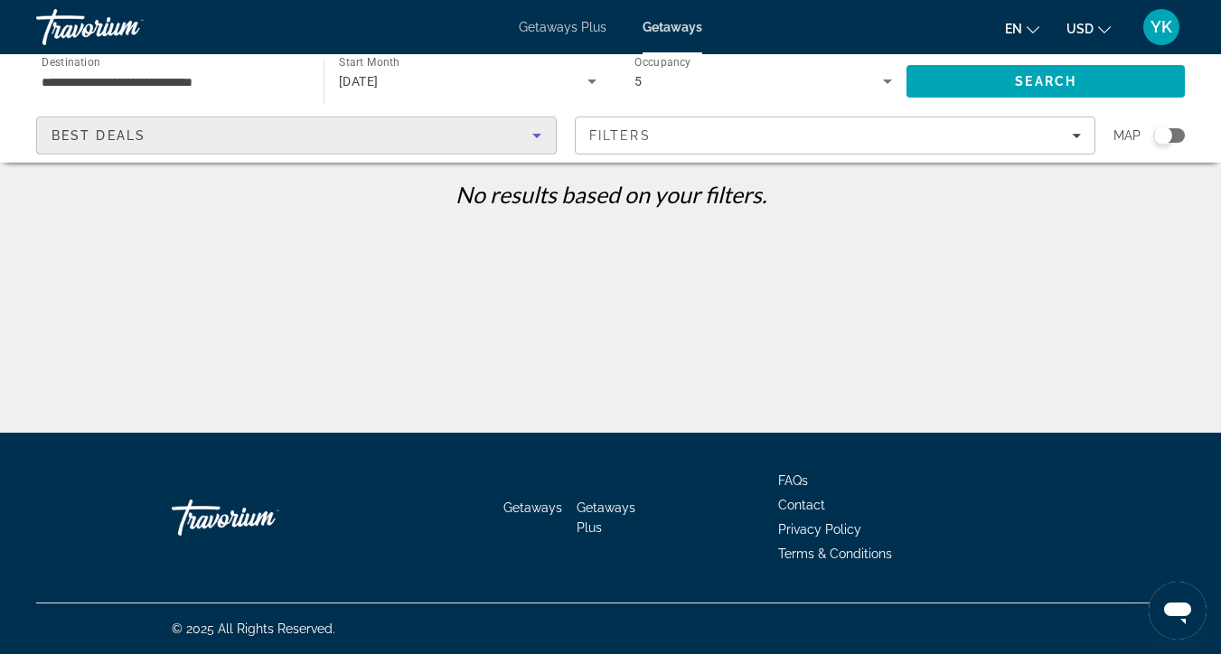
click at [405, 136] on div "Best Deals" at bounding box center [292, 136] width 481 height 22
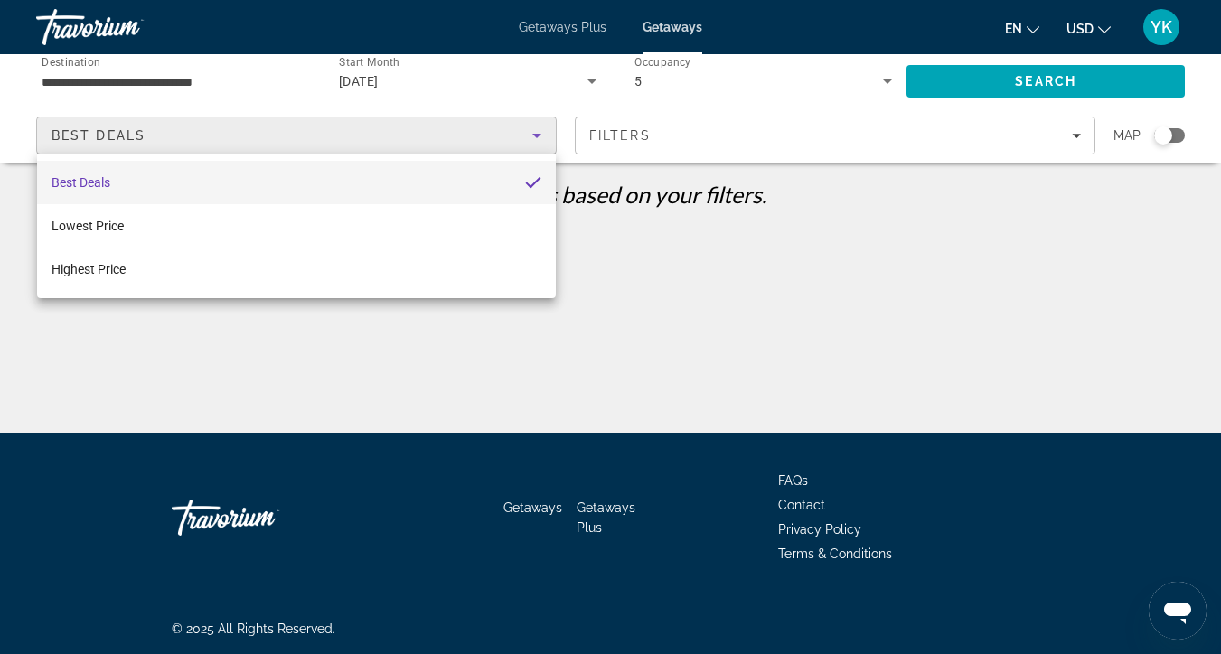
click at [667, 131] on div at bounding box center [610, 327] width 1221 height 654
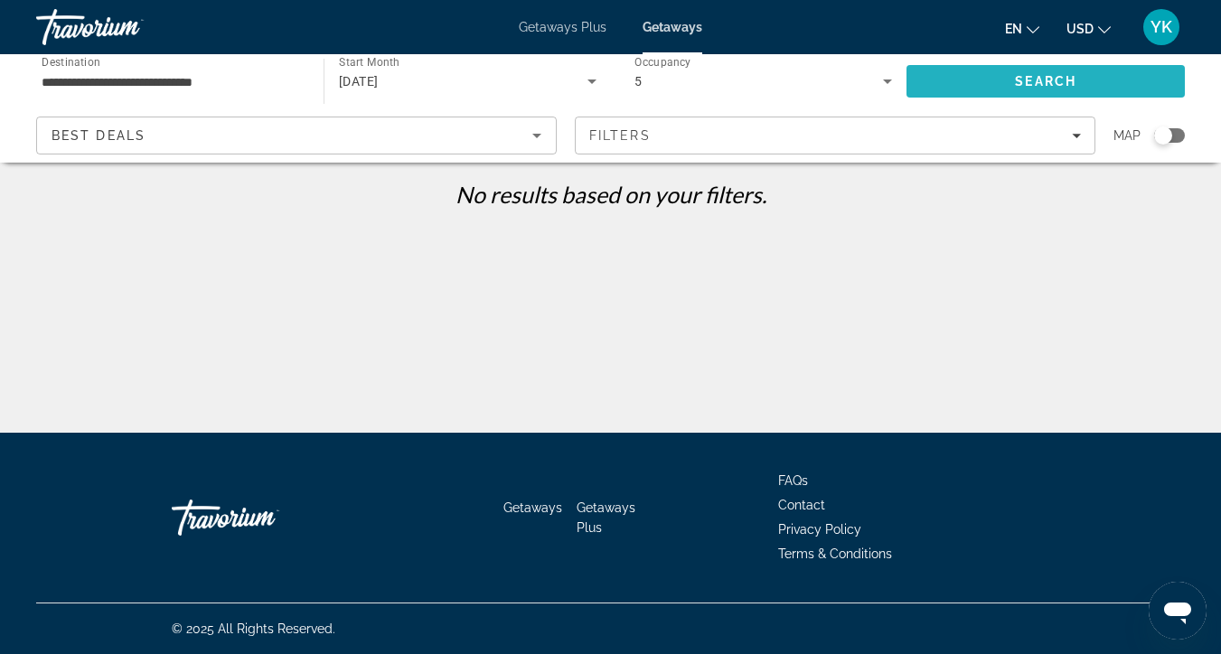
click at [1079, 77] on span "Search" at bounding box center [1046, 81] width 278 height 43
click at [396, 71] on div "[DATE]" at bounding box center [463, 82] width 249 height 22
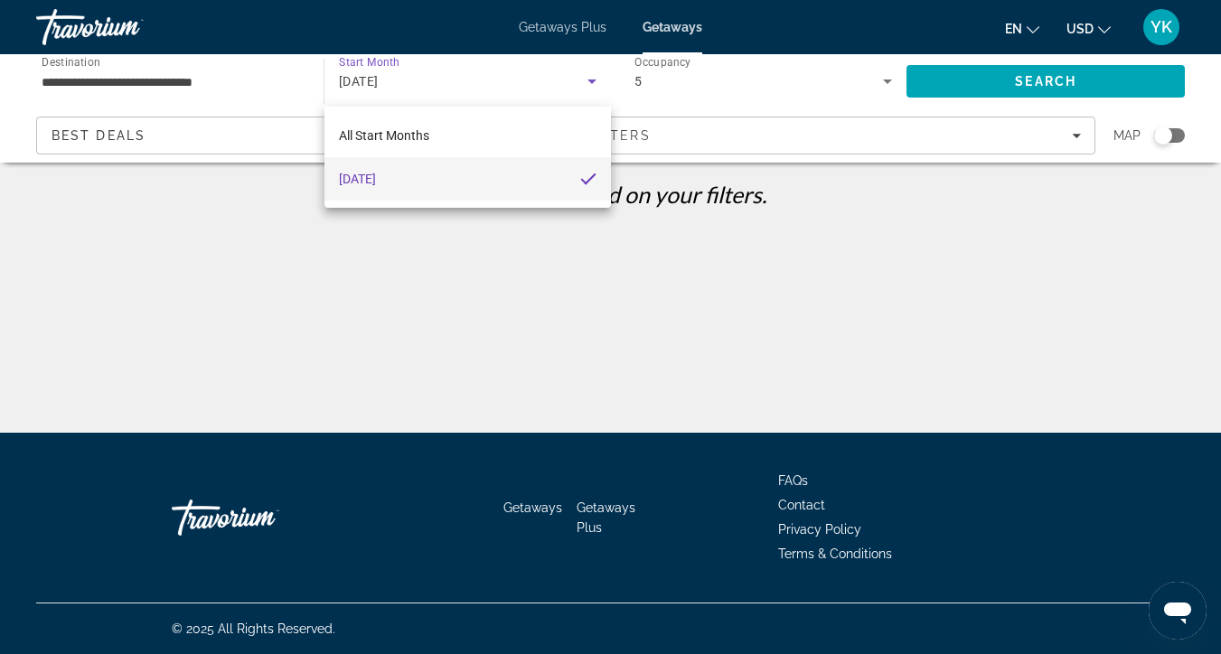
click at [182, 149] on div at bounding box center [610, 327] width 1221 height 654
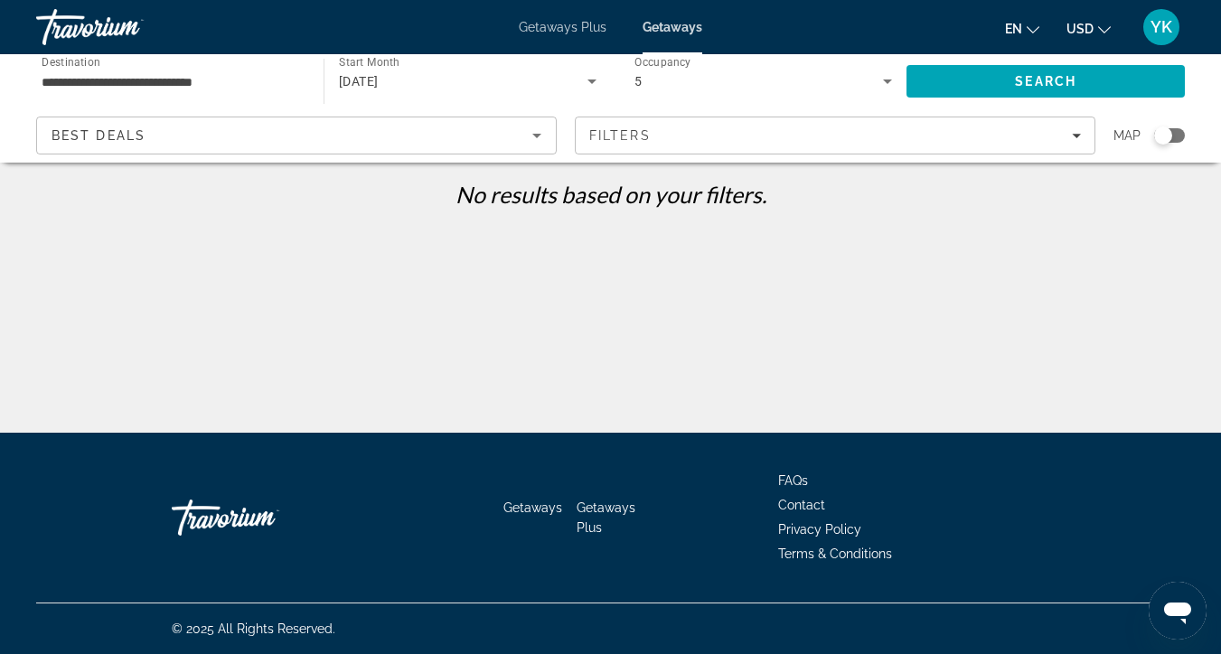
click at [197, 71] on input "**********" at bounding box center [171, 82] width 259 height 22
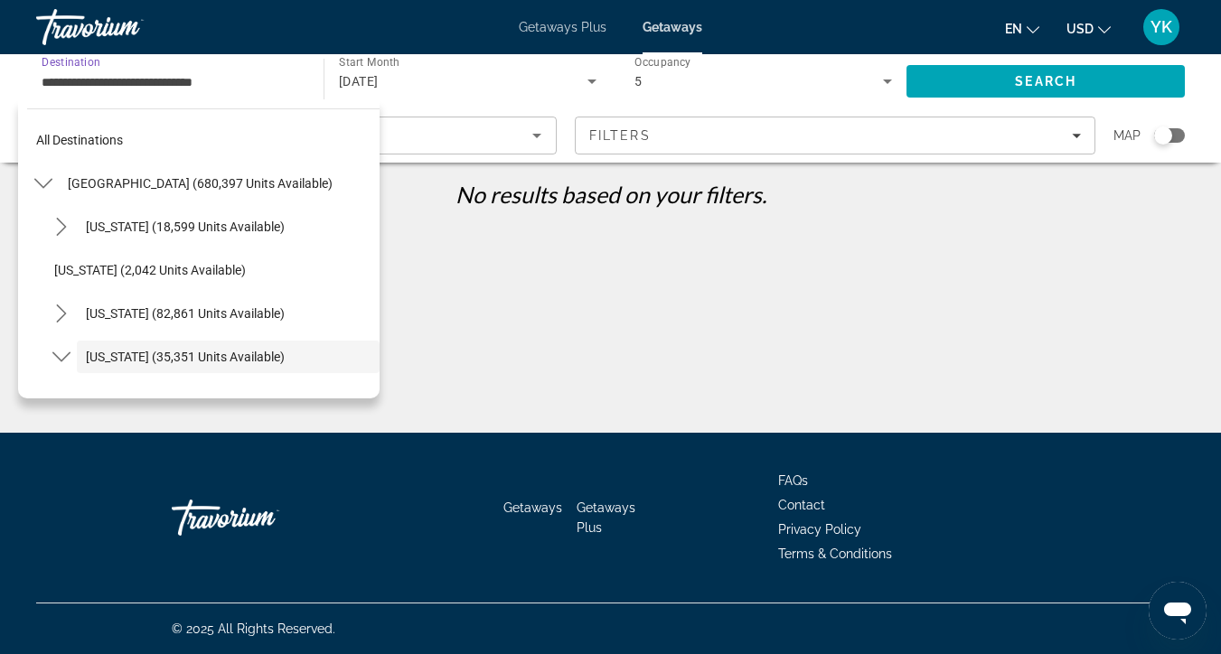
scroll to position [108, 0]
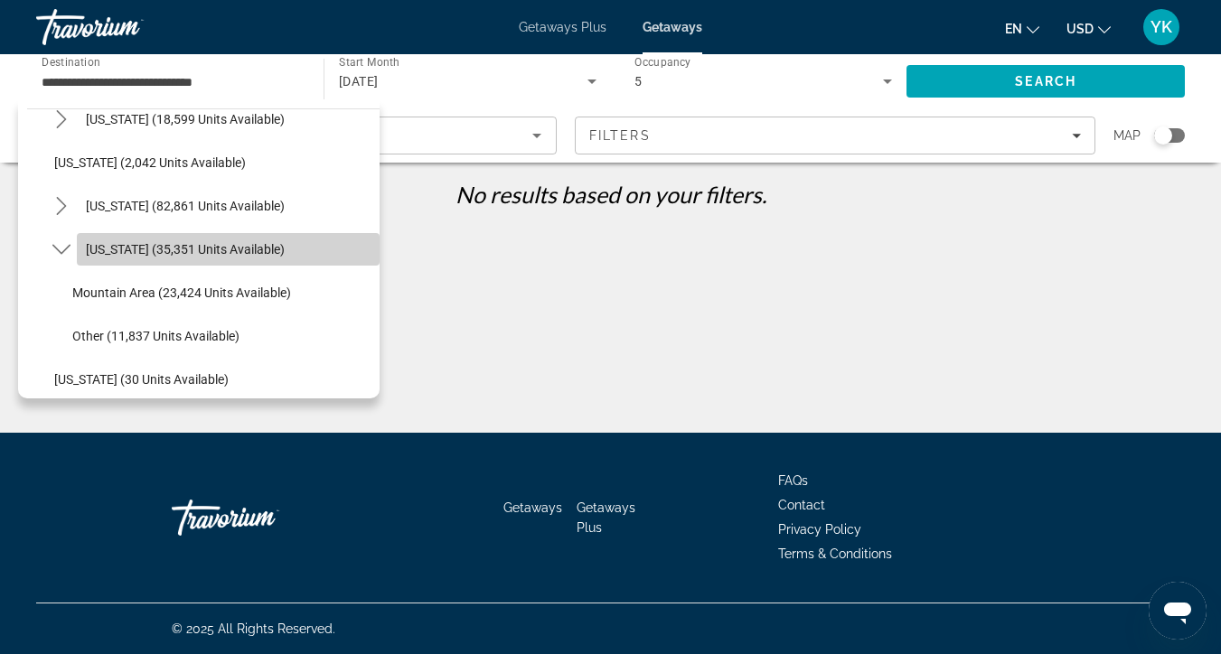
click at [138, 255] on span "[US_STATE] (35,351 units available)" at bounding box center [185, 249] width 199 height 14
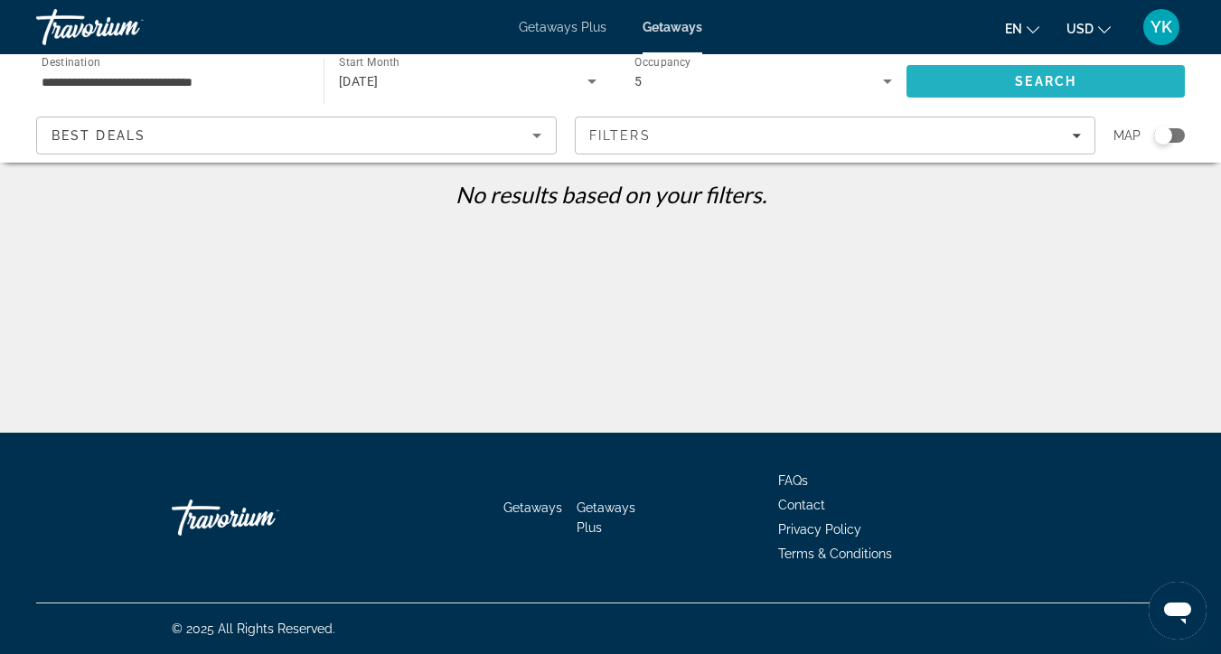
click at [1040, 79] on span "Search" at bounding box center [1045, 81] width 61 height 14
